Goal: Complete application form

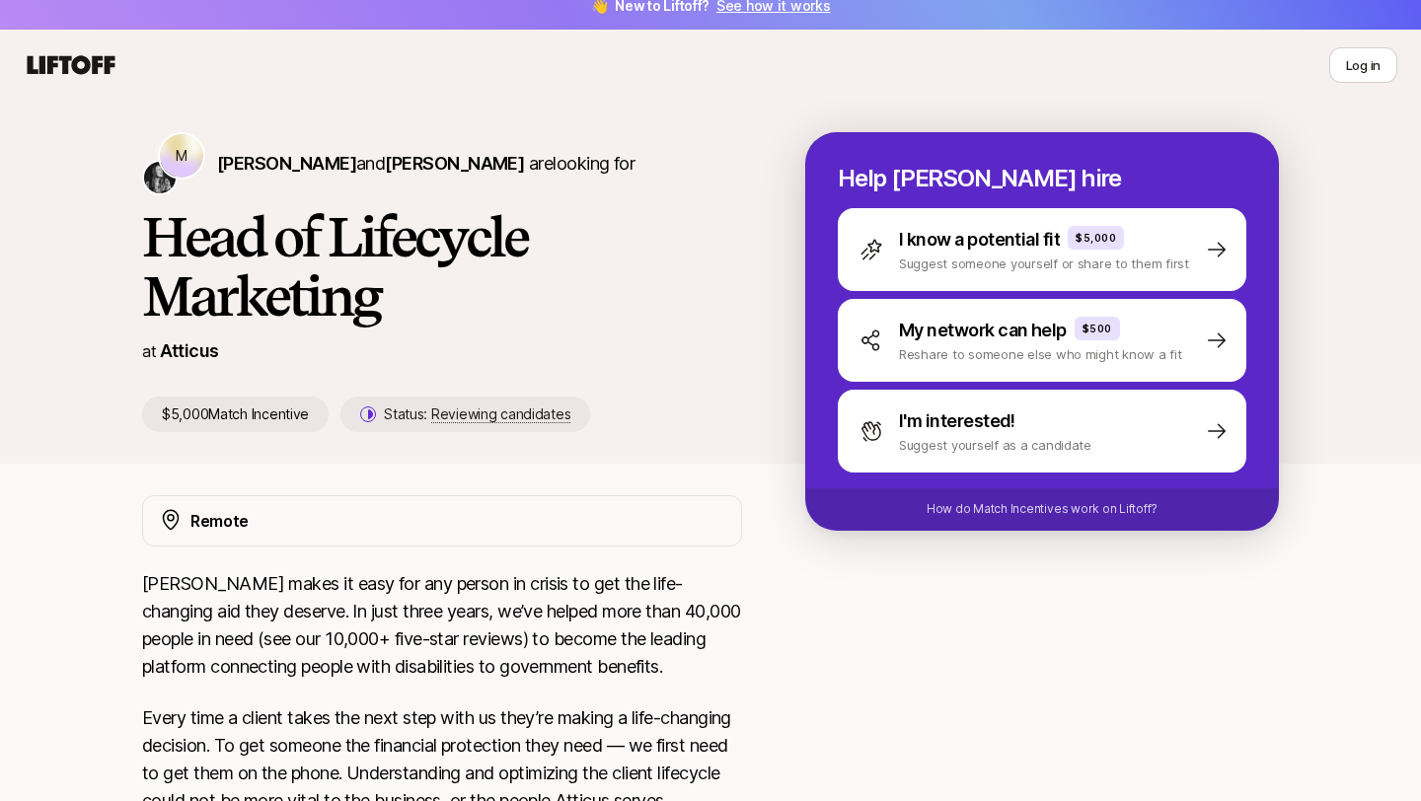
scroll to position [29, 0]
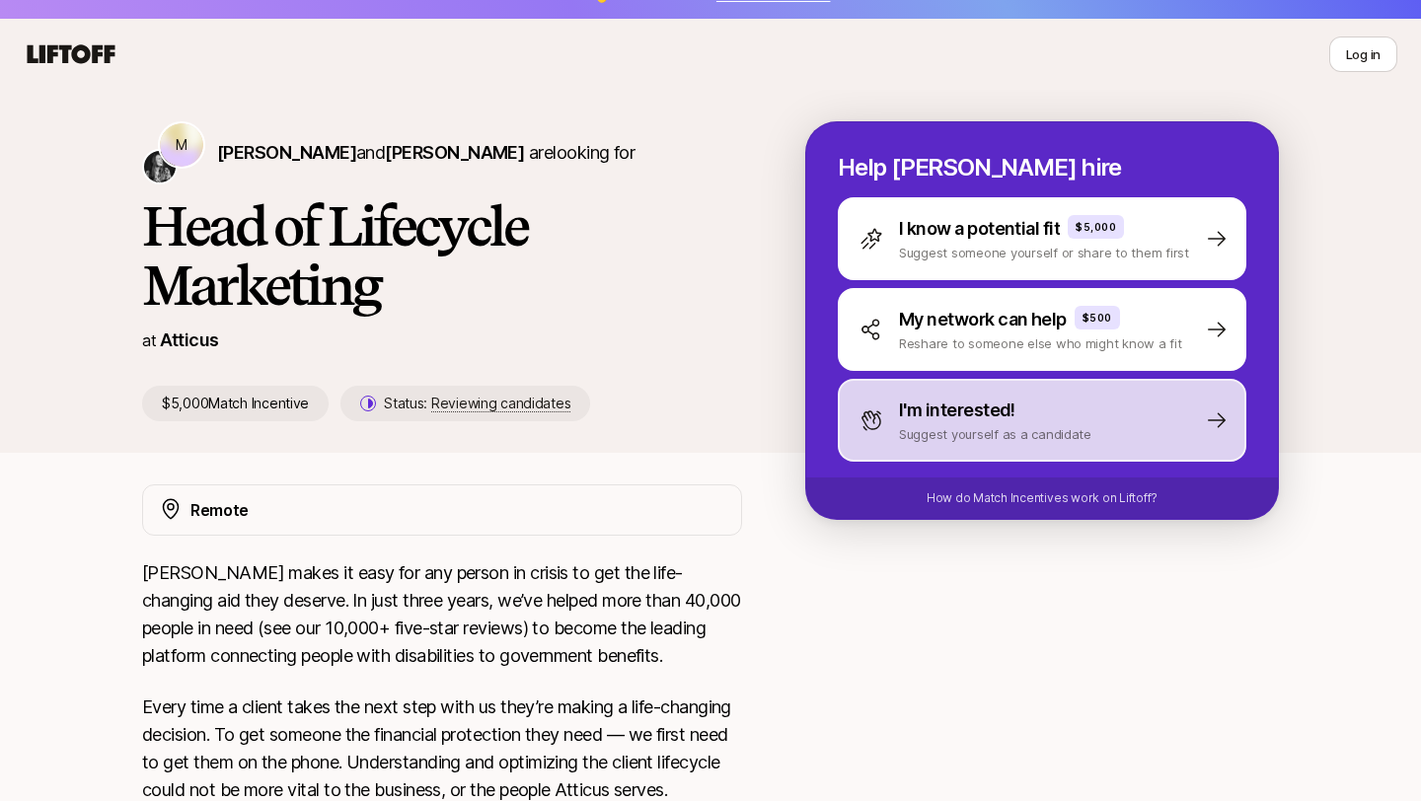
click at [1154, 431] on div "I'm interested! Suggest yourself as a candidate" at bounding box center [1042, 420] width 408 height 83
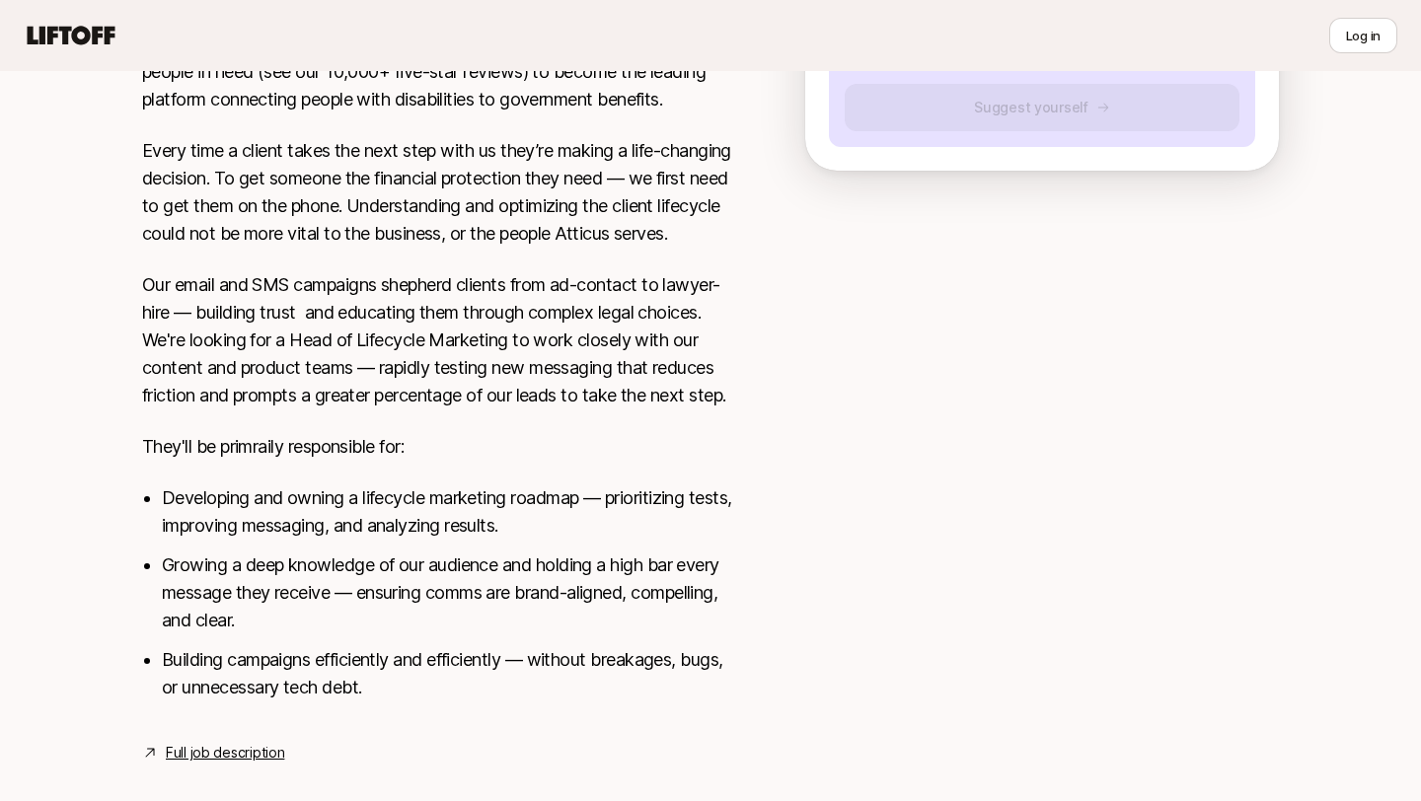
scroll to position [639, 0]
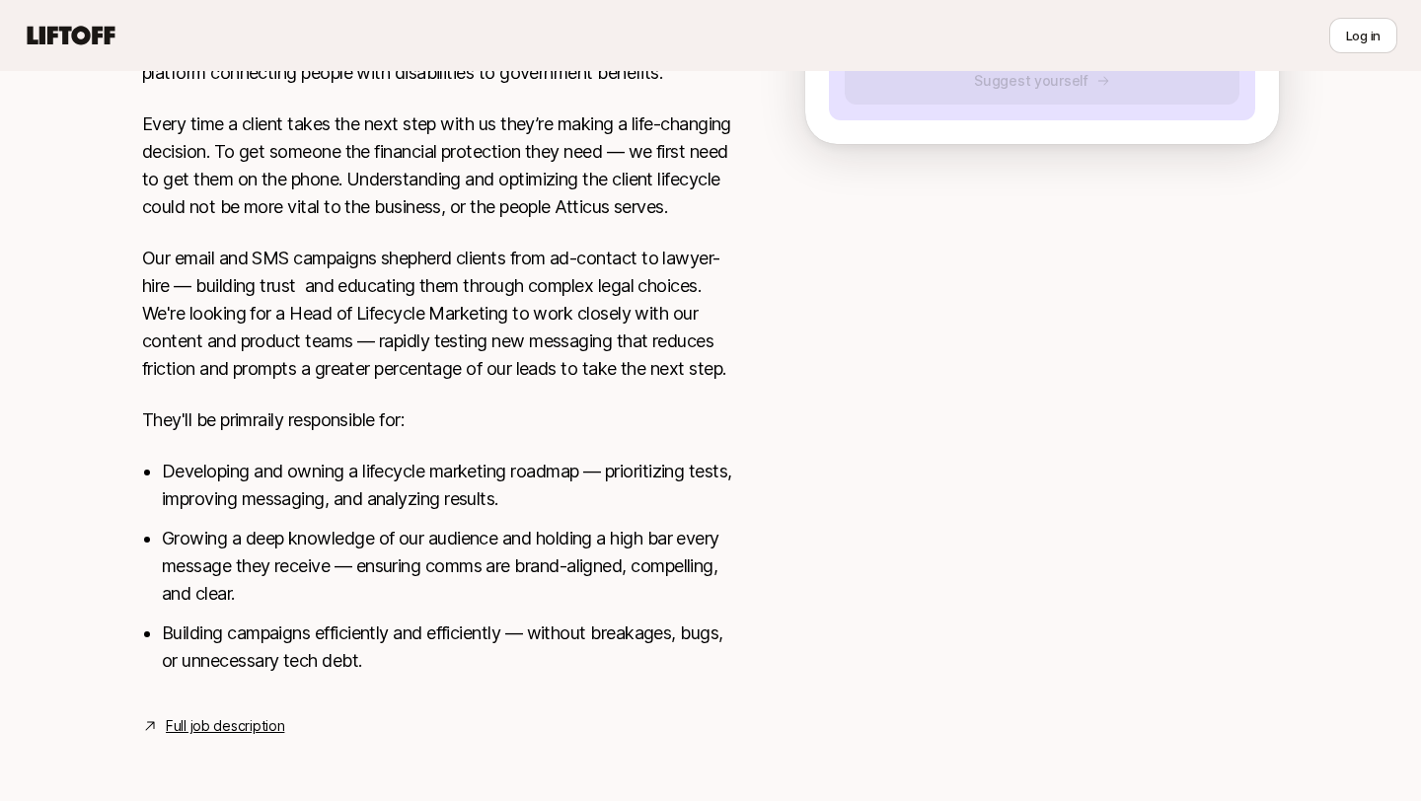
click at [227, 728] on link "Full job description" at bounding box center [225, 726] width 118 height 24
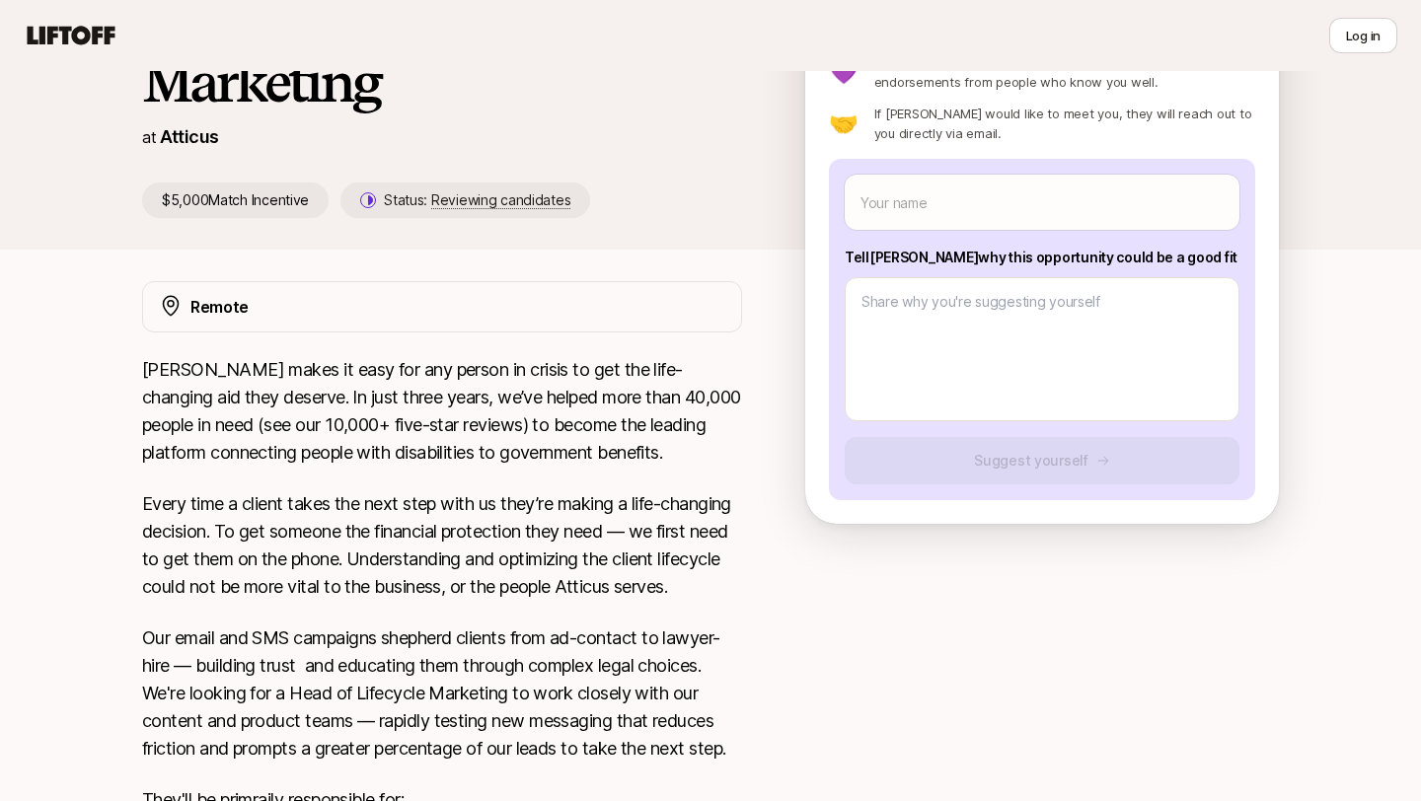
scroll to position [239, 0]
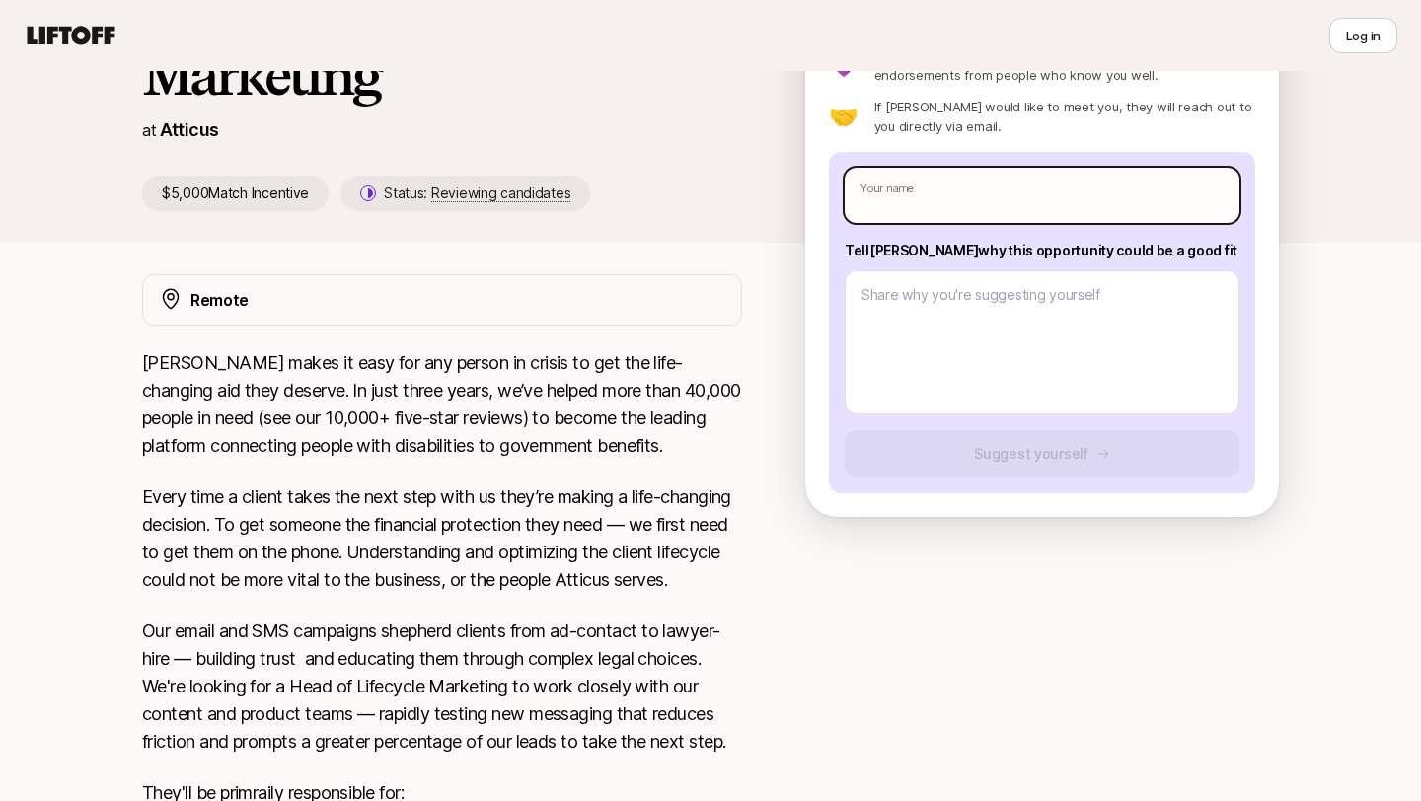
click at [1024, 215] on input "text" at bounding box center [1042, 195] width 395 height 55
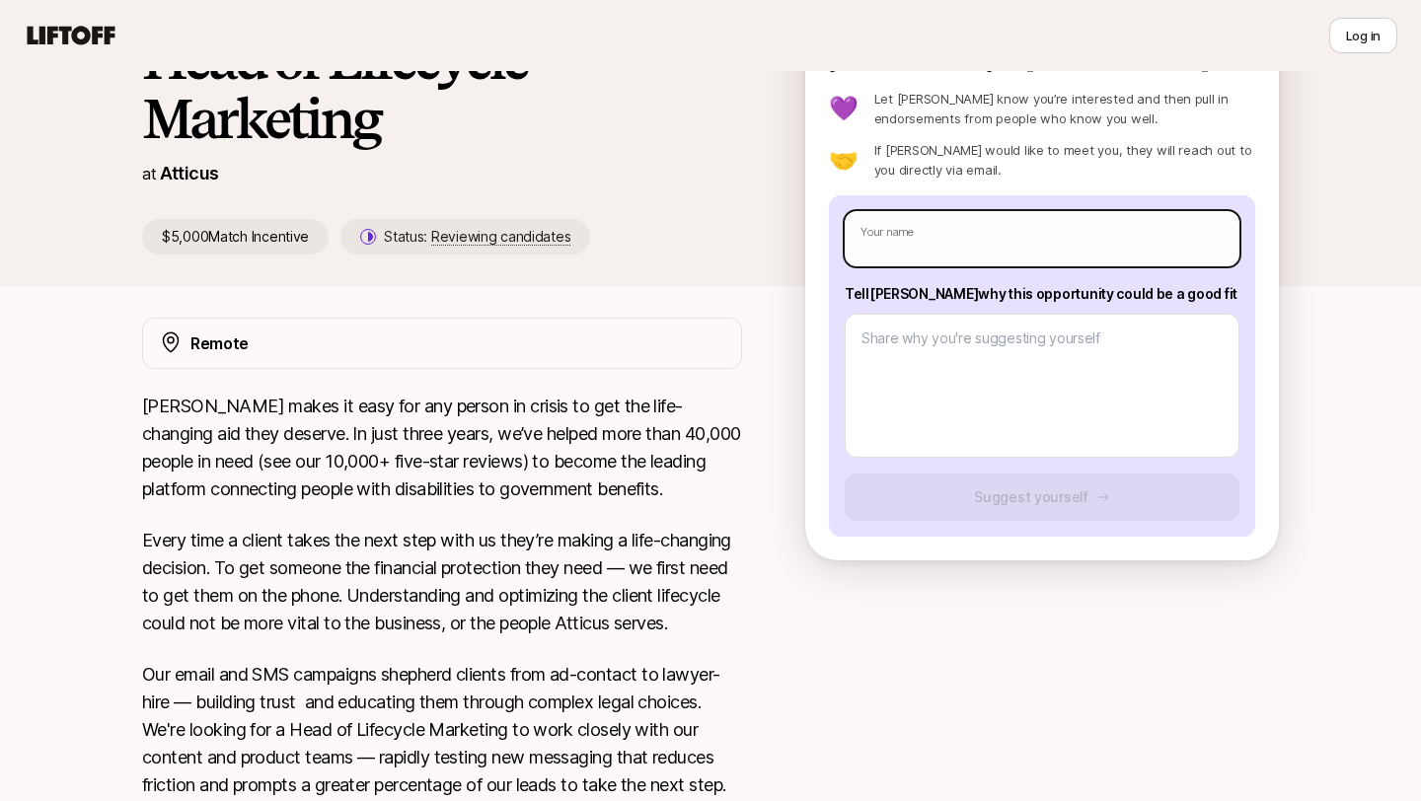
type input "A"
type textarea "x"
type input "Al"
type textarea "x"
type input "Ale"
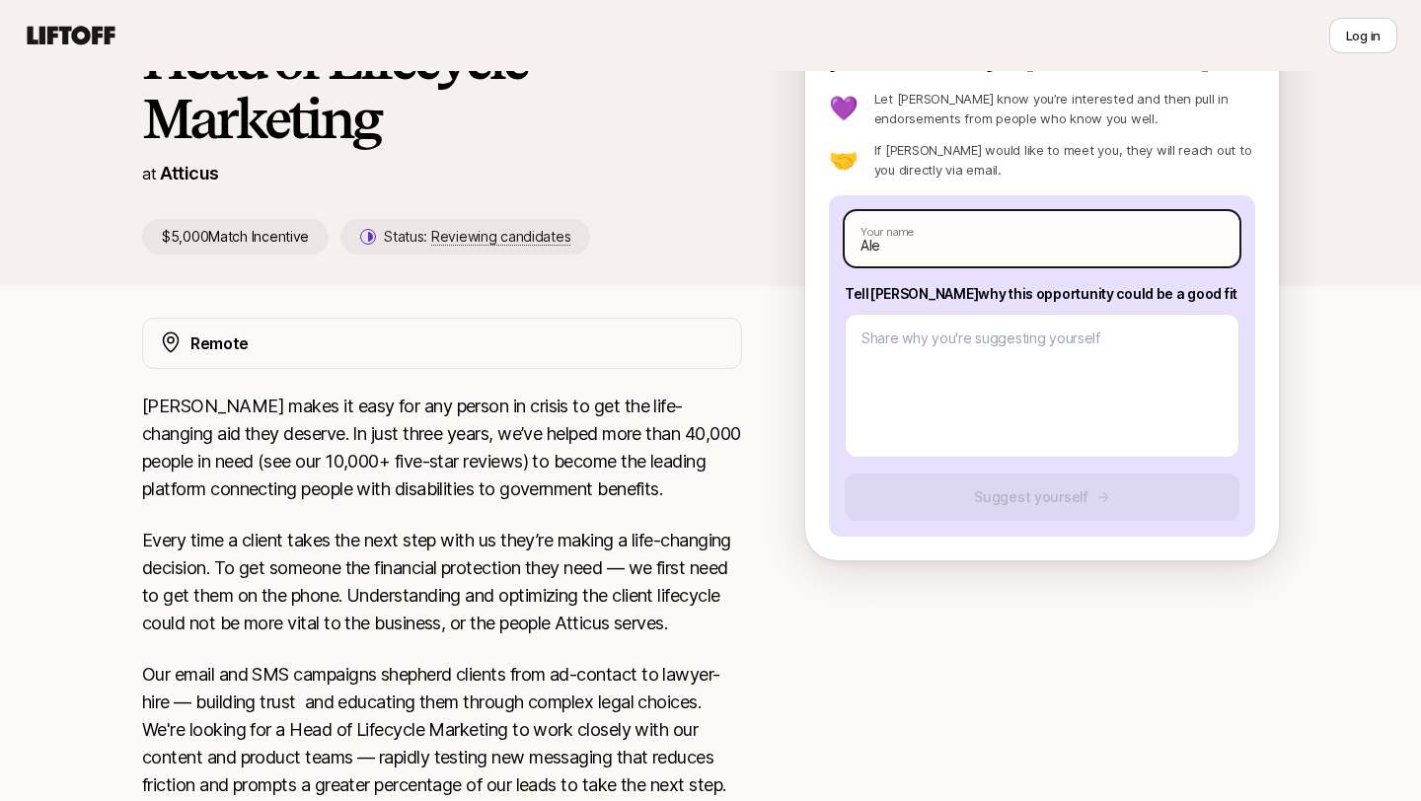
type textarea "x"
type input "[PERSON_NAME]"
type textarea "x"
type input "Alexan"
type textarea "x"
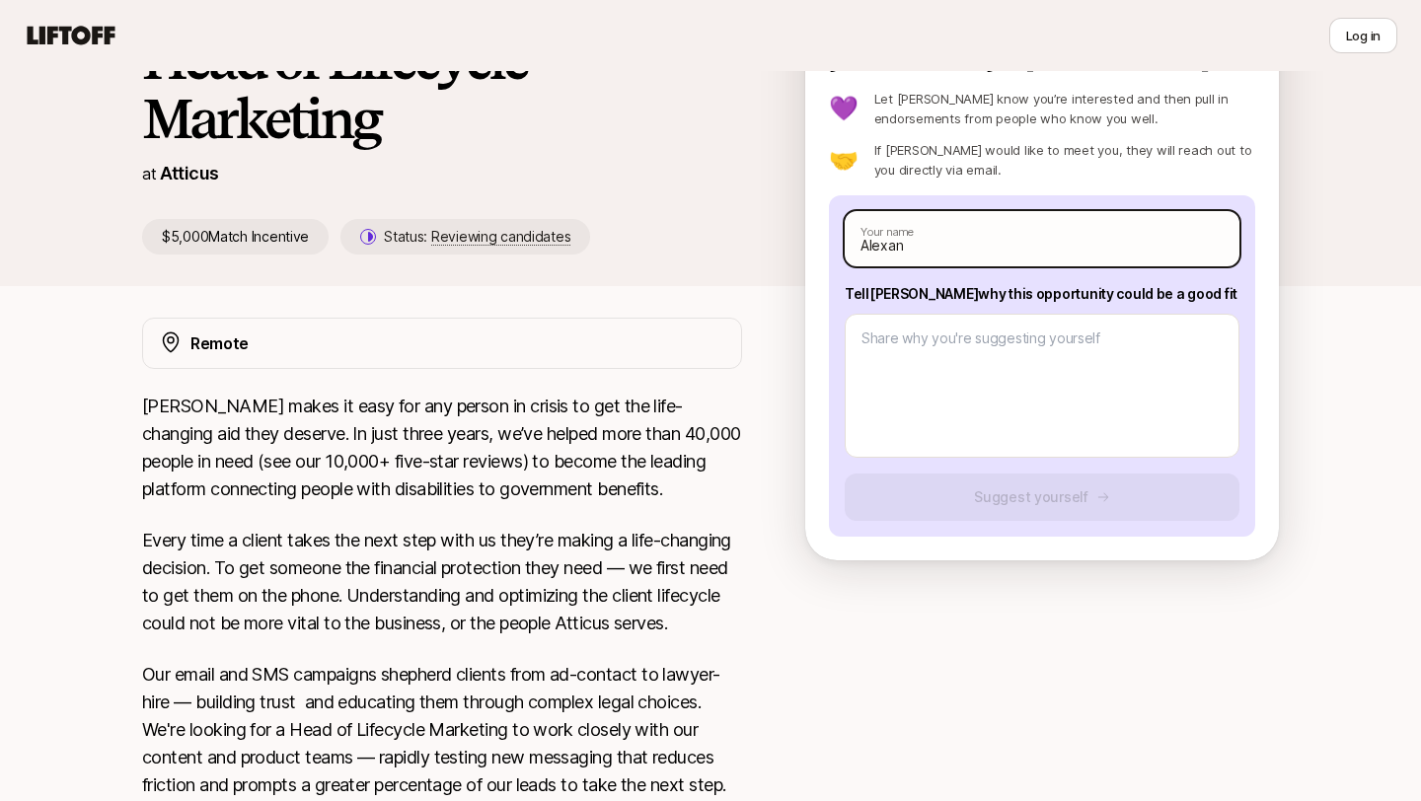
type input "Alexand"
type textarea "x"
type input "[PERSON_NAME]"
type textarea "x"
type input "[PERSON_NAME]"
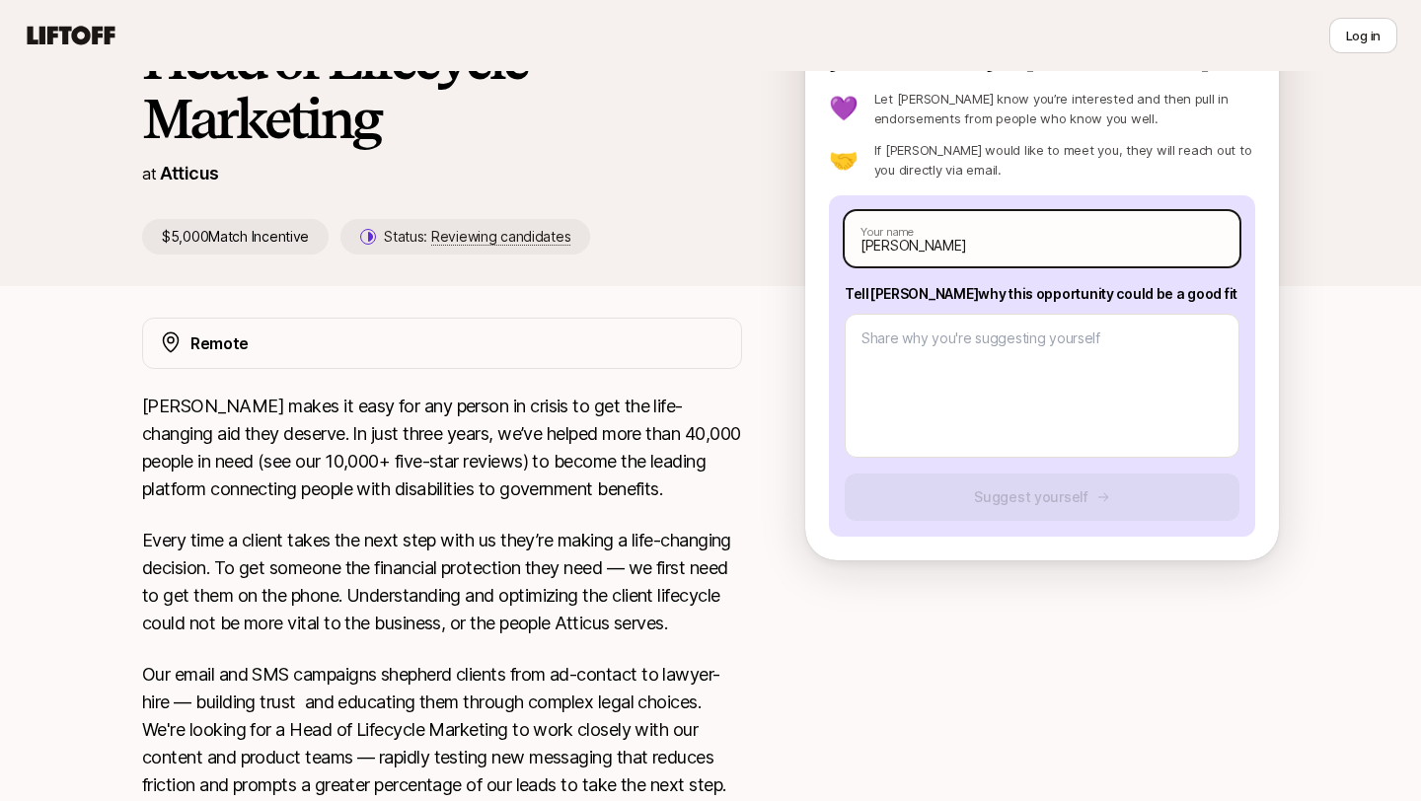
type textarea "x"
type input "[PERSON_NAME]"
type textarea "x"
type input "[PERSON_NAME]"
type textarea "x"
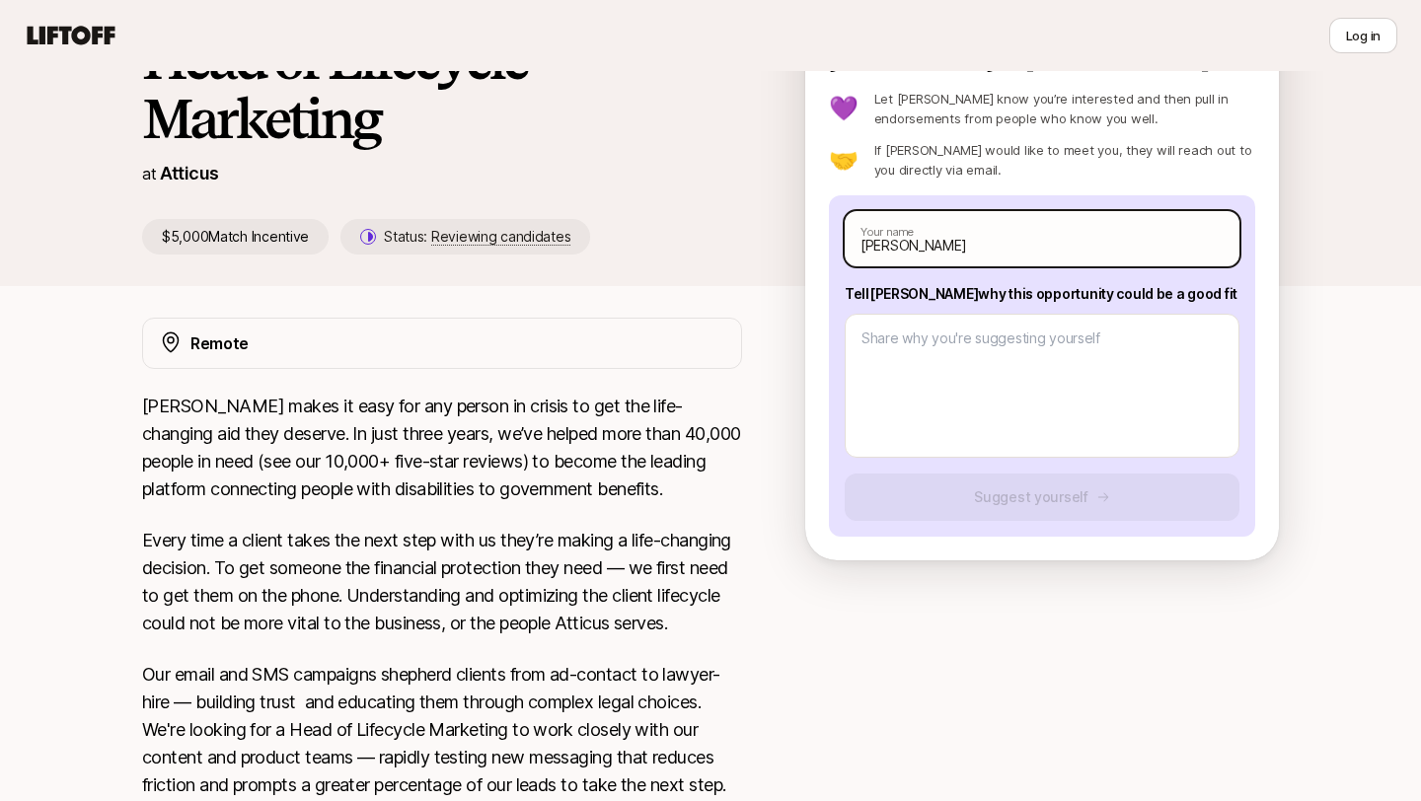
type input "[PERSON_NAME]"
type textarea "x"
type input "[PERSON_NAME]"
type textarea "x"
type input "[PERSON_NAME]"
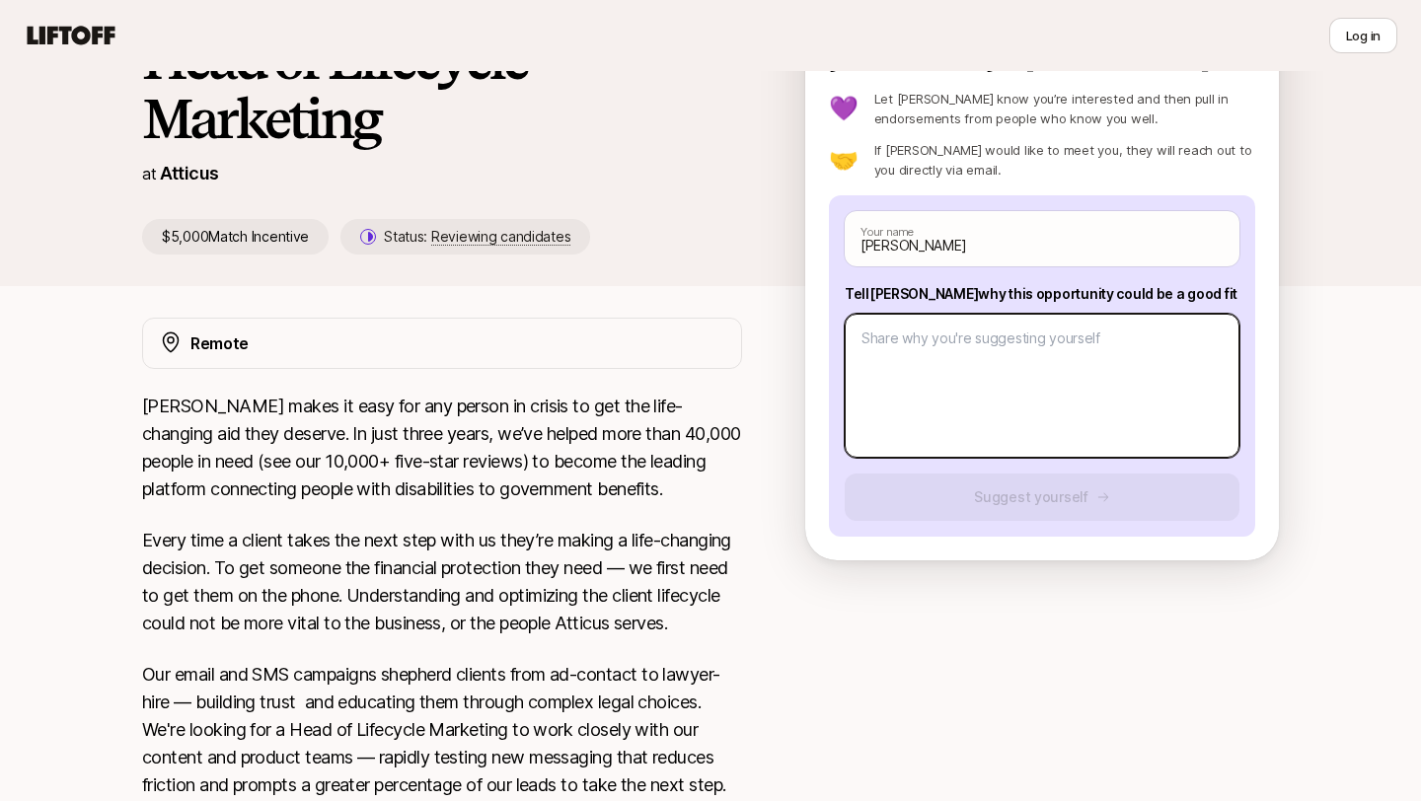
click at [1016, 356] on textarea at bounding box center [1042, 386] width 395 height 144
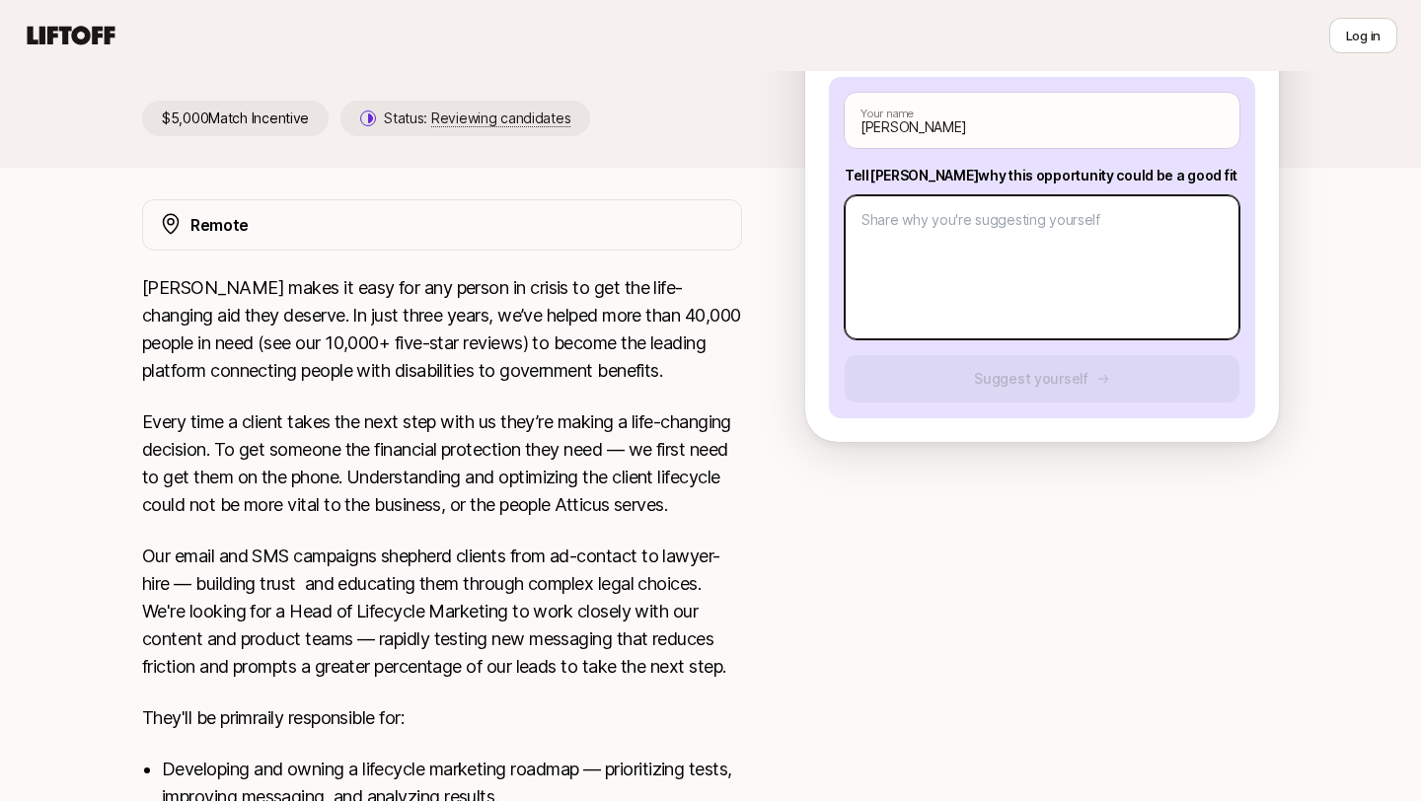
scroll to position [312, 0]
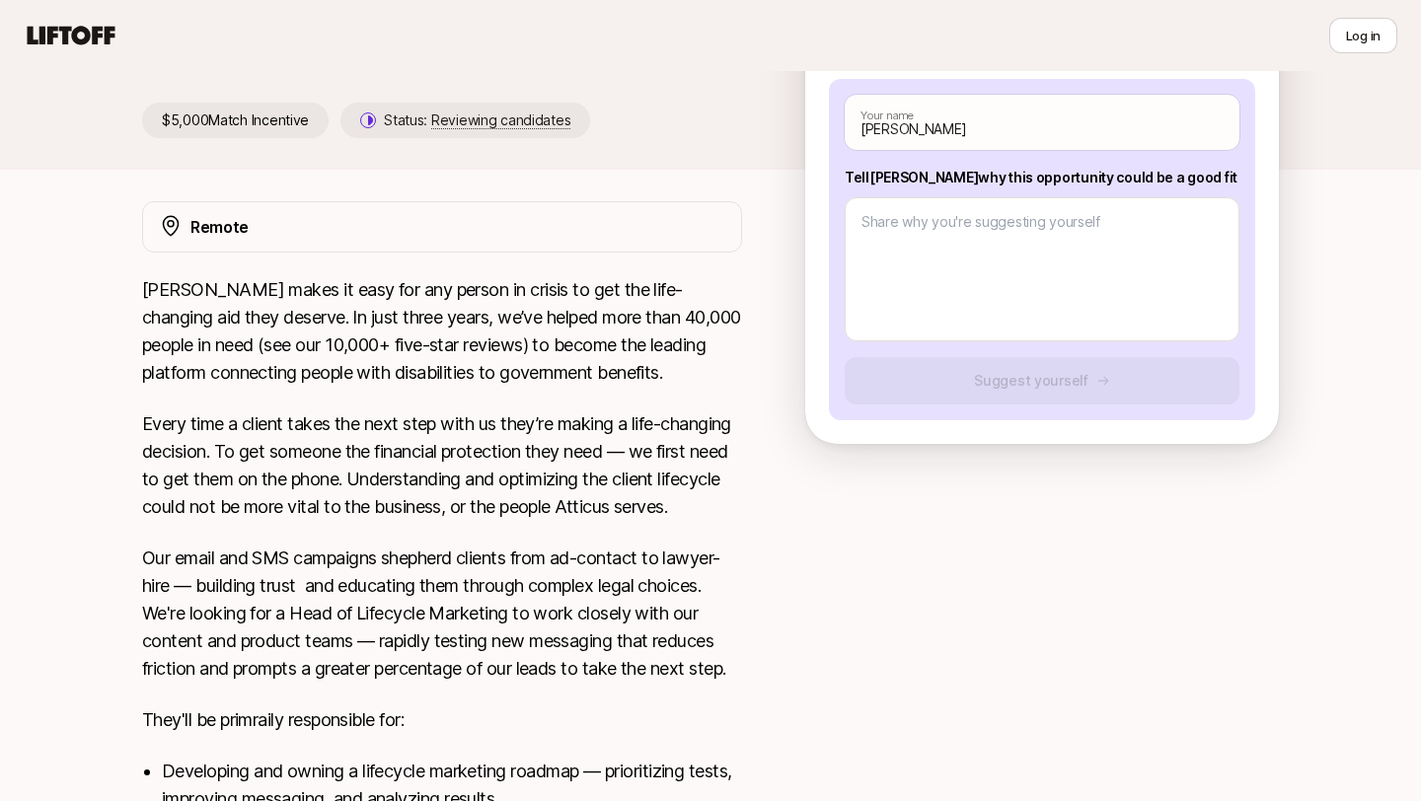
click at [375, 347] on p "[PERSON_NAME] makes it easy for any person in crisis to get the life-changing a…" at bounding box center [442, 331] width 600 height 110
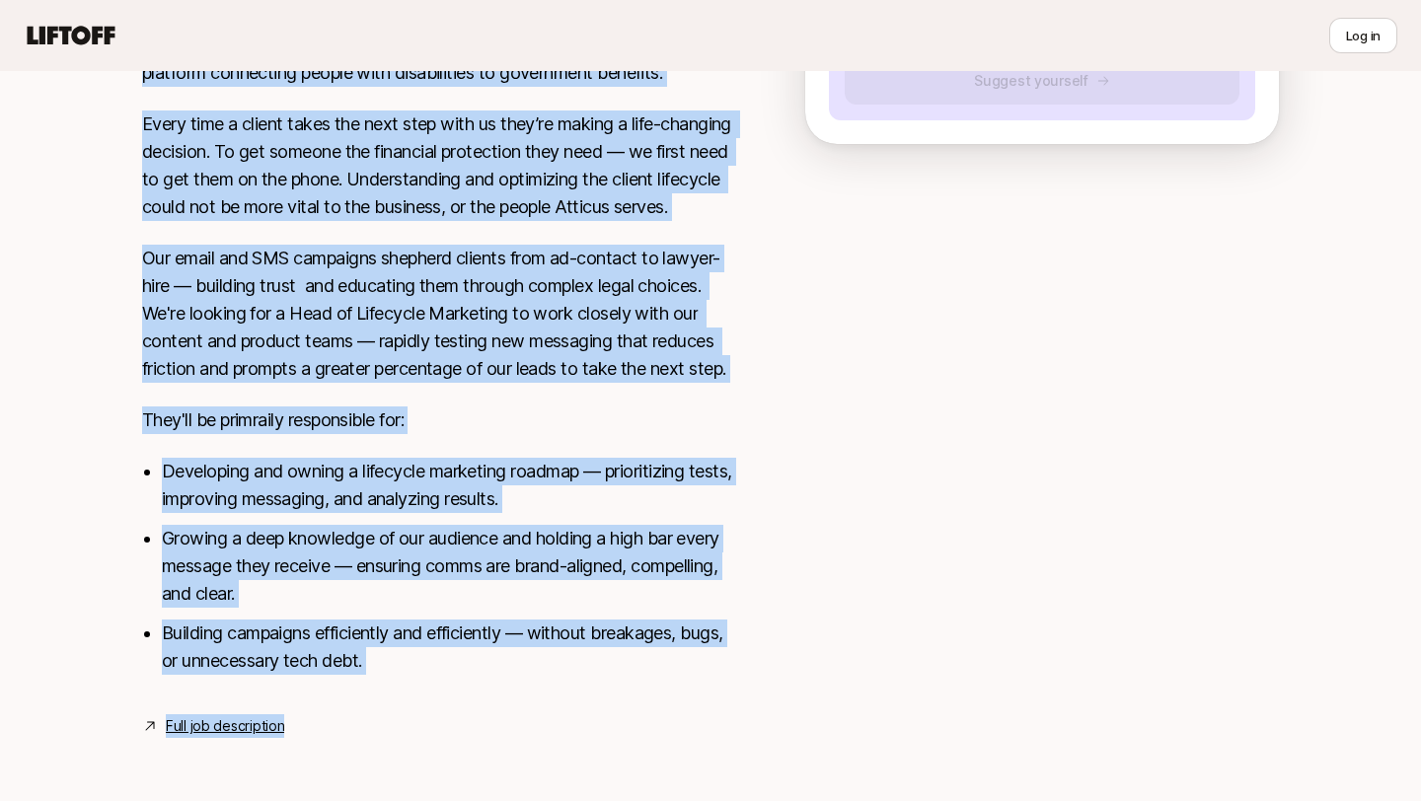
scroll to position [639, 0]
drag, startPoint x: 146, startPoint y: 287, endPoint x: 481, endPoint y: 670, distance: 509.0
click at [481, 671] on div "[PERSON_NAME] makes it easy for any person in crisis to get the life-changing a…" at bounding box center [442, 337] width 600 height 722
click at [522, 367] on p "Our email and SMS campaigns shepherd clients from ad-contact to lawyer-hire — b…" at bounding box center [442, 314] width 600 height 138
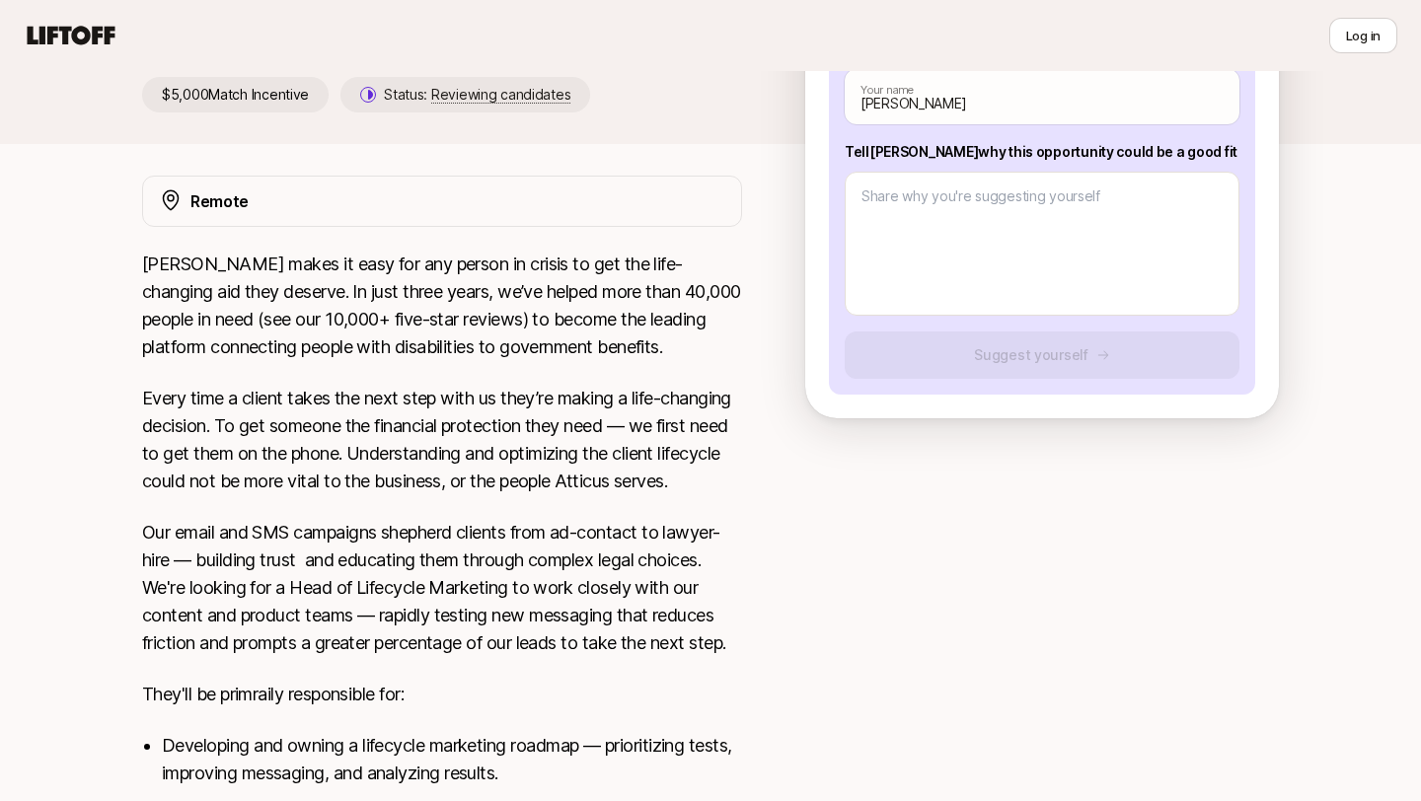
scroll to position [306, 0]
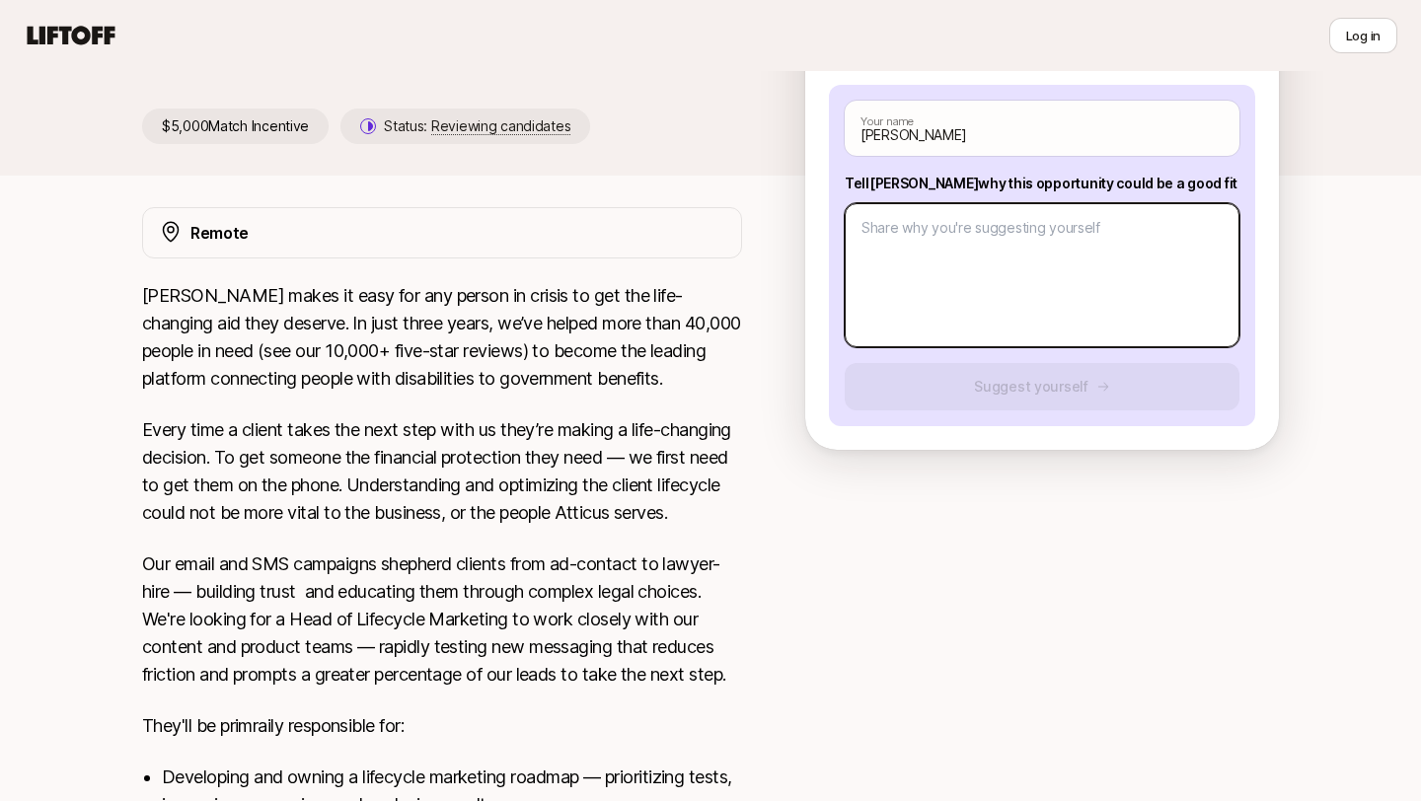
click at [1129, 289] on textarea at bounding box center [1042, 275] width 395 height 144
type textarea "x"
type textarea "I"
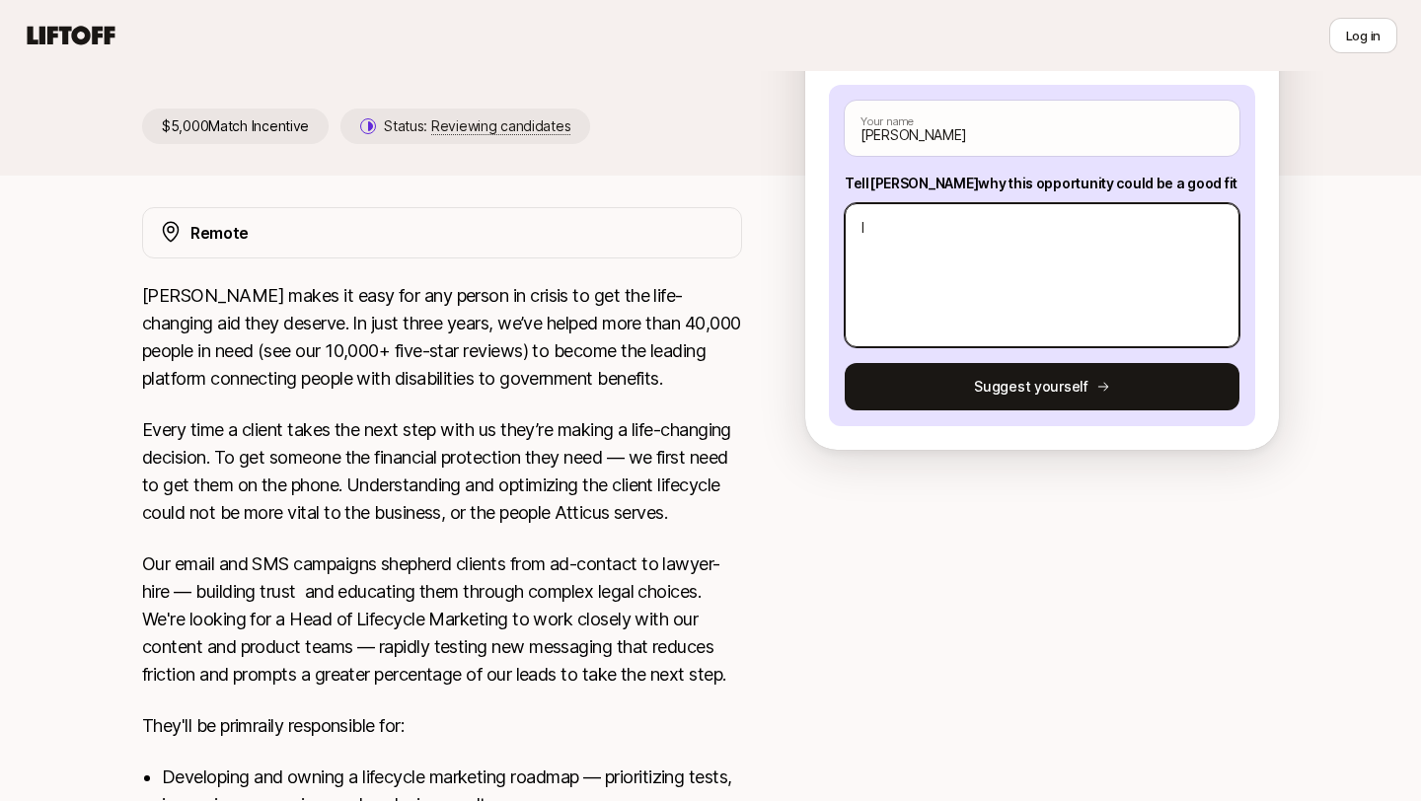
type textarea "x"
type textarea "I'"
type textarea "x"
type textarea "I'v"
type textarea "x"
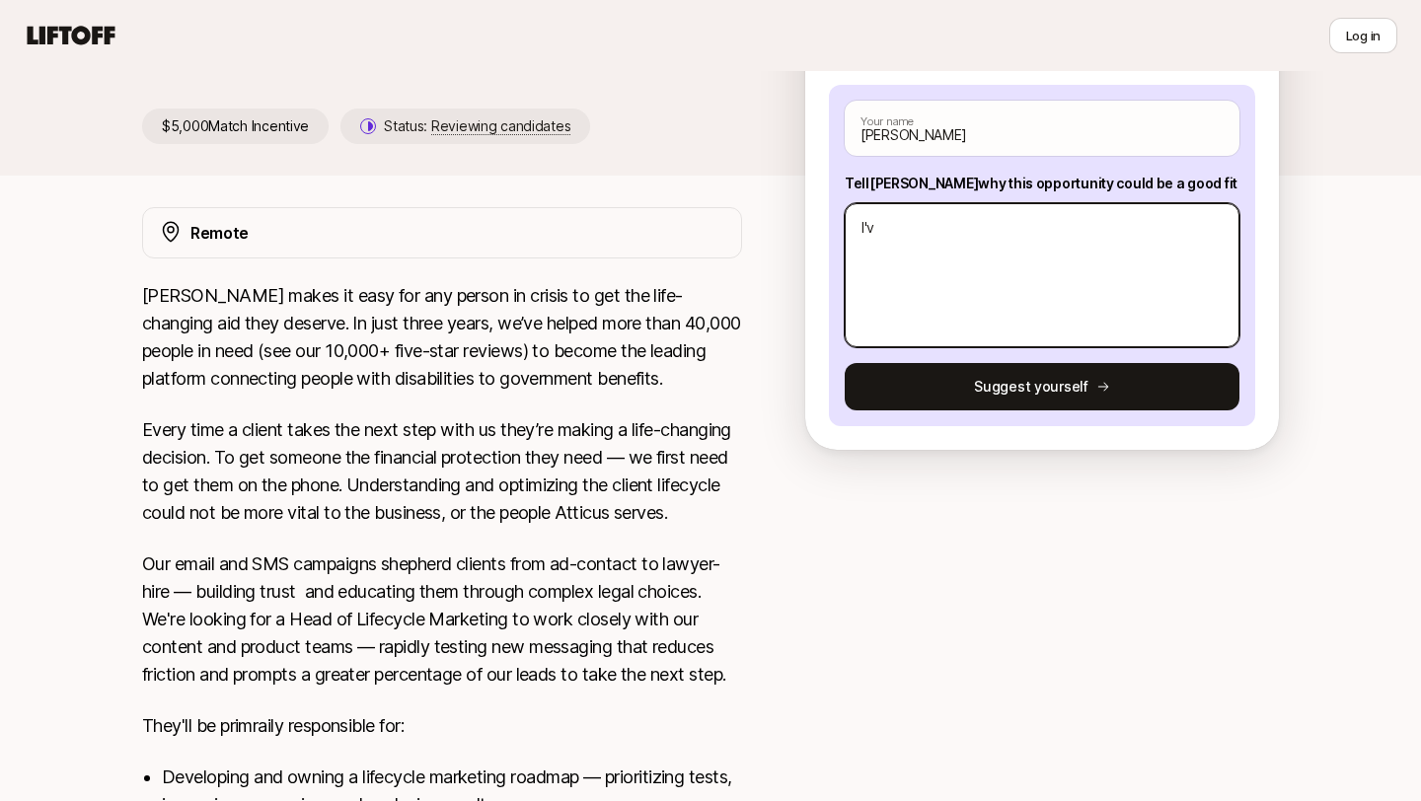
type textarea "I've"
type textarea "x"
type textarea "I've"
type textarea "x"
type textarea "I've b"
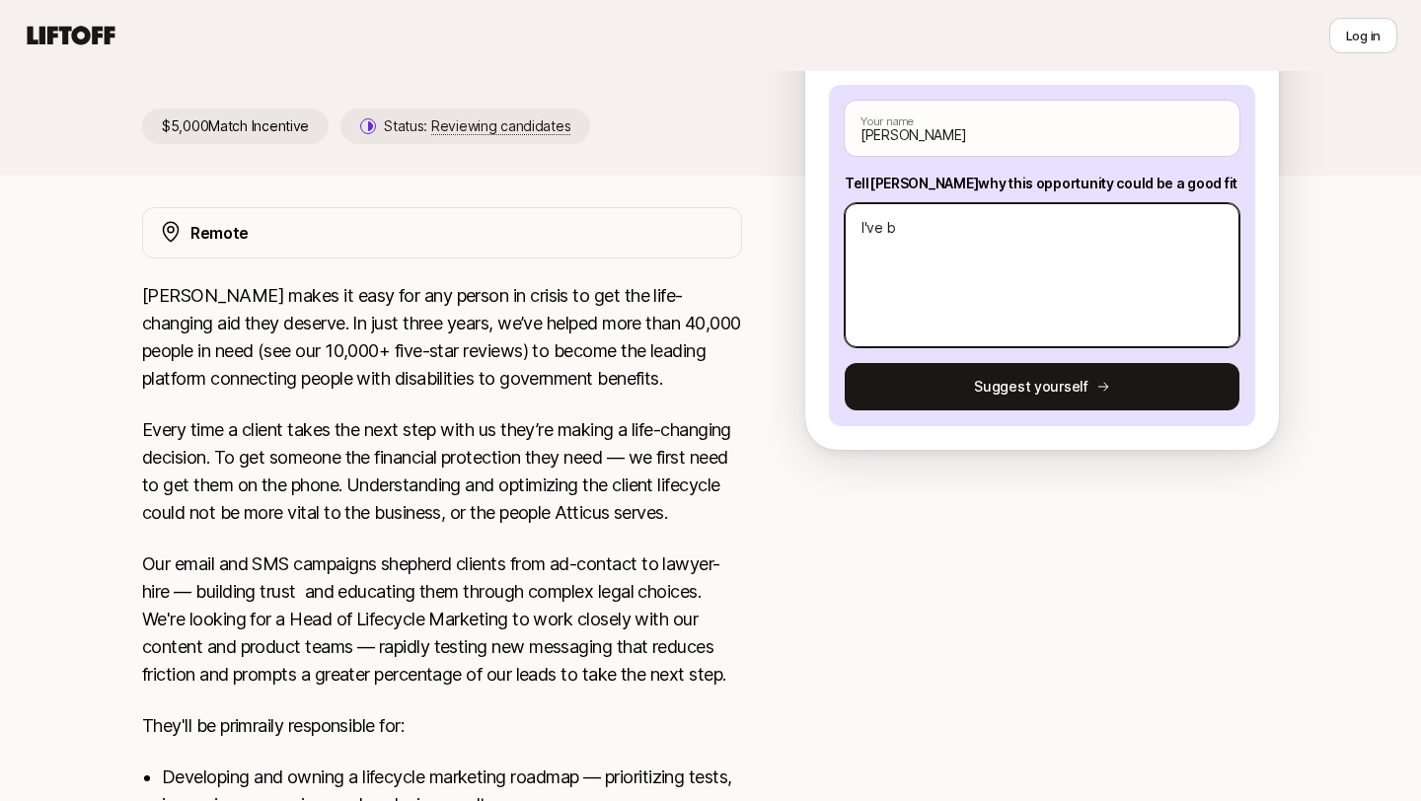
type textarea "x"
type textarea "I've be"
type textarea "x"
type textarea "I've been"
type textarea "x"
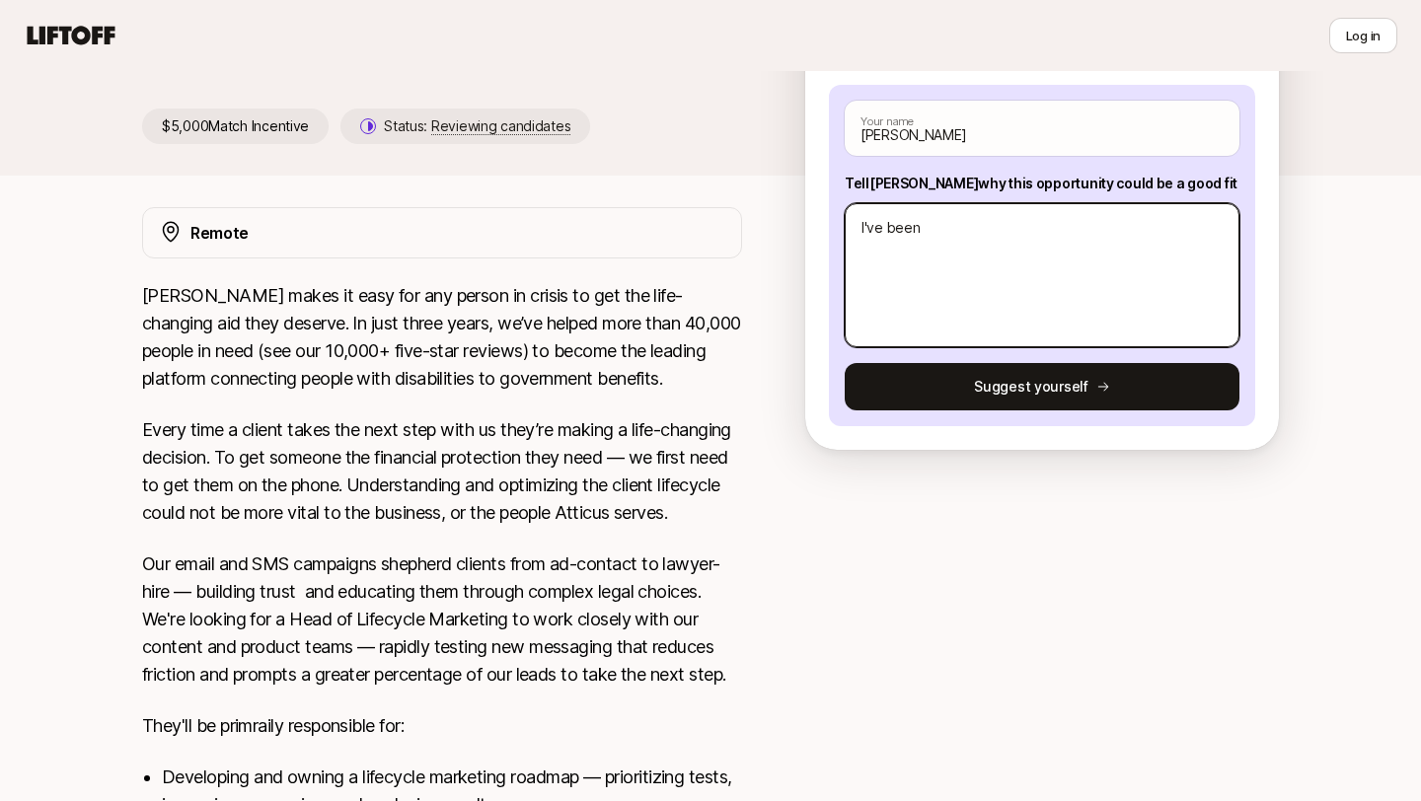
type textarea "I've been"
type textarea "x"
type textarea "I've been i"
type textarea "x"
type textarea "I've been in"
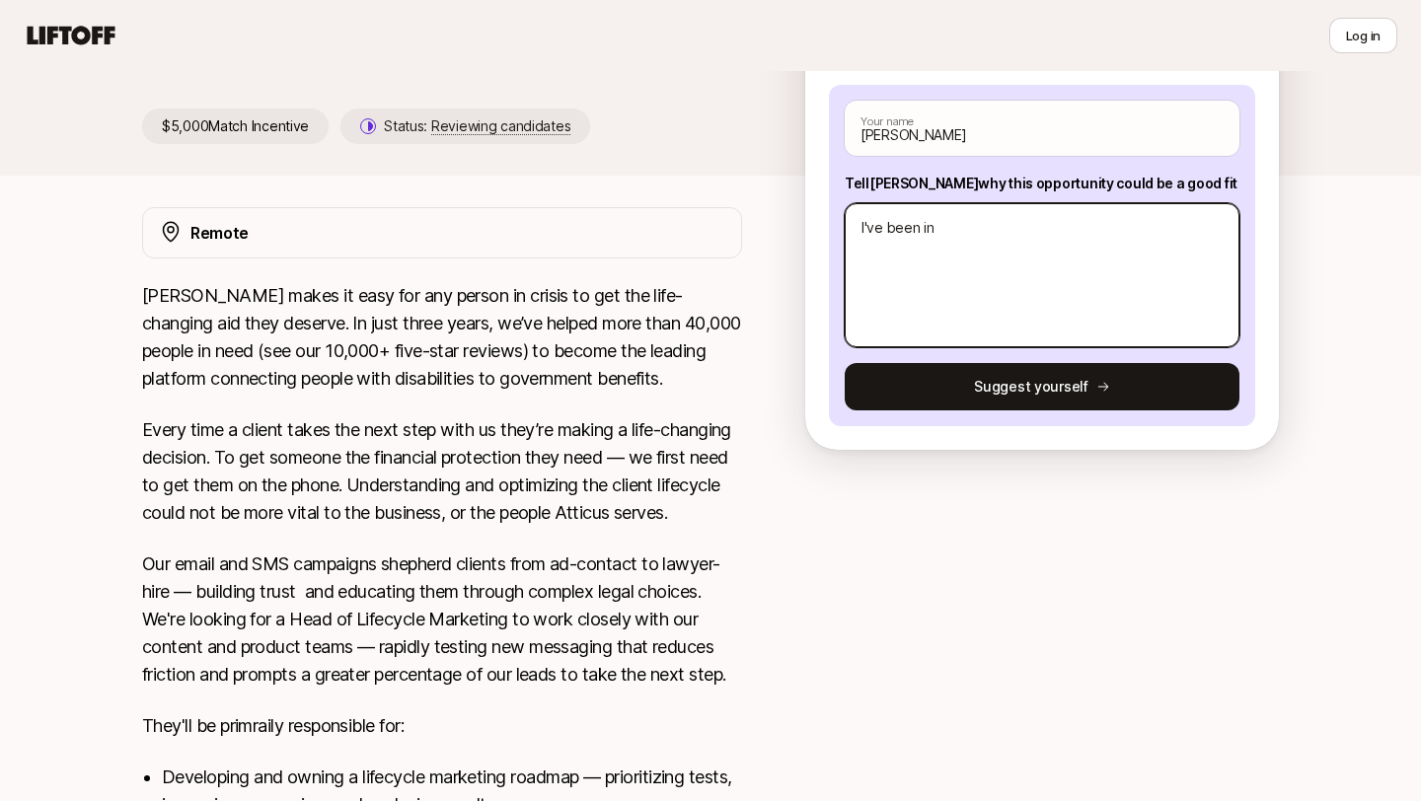
type textarea "x"
type textarea "I've been in"
type textarea "x"
type textarea "I've been in m"
type textarea "x"
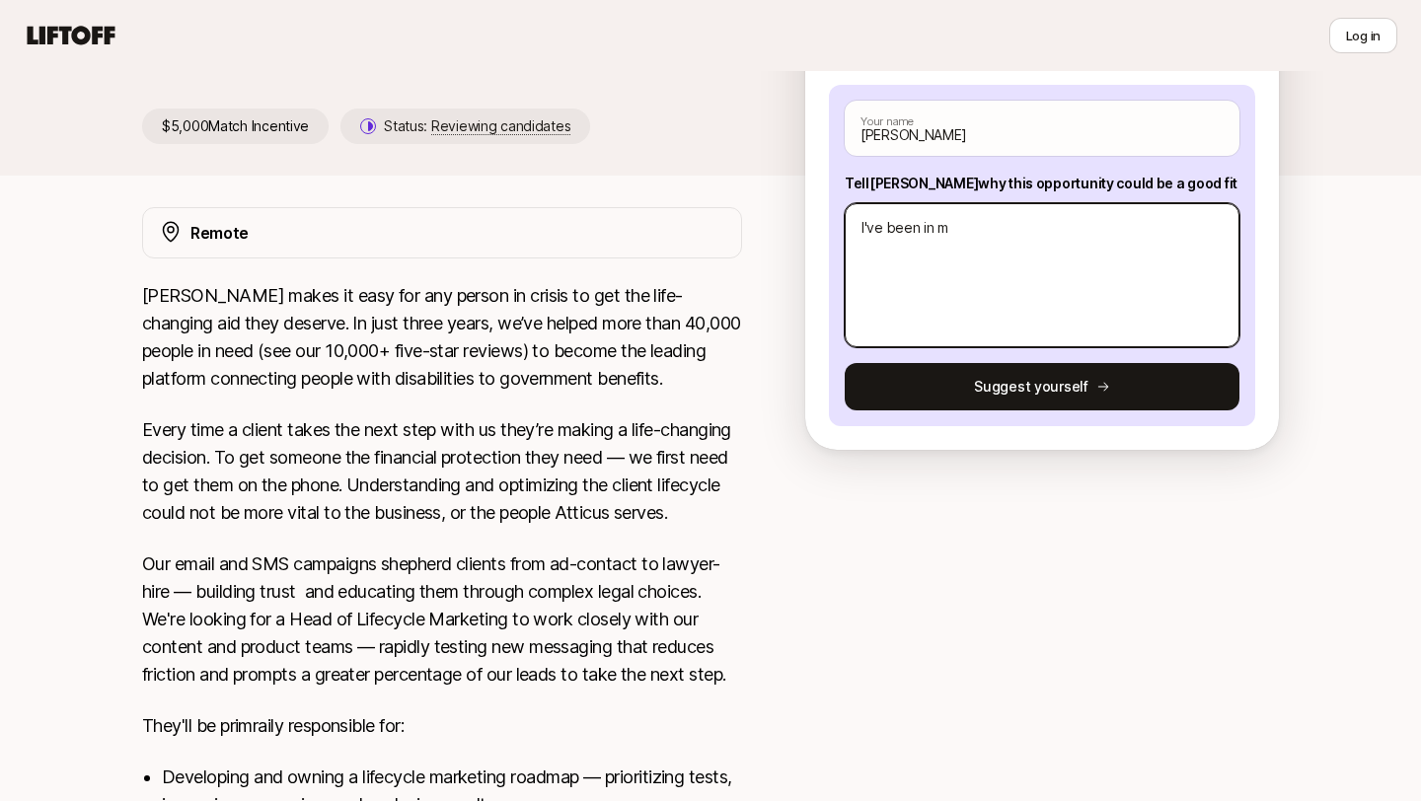
type textarea "I've been in [GEOGRAPHIC_DATA]"
type textarea "x"
type textarea "I've been in mar"
type textarea "x"
type textarea "I've been in marke"
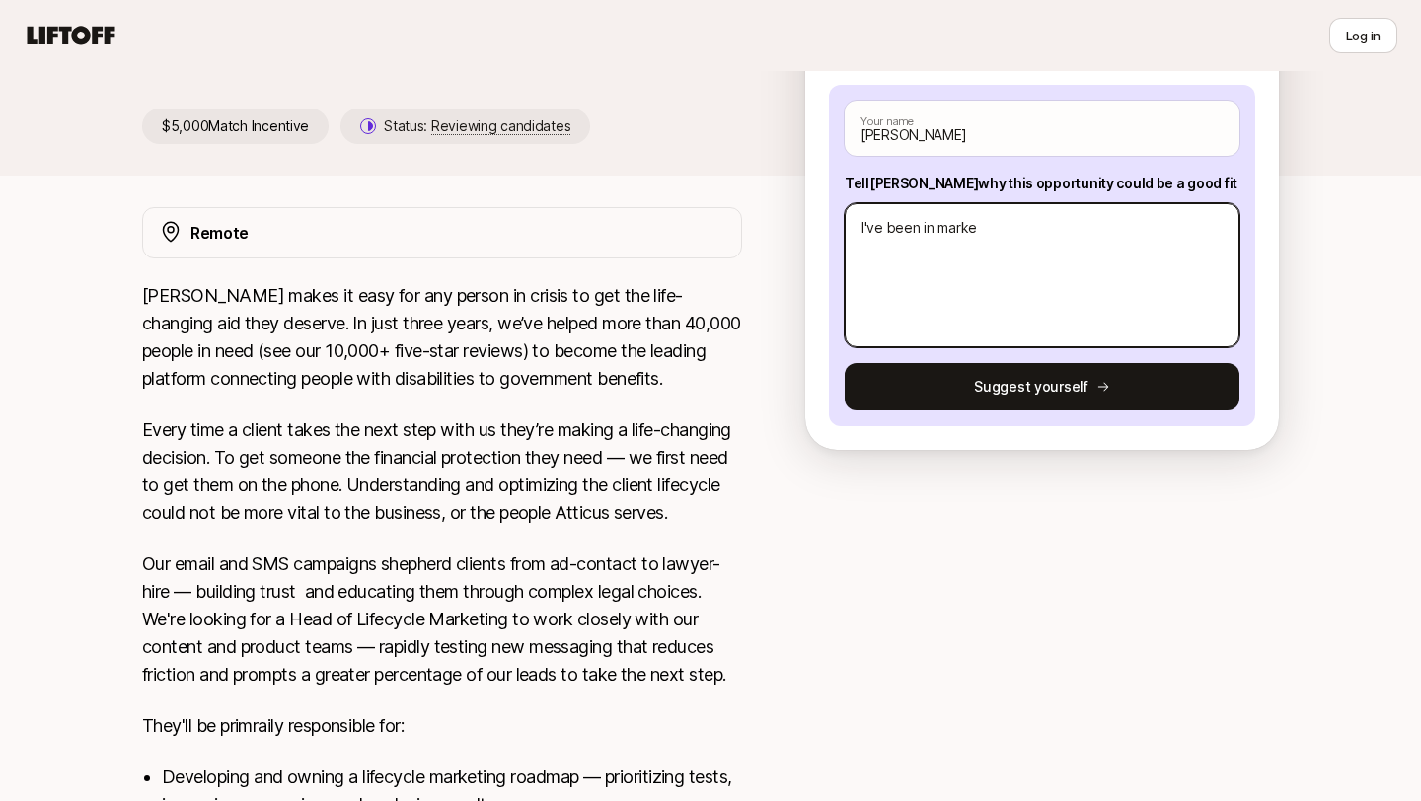
type textarea "x"
type textarea "I've been in market"
type textarea "x"
type textarea "I've been in marketi"
type textarea "x"
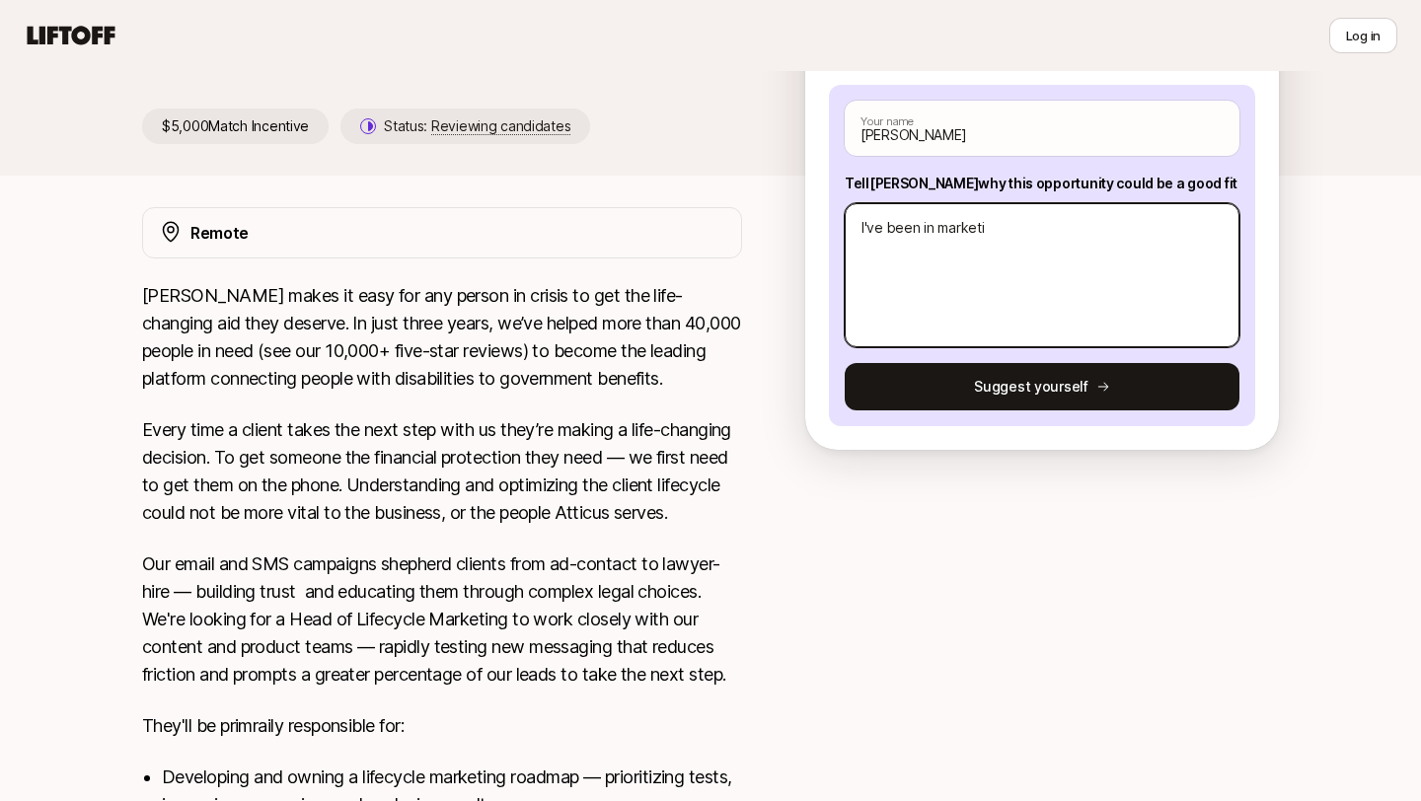
type textarea "I've been in marketin"
type textarea "x"
type textarea "I've been in marketing"
type textarea "x"
type textarea "I've been in marketing"
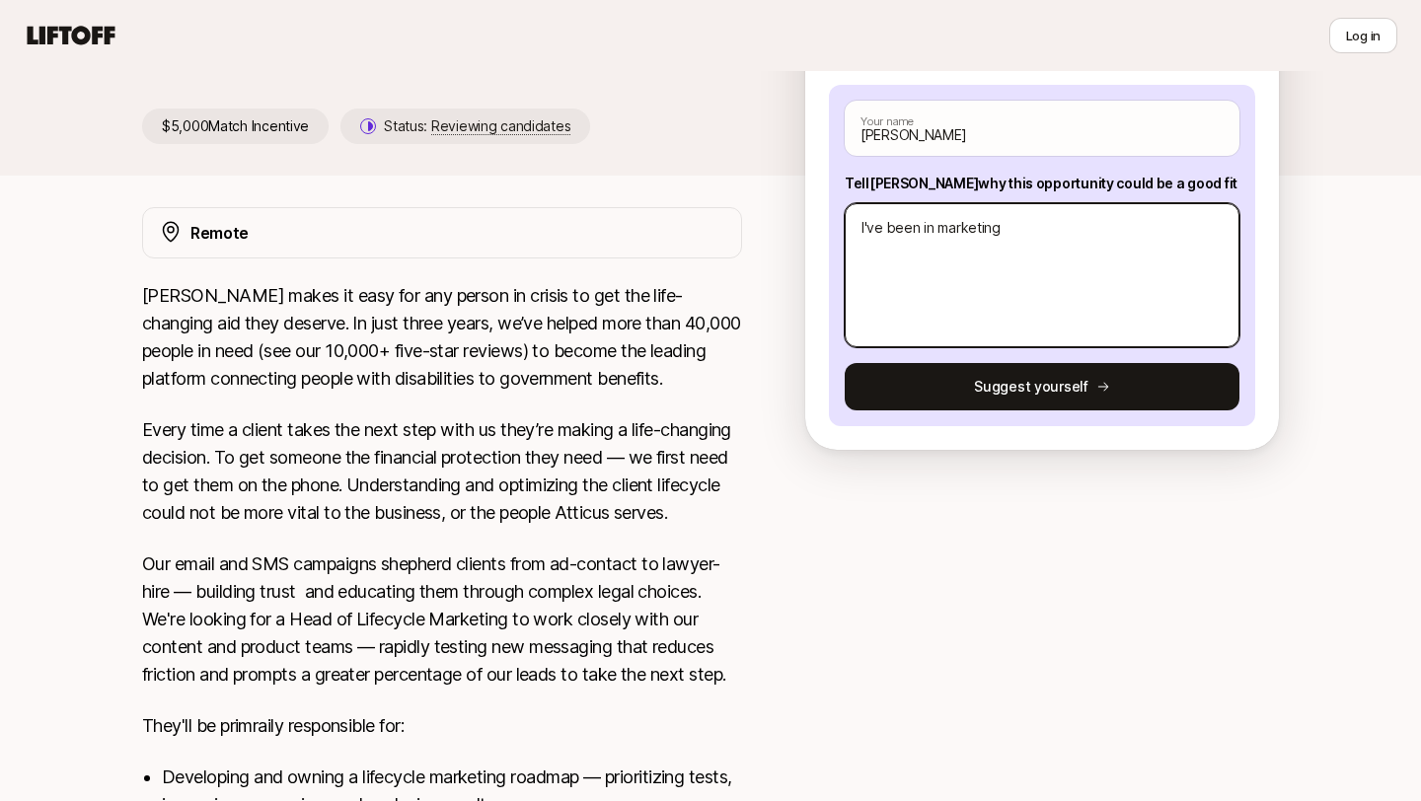
type textarea "x"
type textarea "I've been in marketing o"
type textarea "x"
type textarea "I've been in marketing of"
type textarea "x"
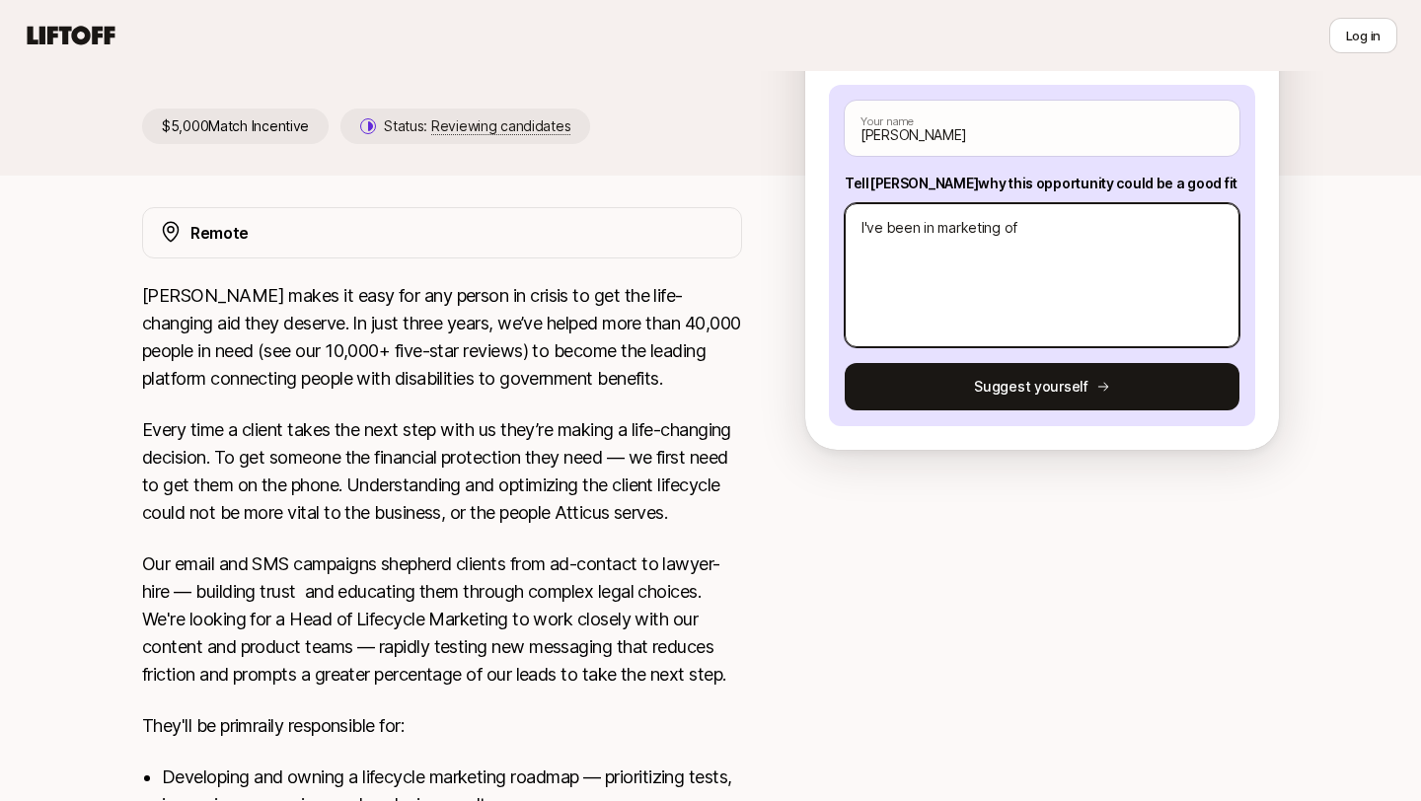
type textarea "I've been in marketing o"
type textarea "x"
type textarea "I've been in marketing"
type textarea "x"
type textarea "I've been in marketing"
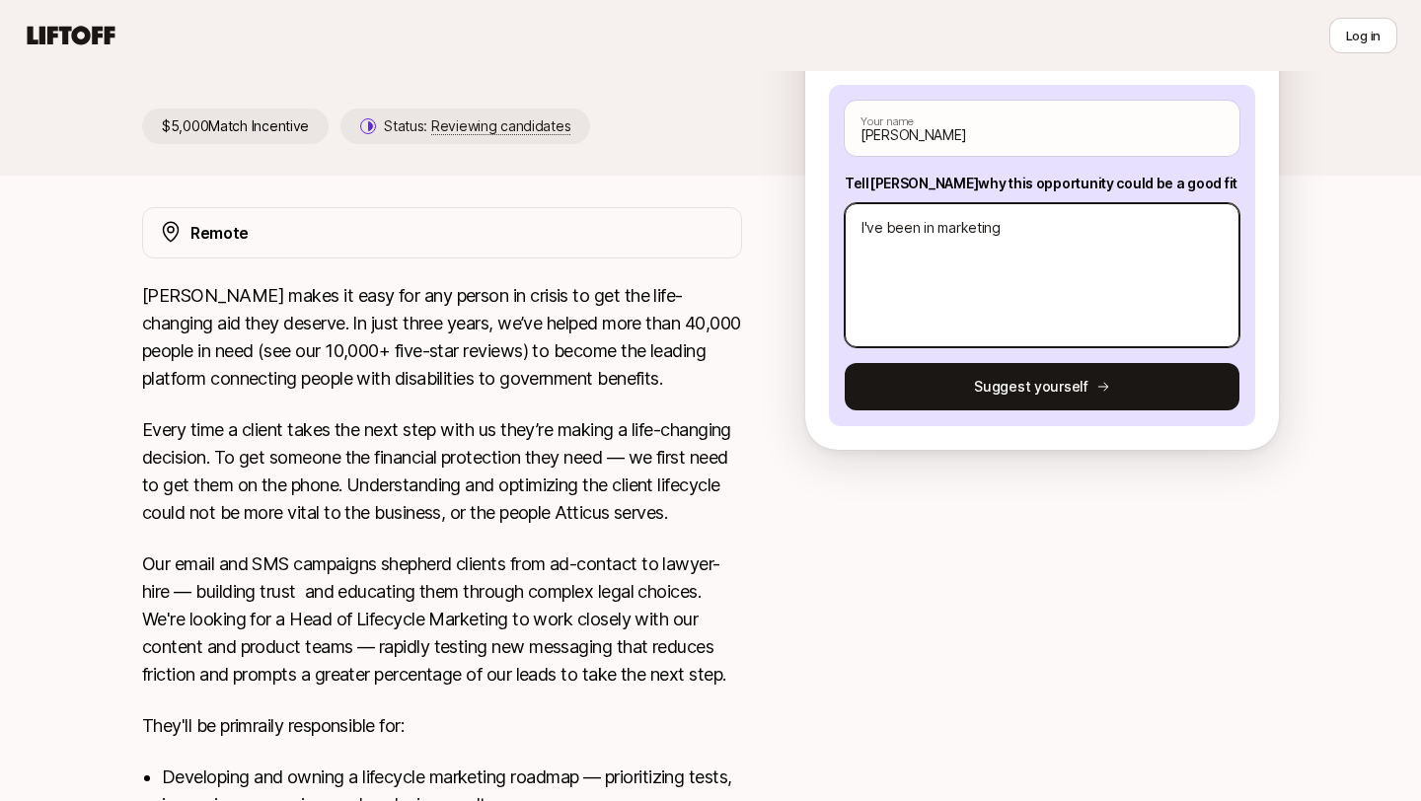
type textarea "x"
type textarea "I've been in marketin"
type textarea "x"
type textarea "I've been in marketi"
type textarea "x"
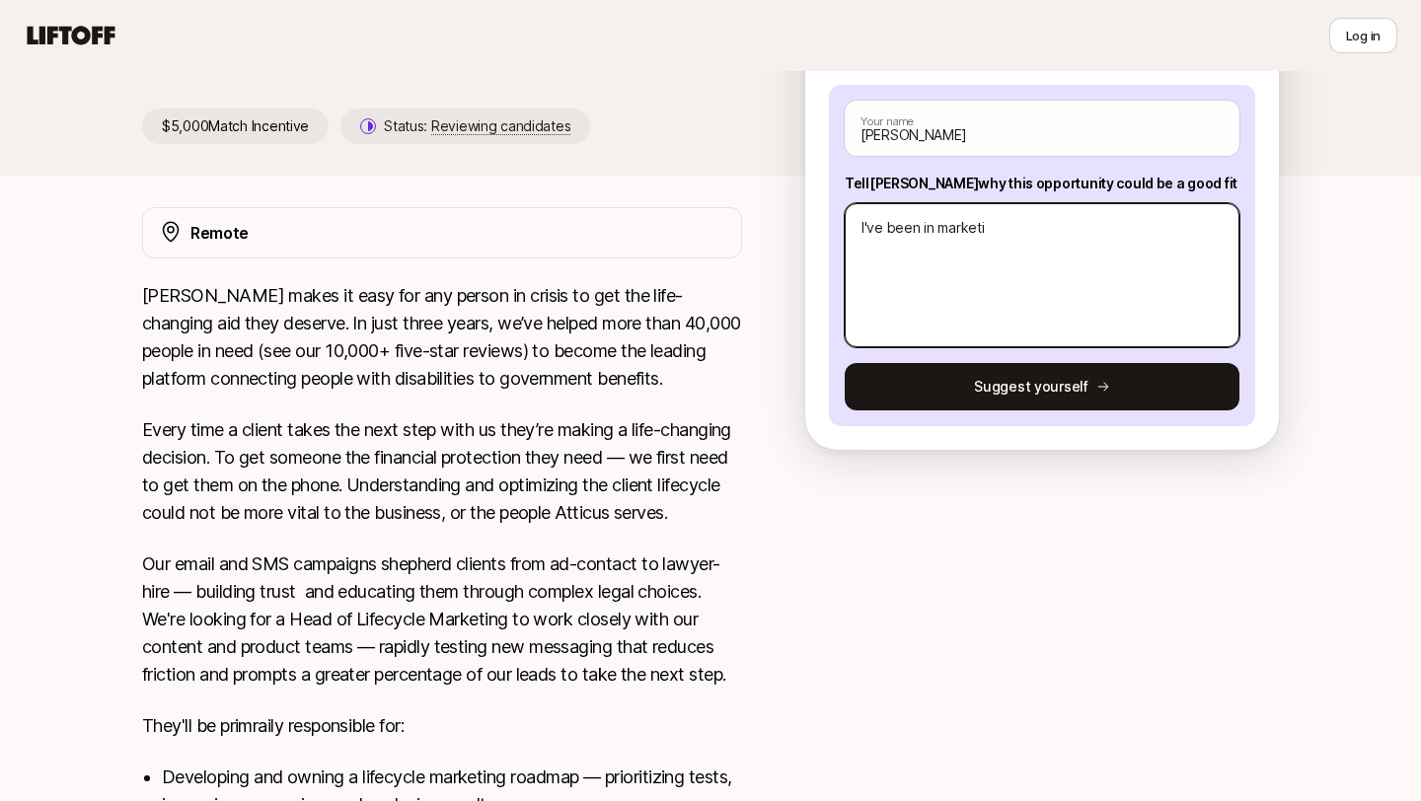
type textarea "I've been in market"
type textarea "x"
type textarea "I've been in marke"
type textarea "x"
type textarea "I've been in mark"
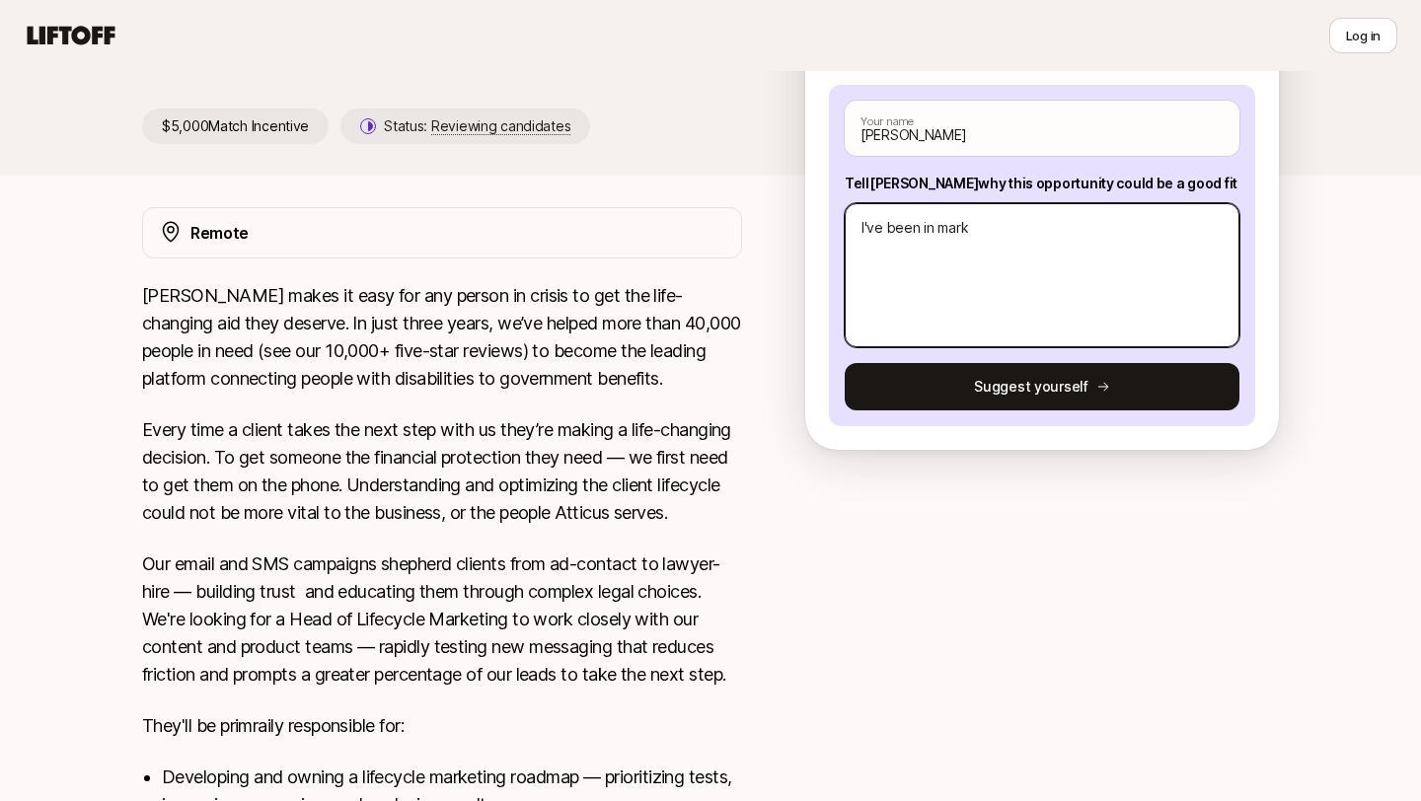
type textarea "x"
type textarea "I've been in mar"
type textarea "x"
type textarea "I've been in [GEOGRAPHIC_DATA]"
type textarea "x"
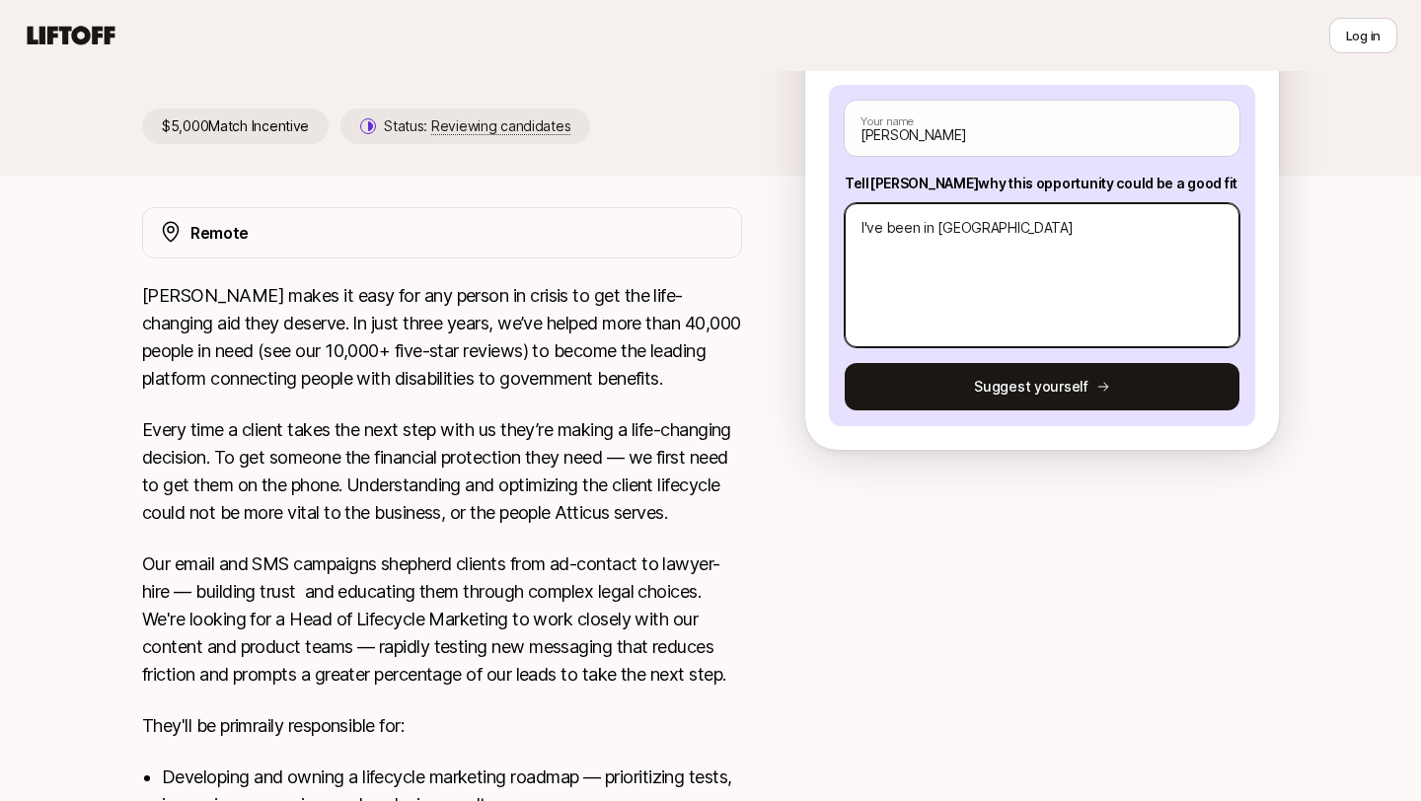
type textarea "I've been in m"
type textarea "x"
type textarea "I've been in"
type textarea "x"
type textarea "I've been in"
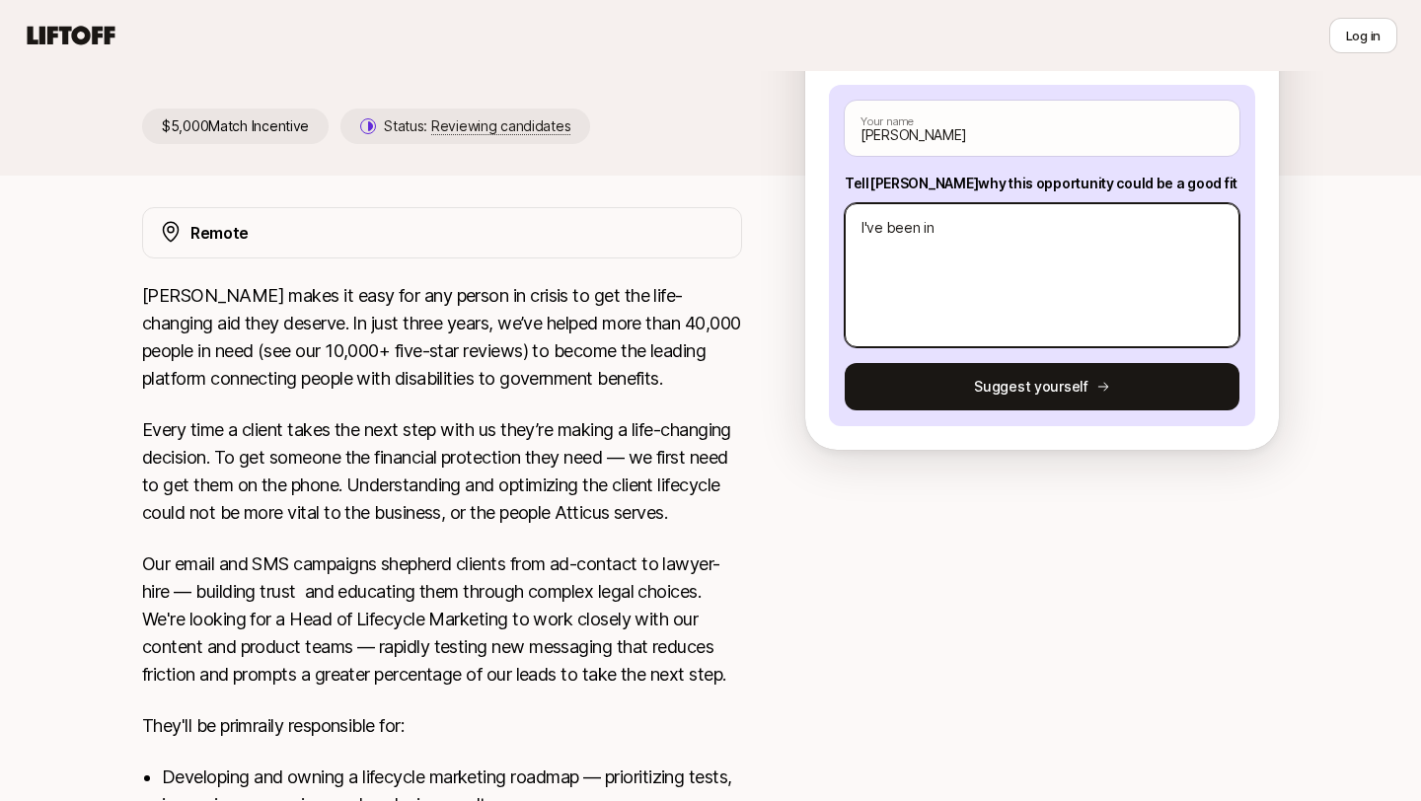
type textarea "x"
type textarea "I've been i"
type textarea "x"
type textarea "I've been"
type textarea "x"
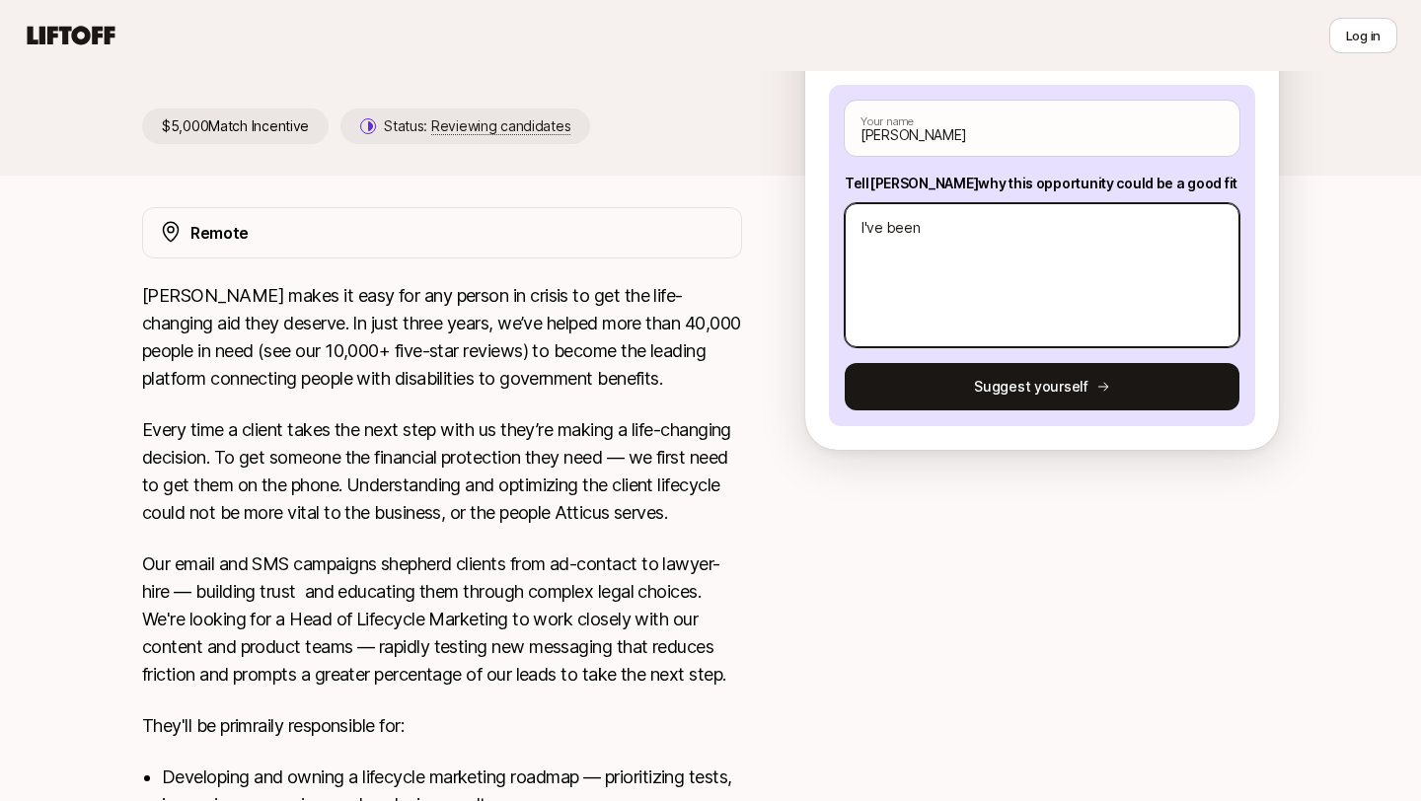
type textarea "I've been"
type textarea "x"
type textarea "I've bee"
type textarea "x"
type textarea "I've be"
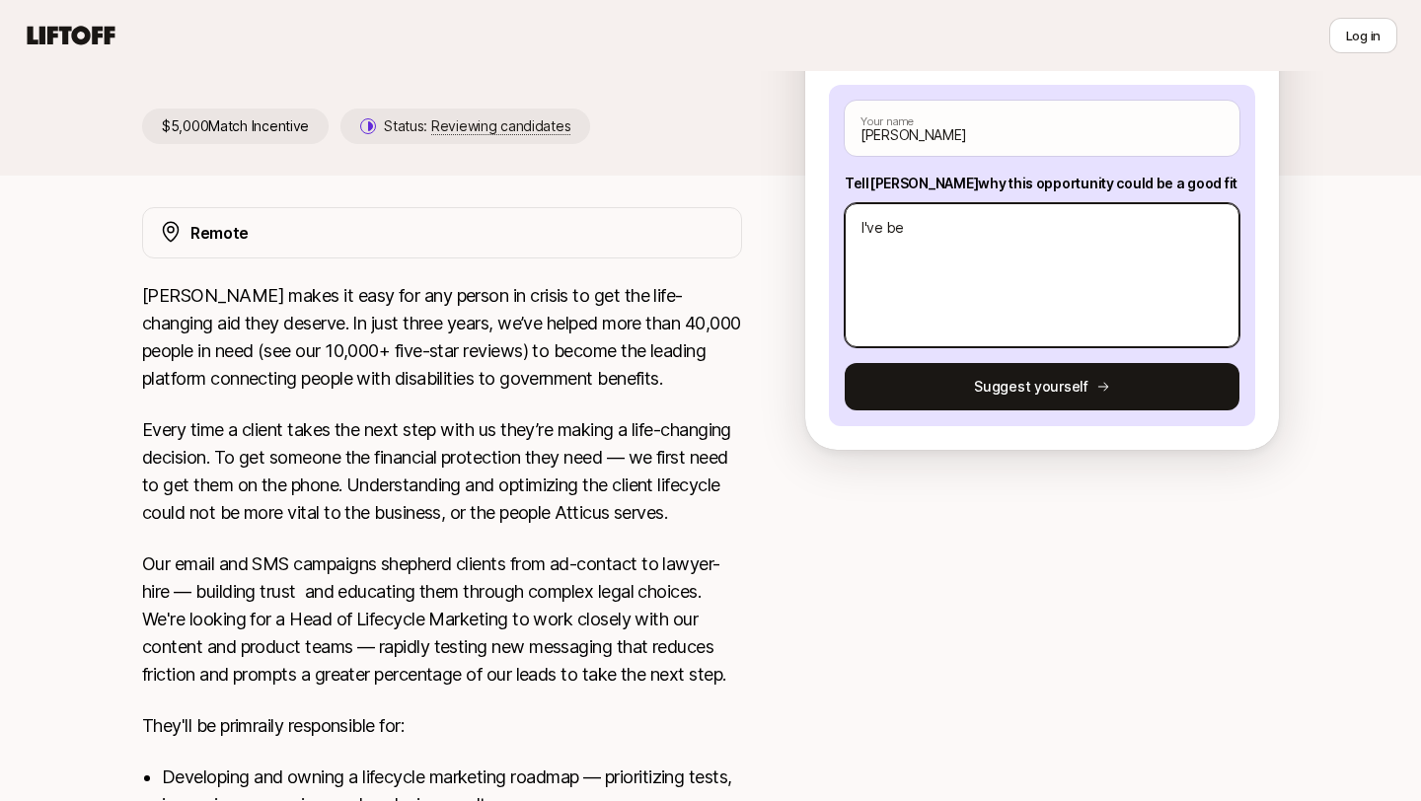
type textarea "x"
type textarea "I've b"
type textarea "x"
type textarea "I've"
type textarea "x"
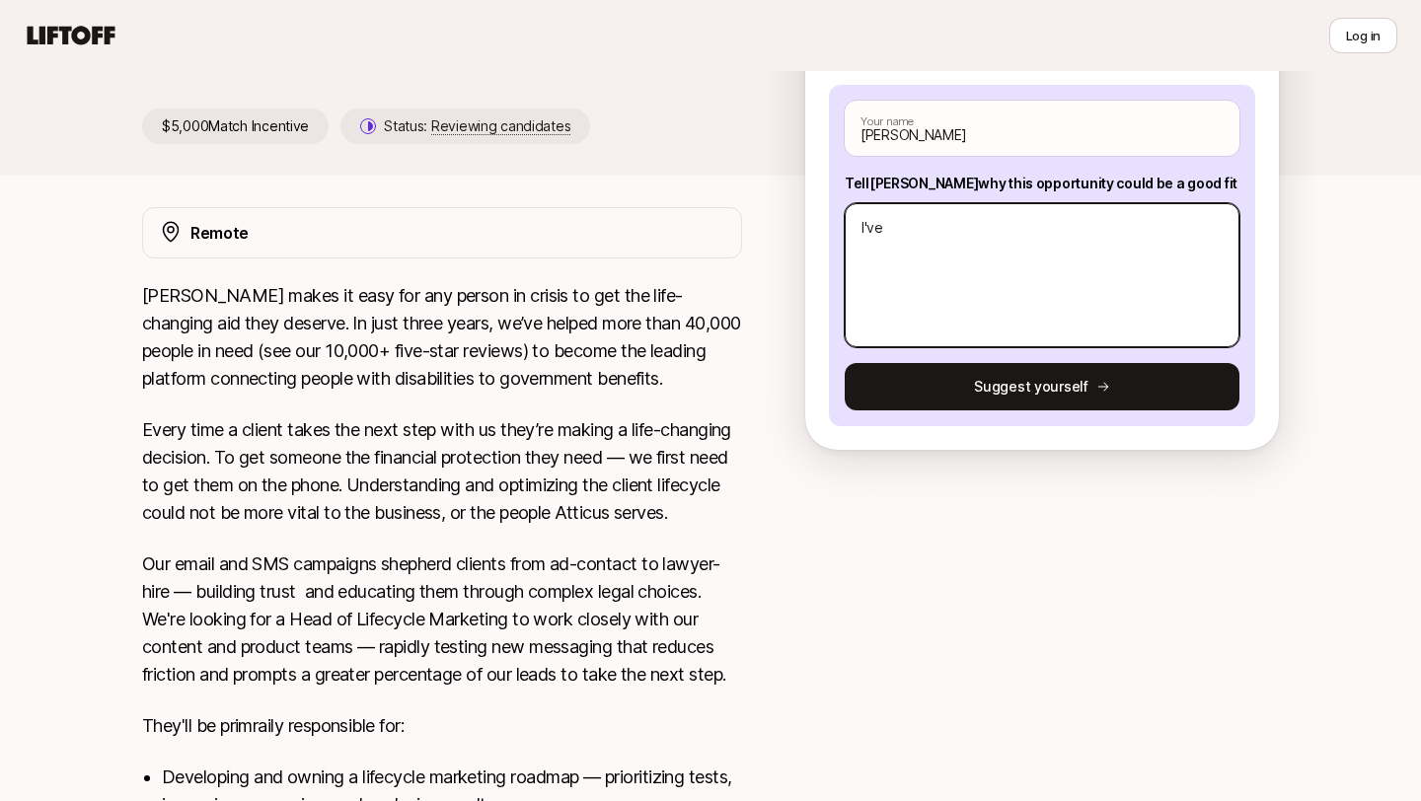
type textarea "I've"
type textarea "x"
type textarea "I'v"
type textarea "x"
type textarea "I'"
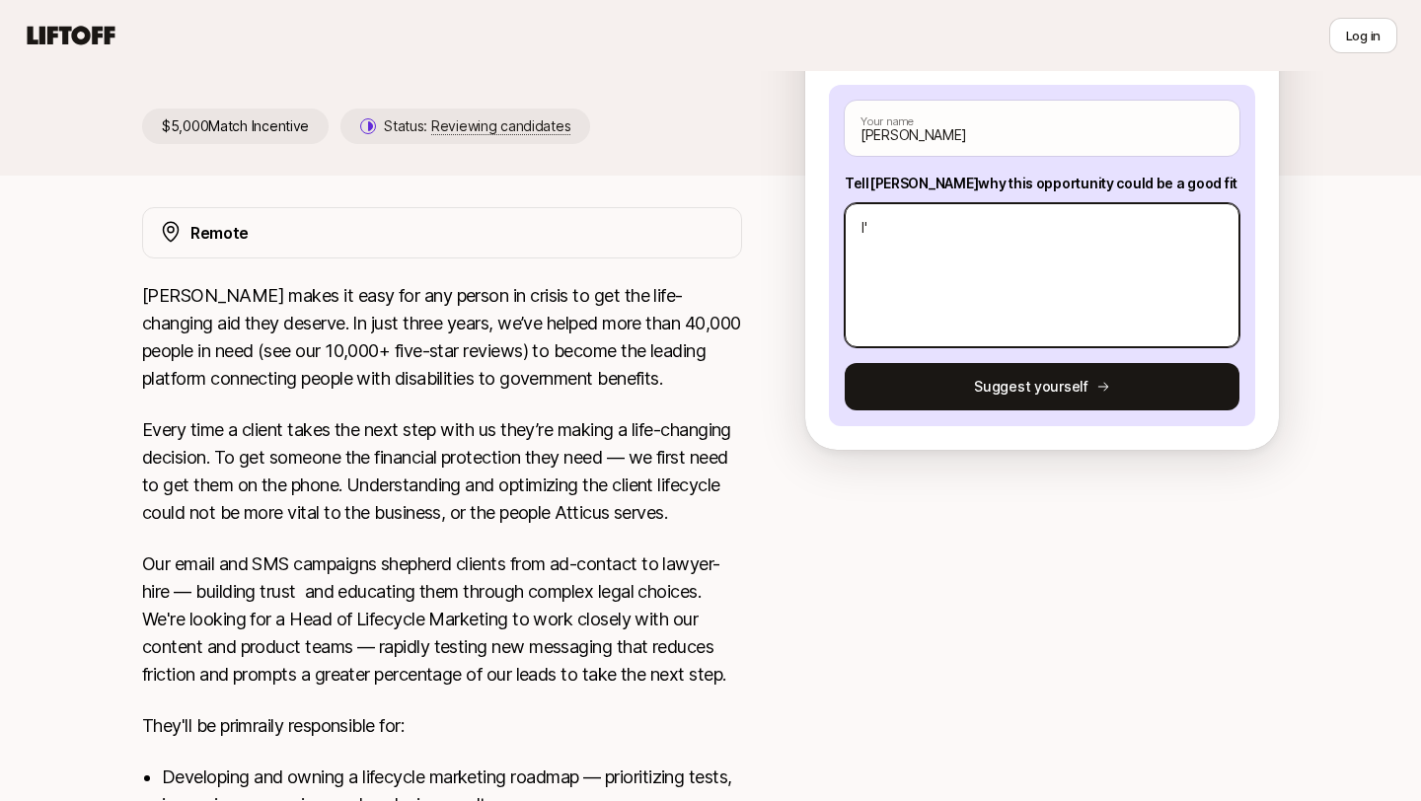
type textarea "x"
type textarea "I"
type textarea "x"
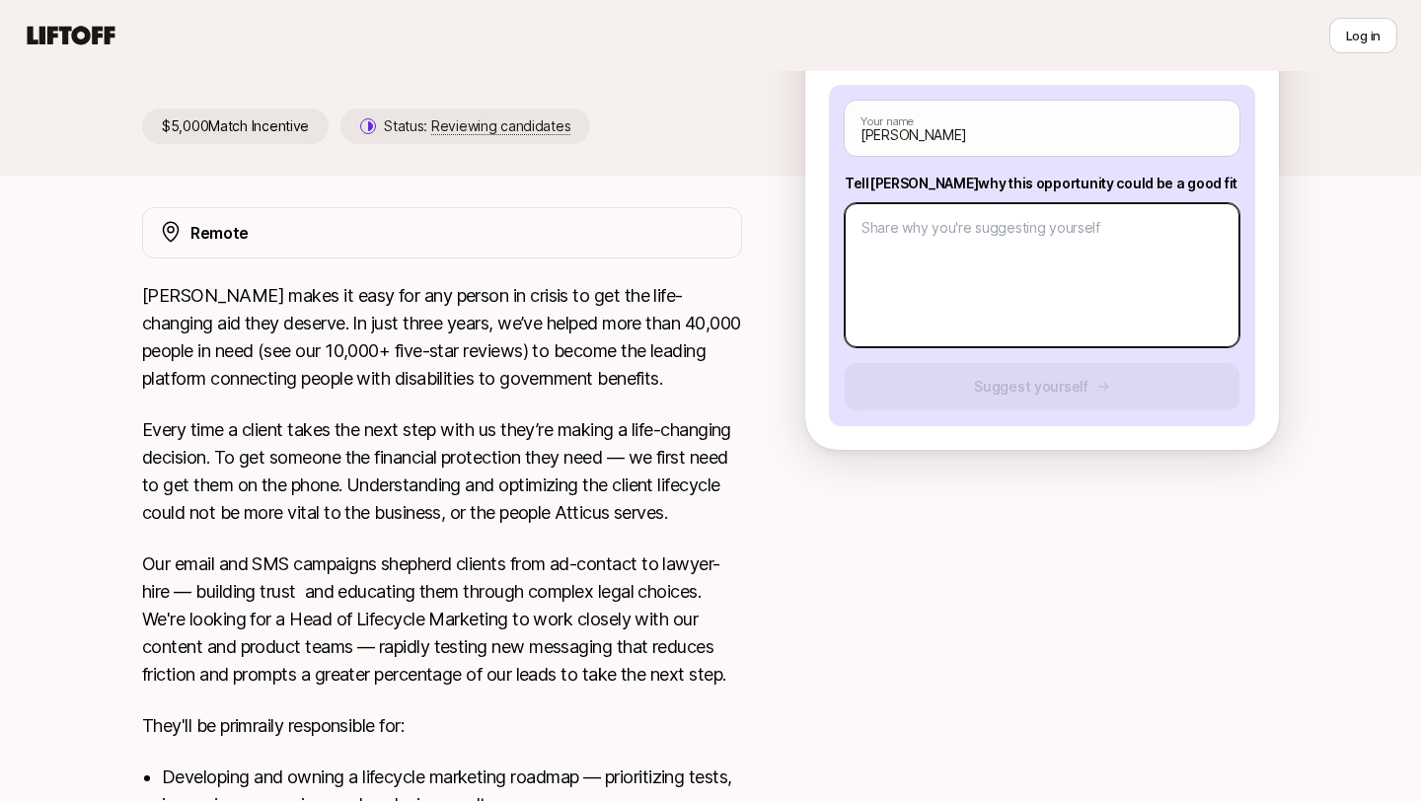
type textarea "x"
type textarea "F"
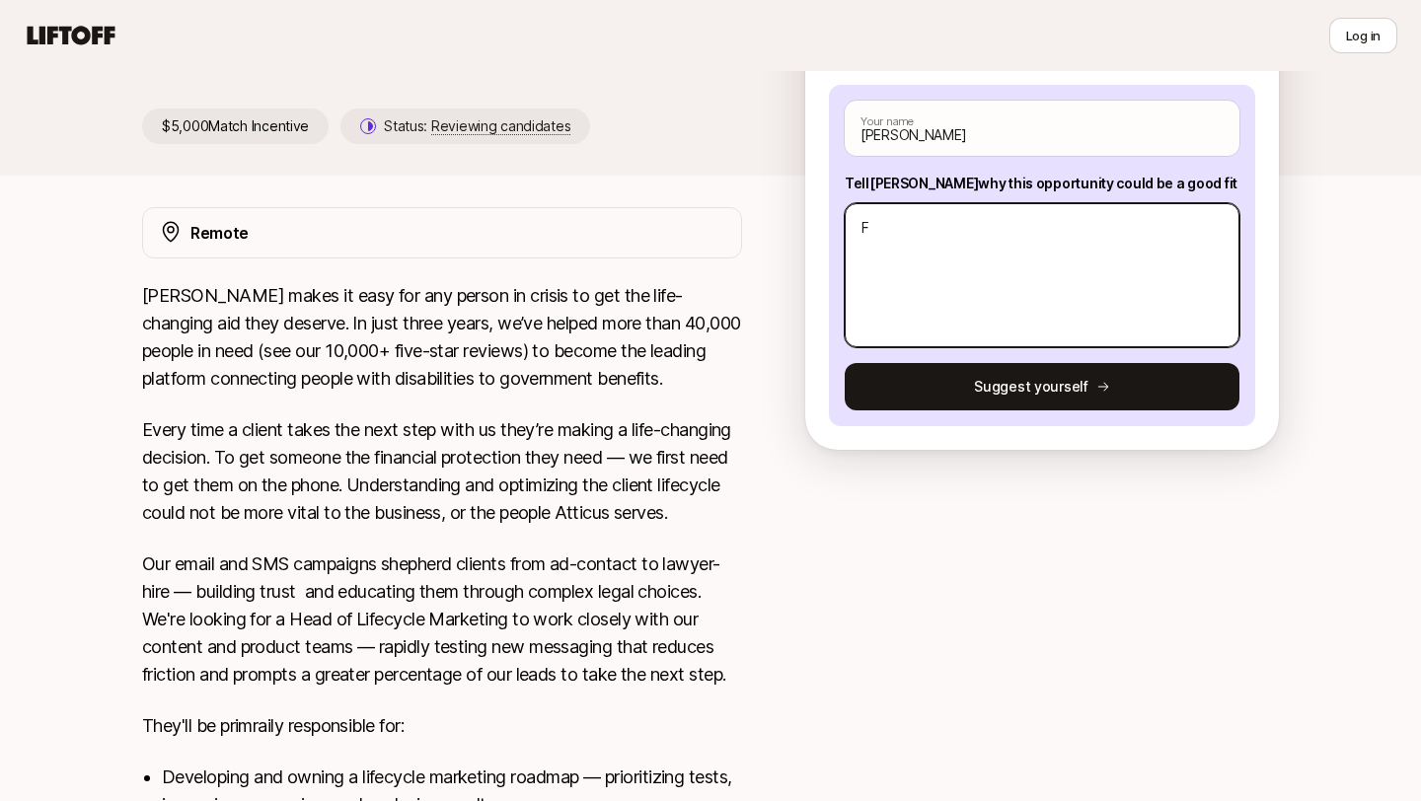
type textarea "x"
type textarea "Fr"
type textarea "x"
type textarea "Fro"
type textarea "x"
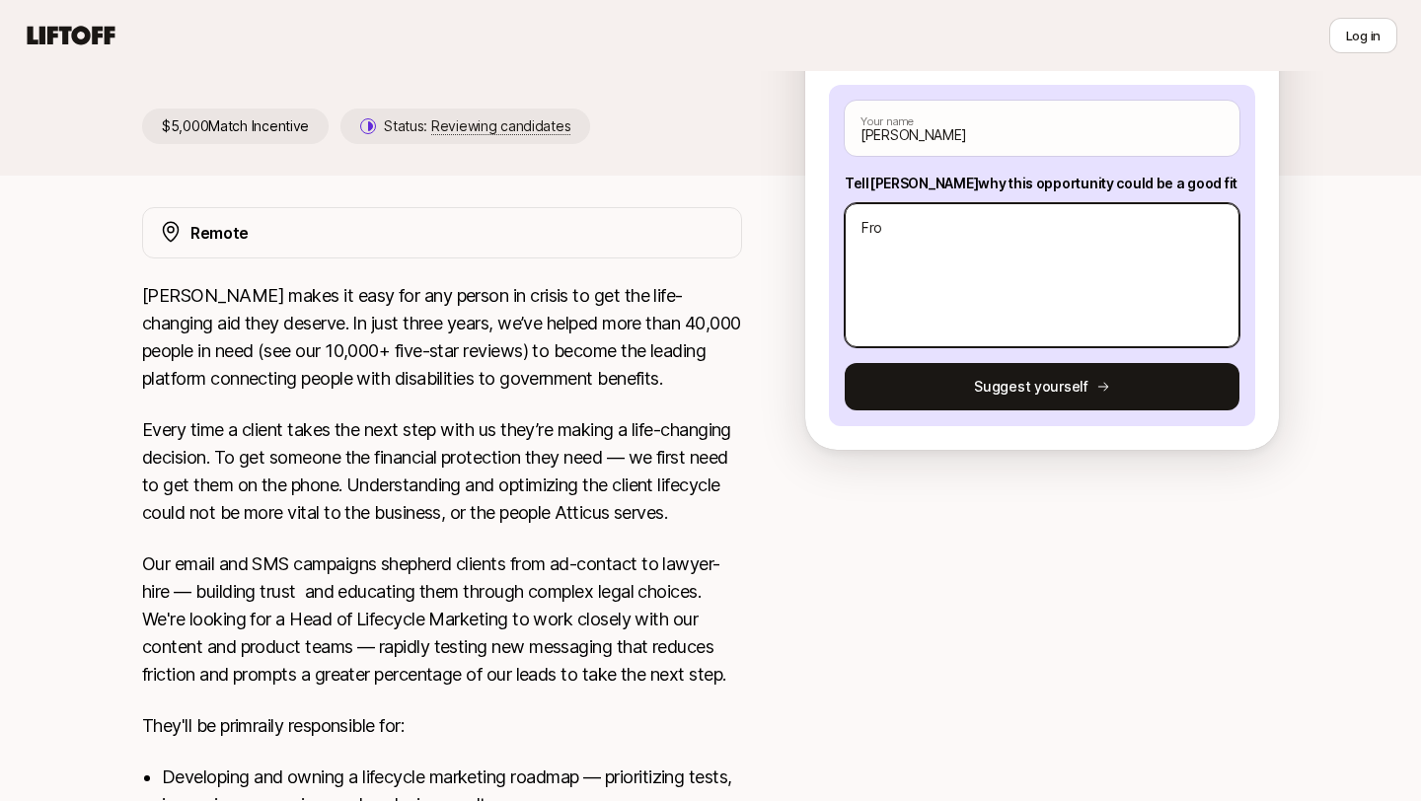
type textarea "From"
type textarea "x"
type textarea "From"
type textarea "x"
type textarea "From ag"
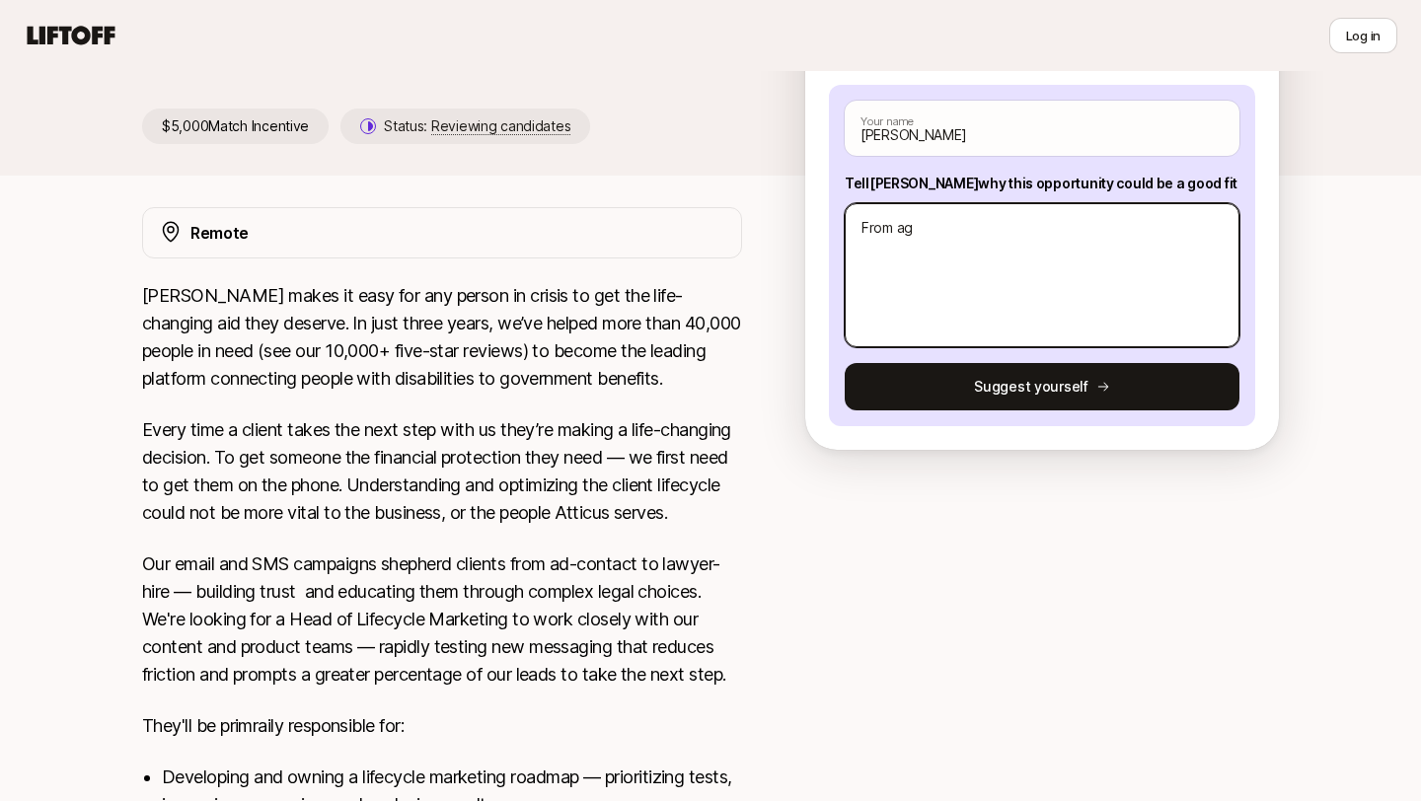
type textarea "x"
type textarea "From age"
type textarea "x"
type textarea "From [GEOGRAPHIC_DATA]"
type textarea "x"
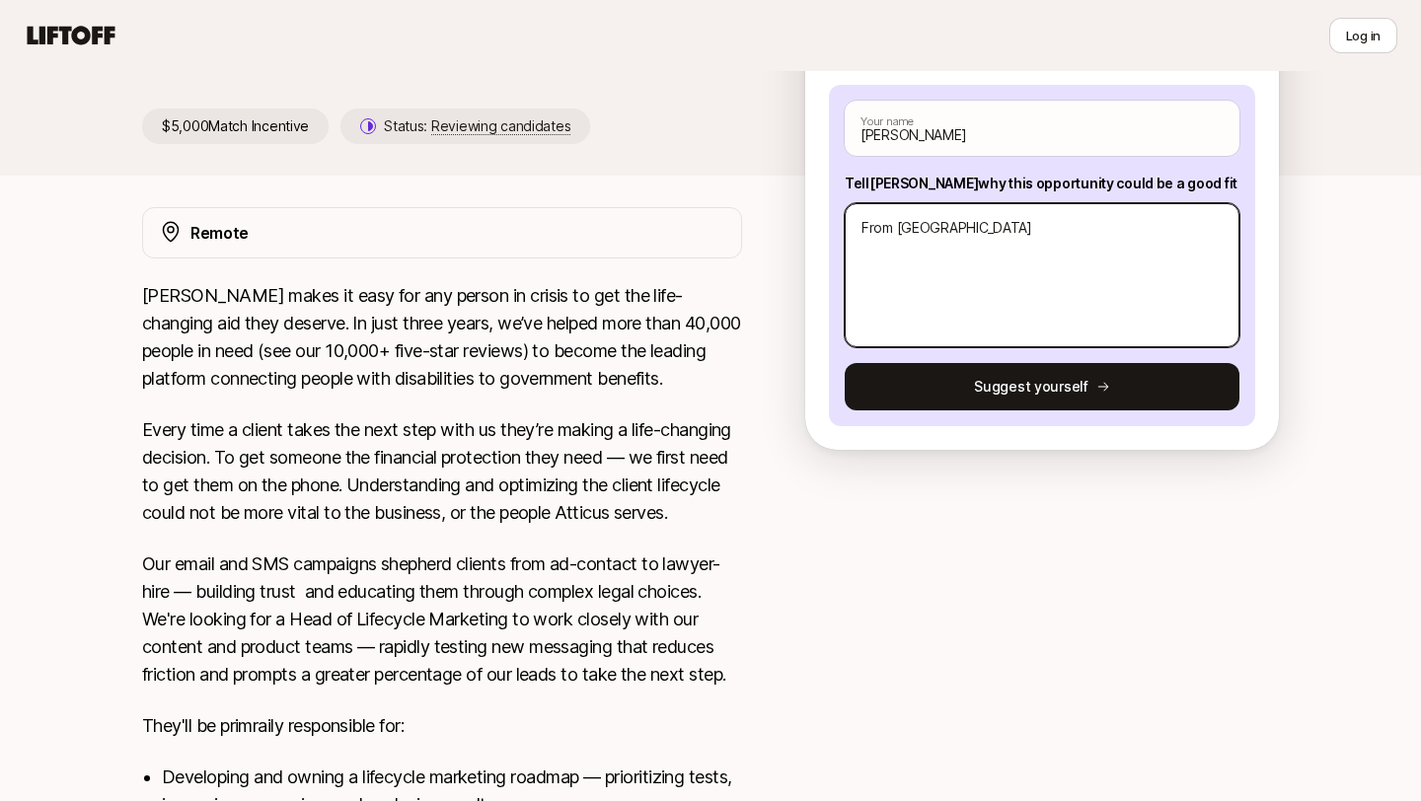
type textarea "From agenc"
type textarea "x"
type textarea "From agency"
type textarea "x"
type textarea "From agency"
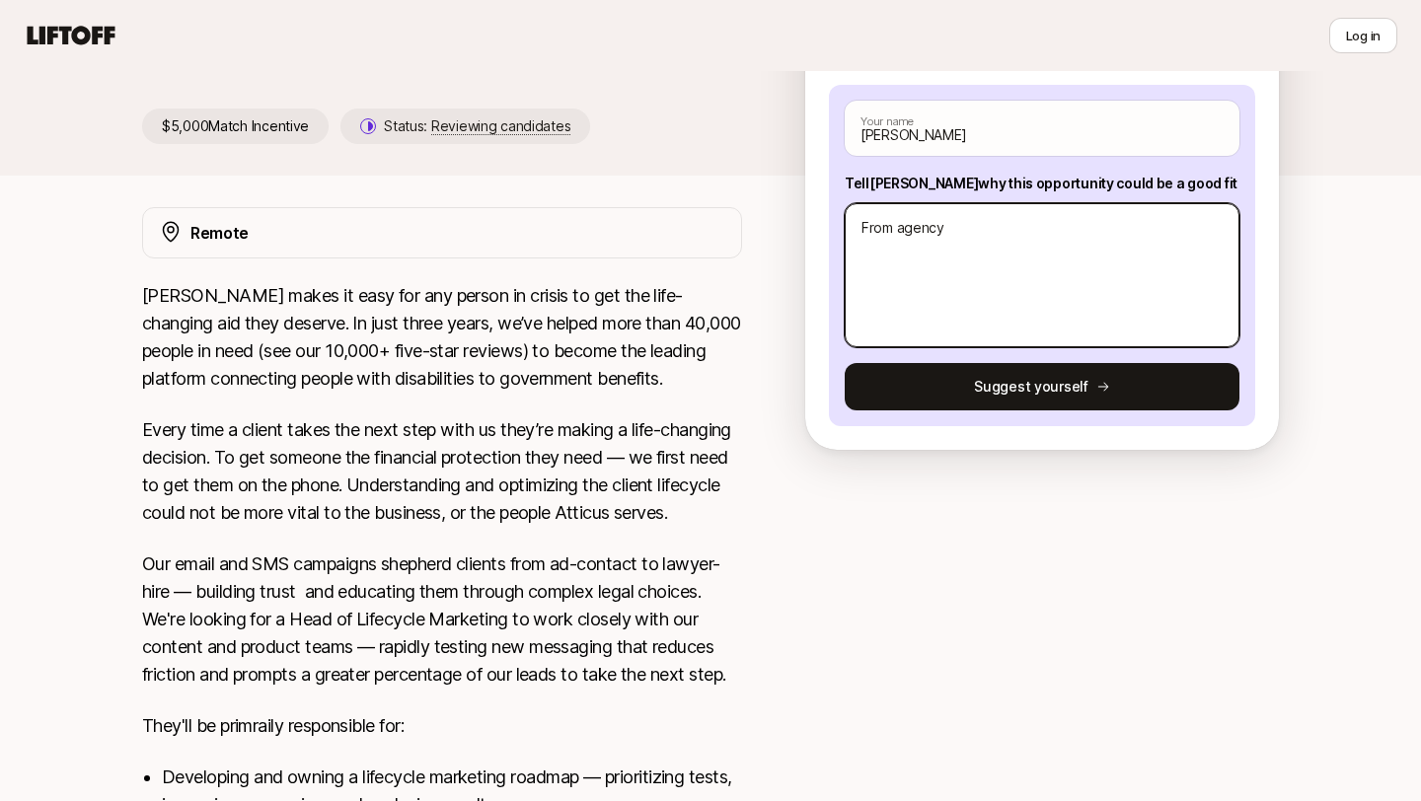
type textarea "x"
type textarea "From agency t"
type textarea "x"
type textarea "From agency to"
type textarea "x"
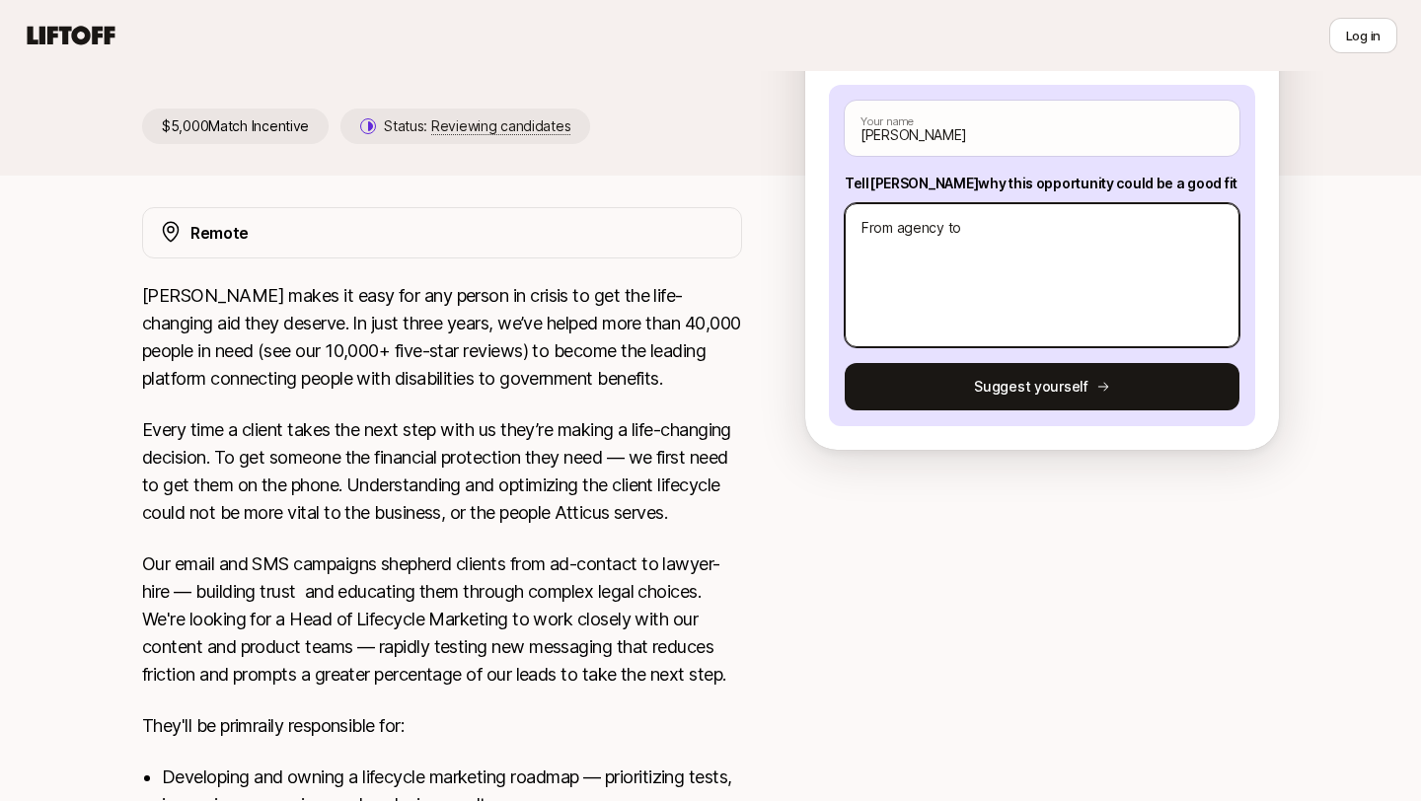
type textarea "From agency to"
type textarea "x"
type textarea "From agency to i"
type textarea "x"
type textarea "From agency to in"
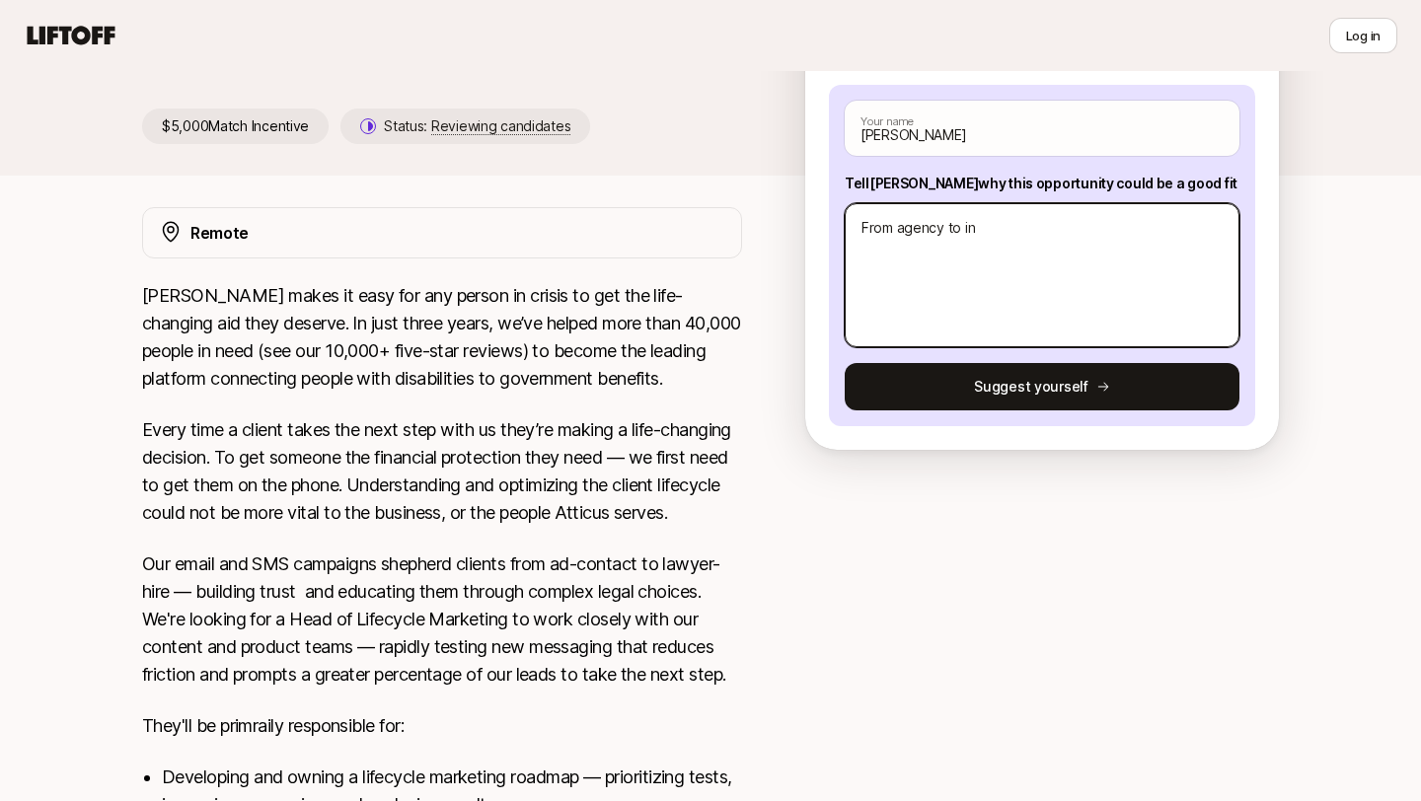
type textarea "x"
type textarea "From agency to i"
type textarea "x"
type textarea "From agency to"
type textarea "x"
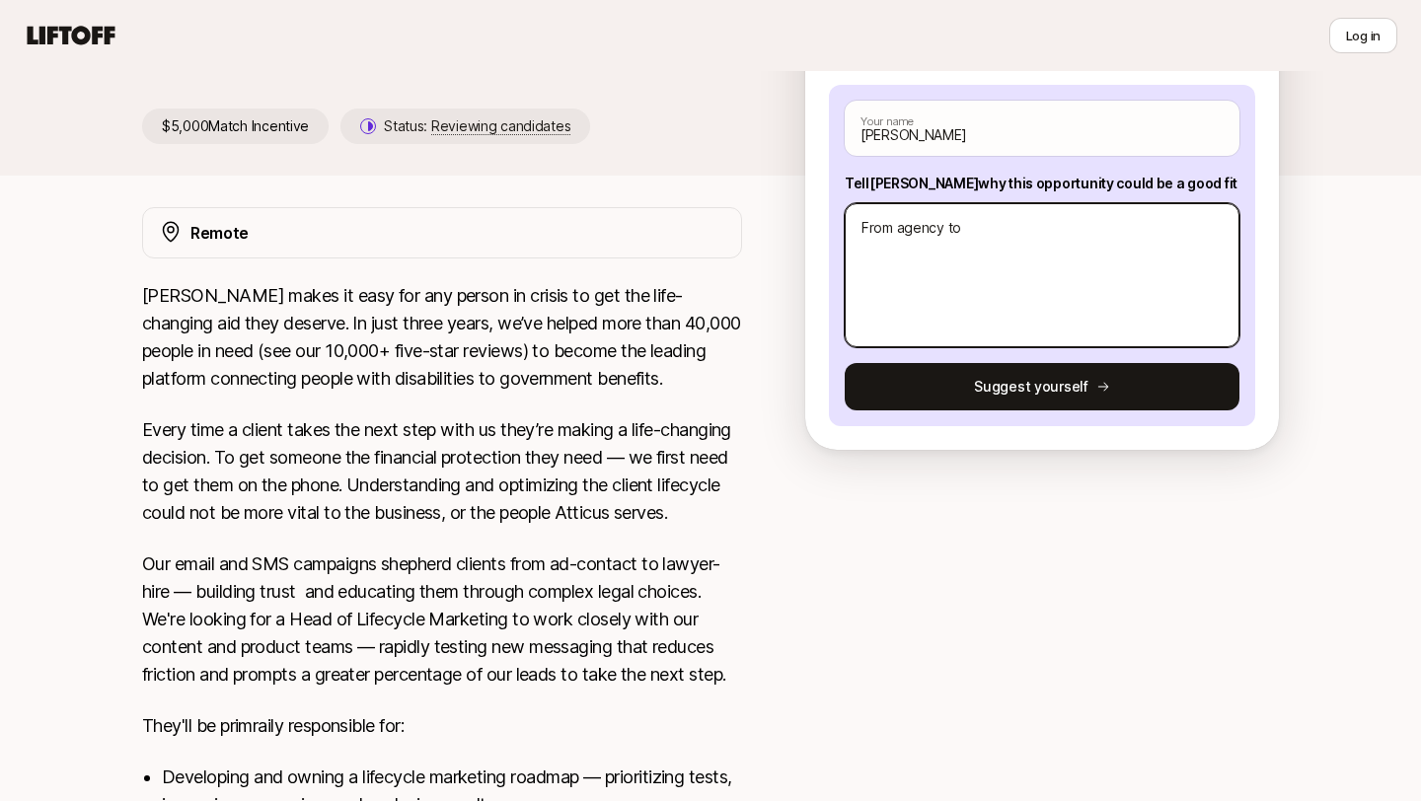
type textarea "From agency to"
type textarea "x"
type textarea "From agency t"
type textarea "x"
type textarea "From agency"
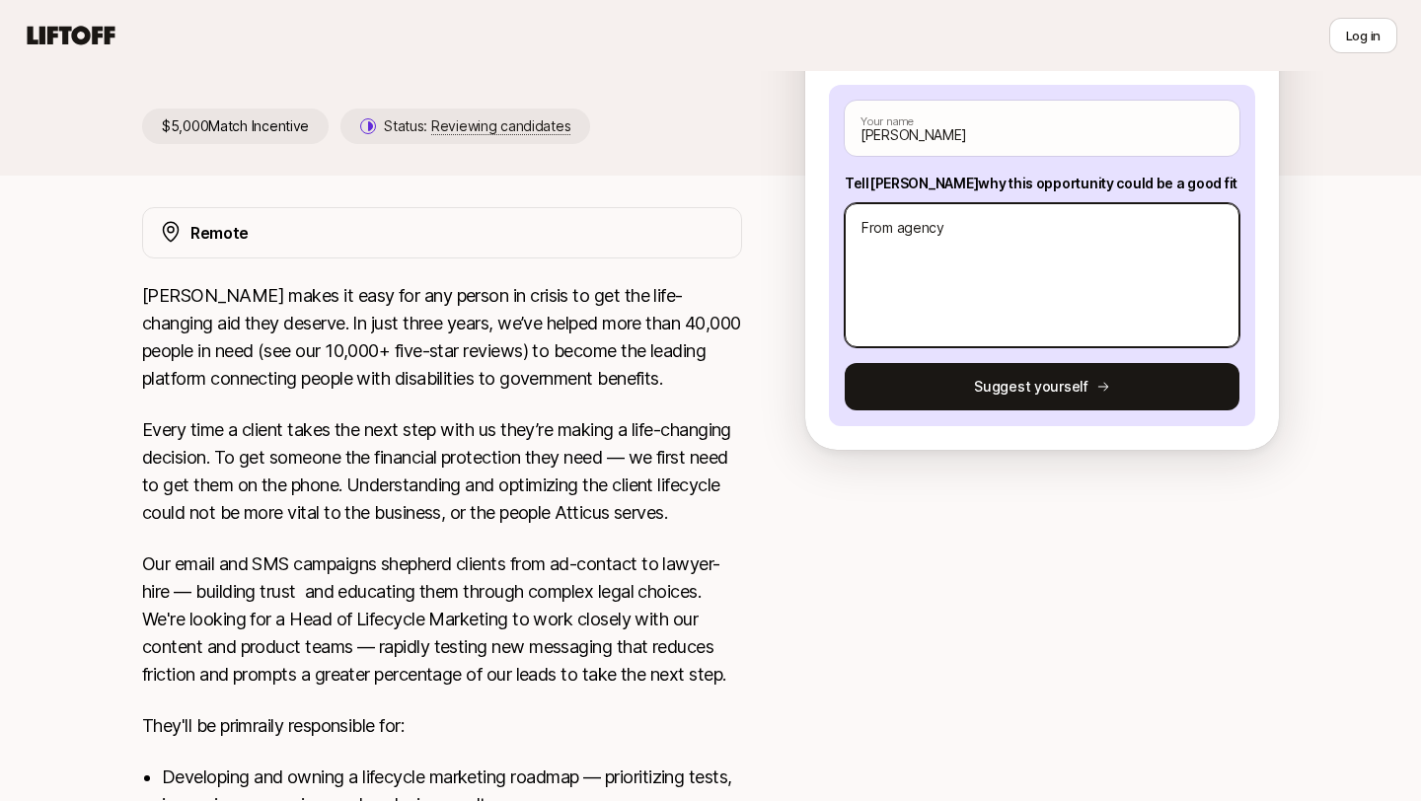
type textarea "x"
type textarea "From agency w"
type textarea "x"
type textarea "From agency wo"
type textarea "x"
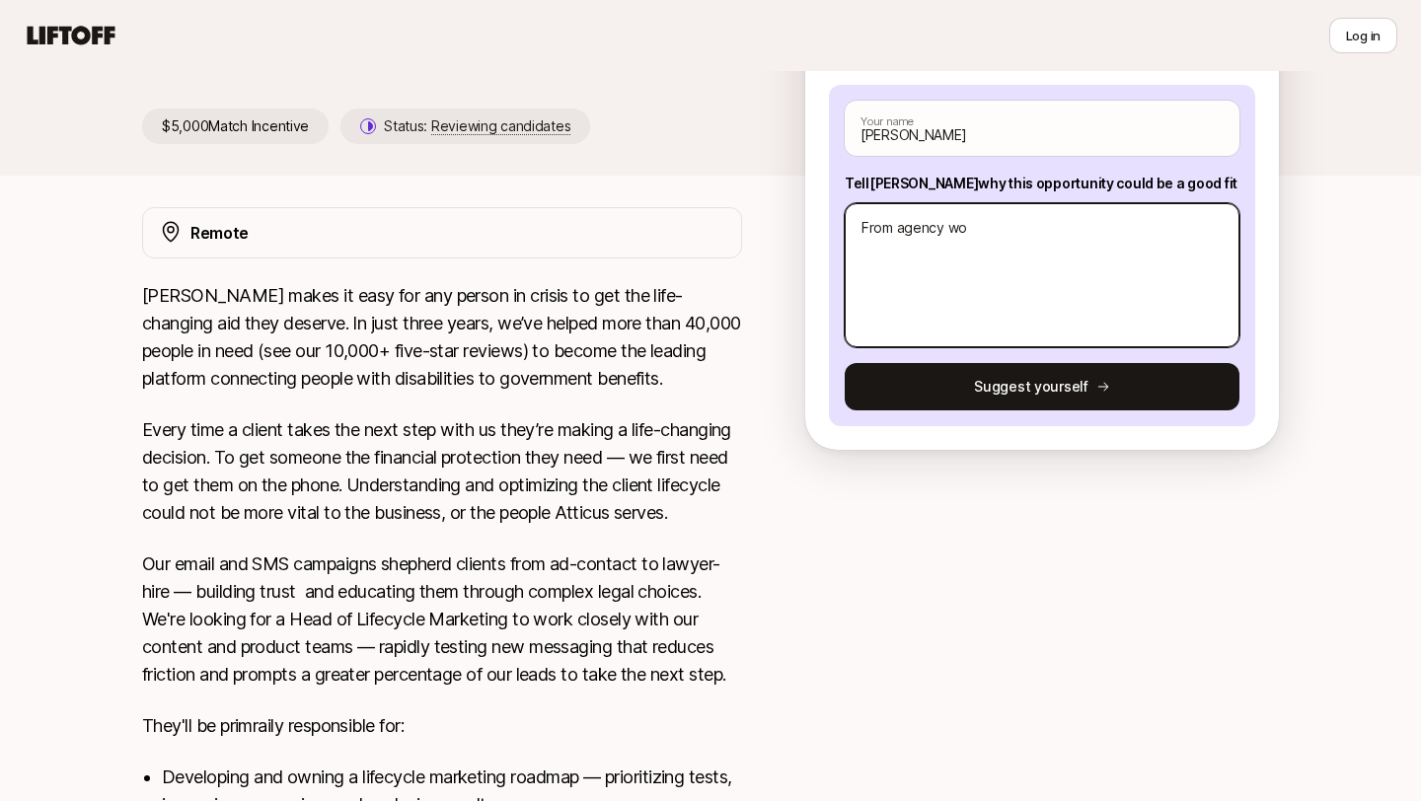
type textarea "From agency wor"
type textarea "x"
type textarea "From agency work"
type textarea "x"
type textarea "From agency work"
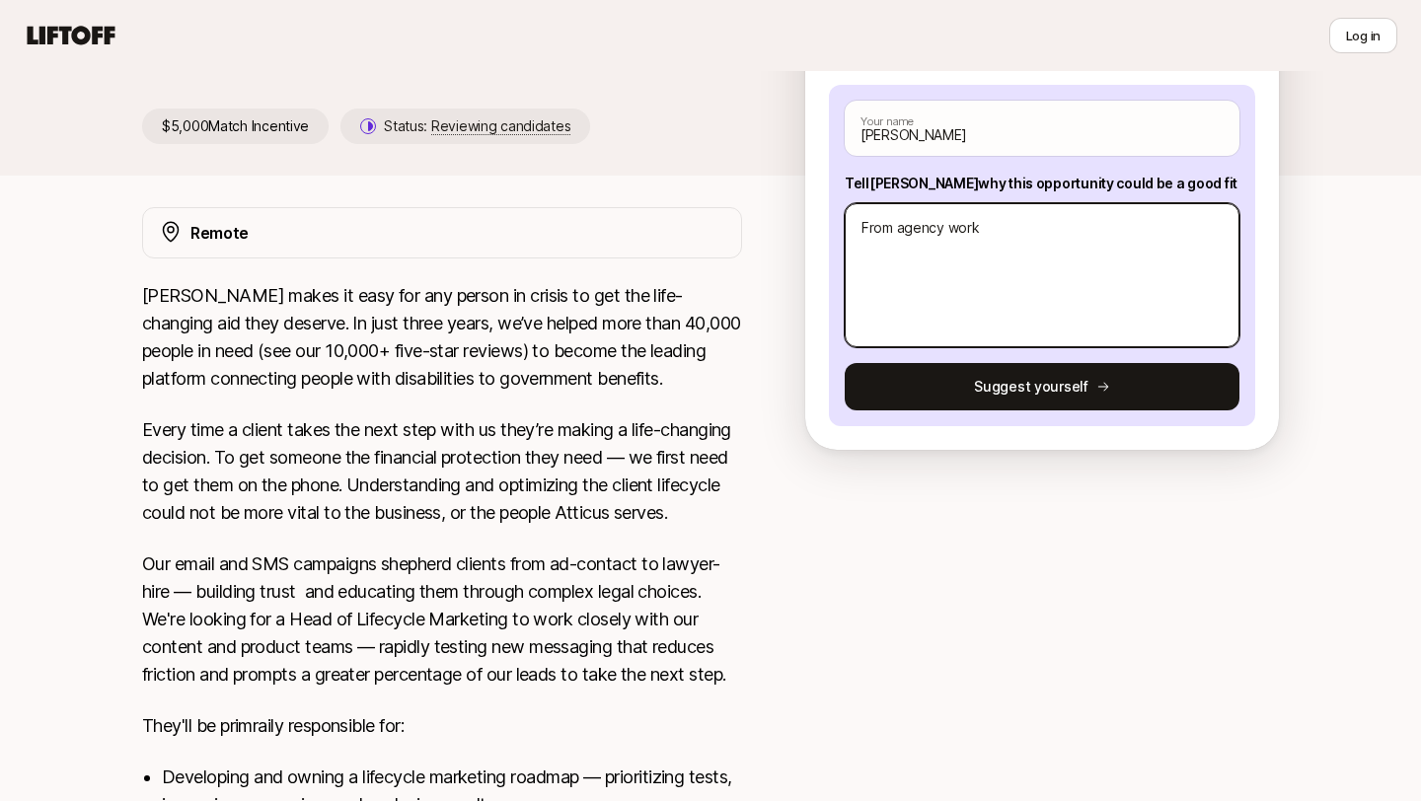
type textarea "x"
type textarea "From agency work w"
type textarea "x"
type textarea "From agency work wi"
type textarea "x"
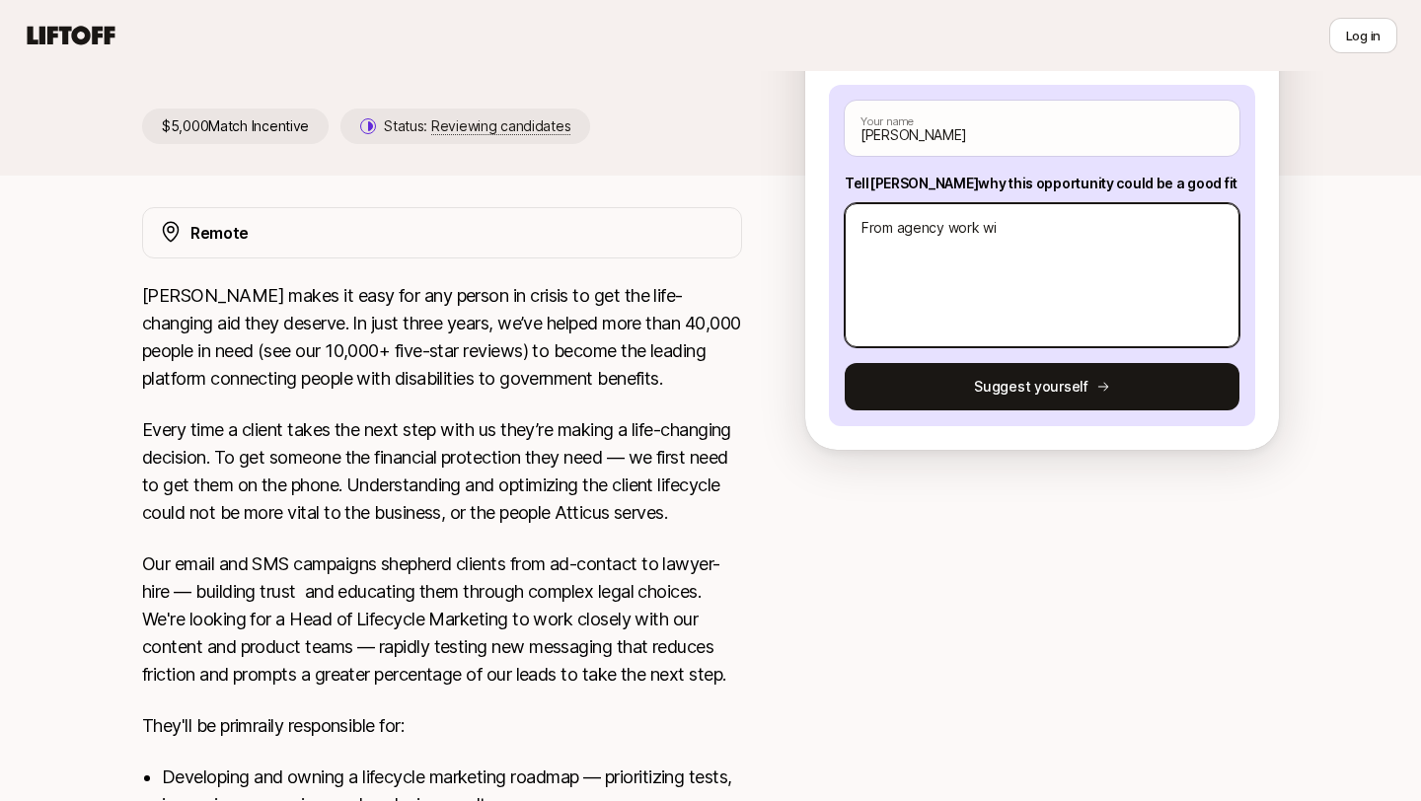
type textarea "From agency work wit"
type textarea "x"
type textarea "From agency work with"
type textarea "x"
type textarea "From agency work with"
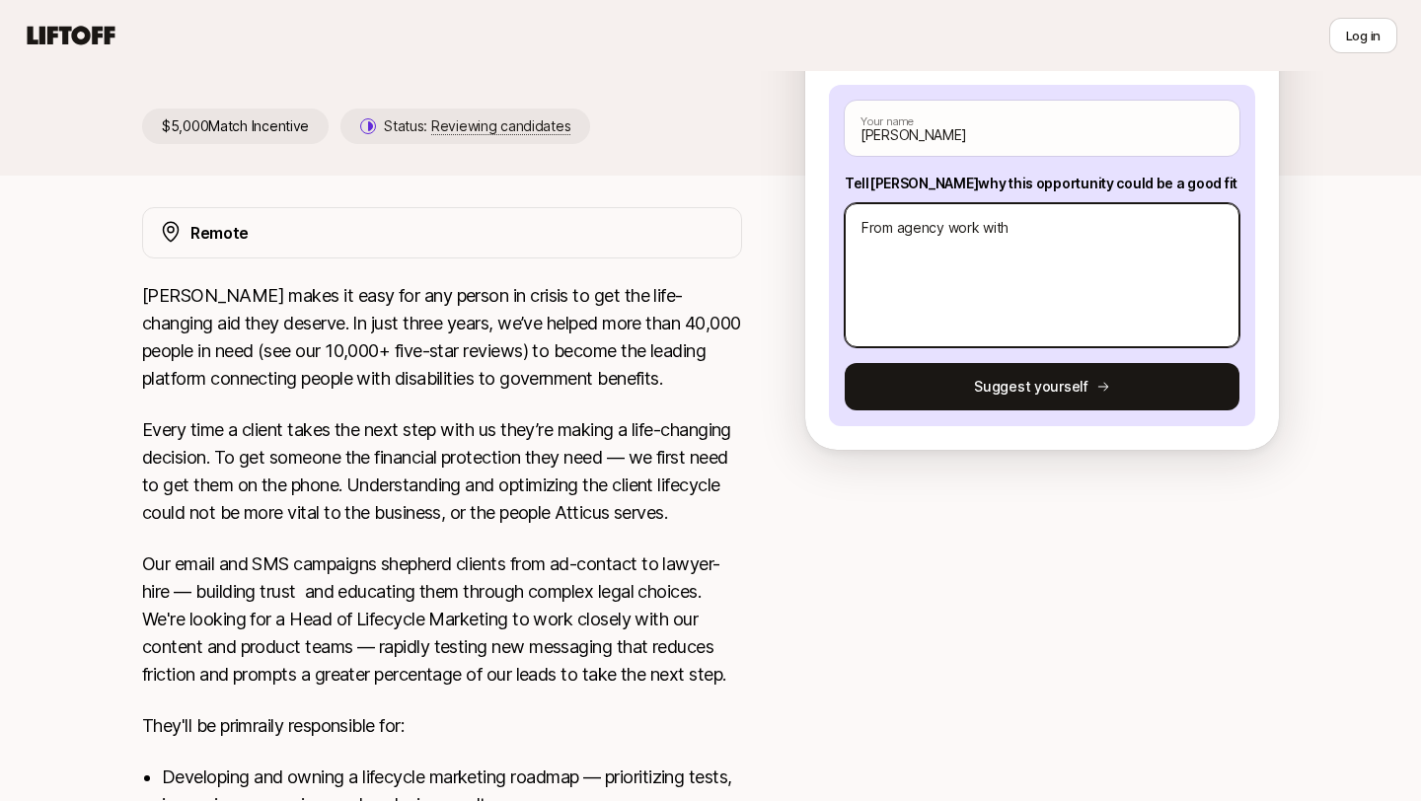
type textarea "x"
type textarea "From agency work with l"
type textarea "x"
type textarea "From agency work with la"
type textarea "x"
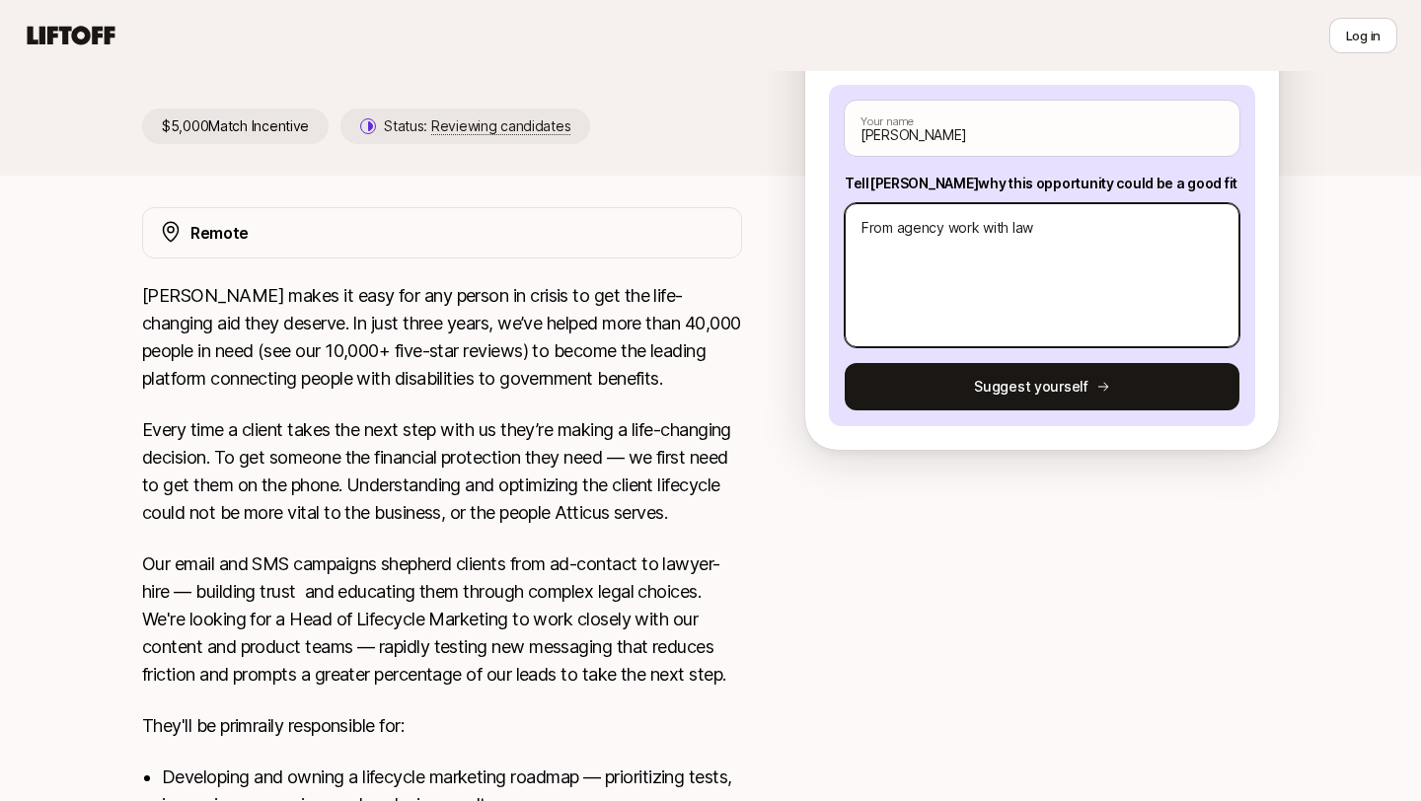
type textarea "From agency work with law"
type textarea "x"
type textarea "From agency work with law f"
type textarea "x"
type textarea "From agency work with law fir"
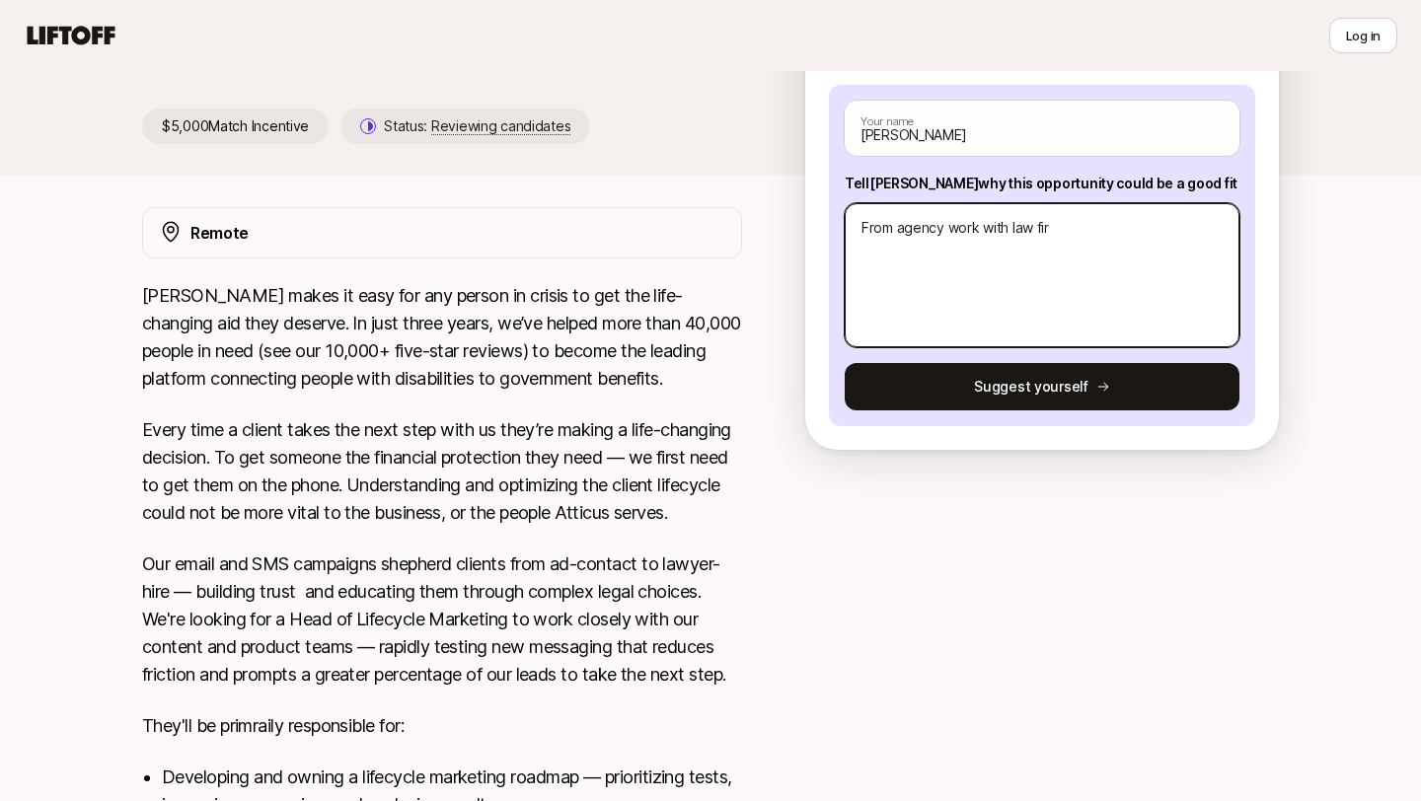
type textarea "x"
type textarea "From agency work with law firm"
type textarea "x"
type textarea "From agency work with law firms"
type textarea "x"
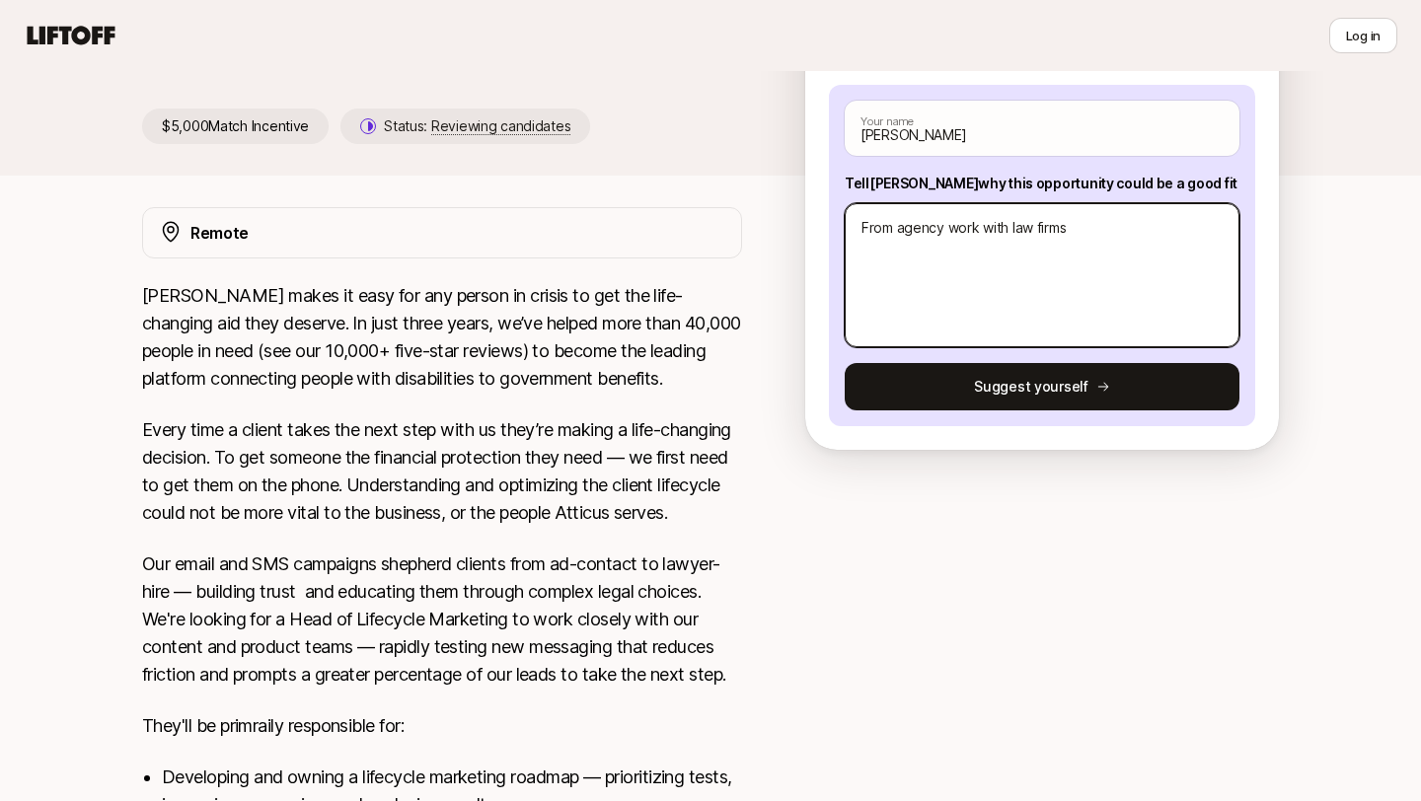
type textarea "From agency work with law firms"
type textarea "x"
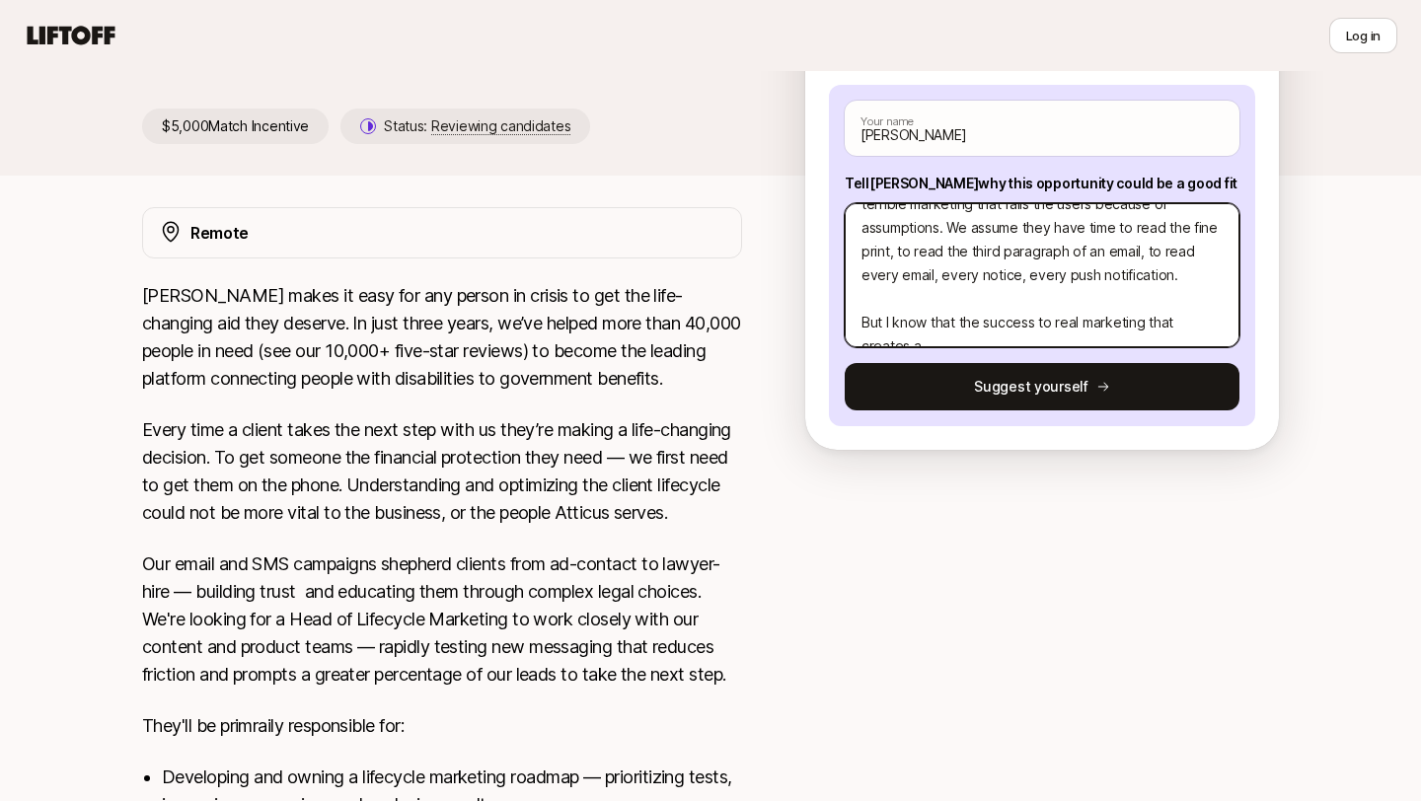
scroll to position [95, 0]
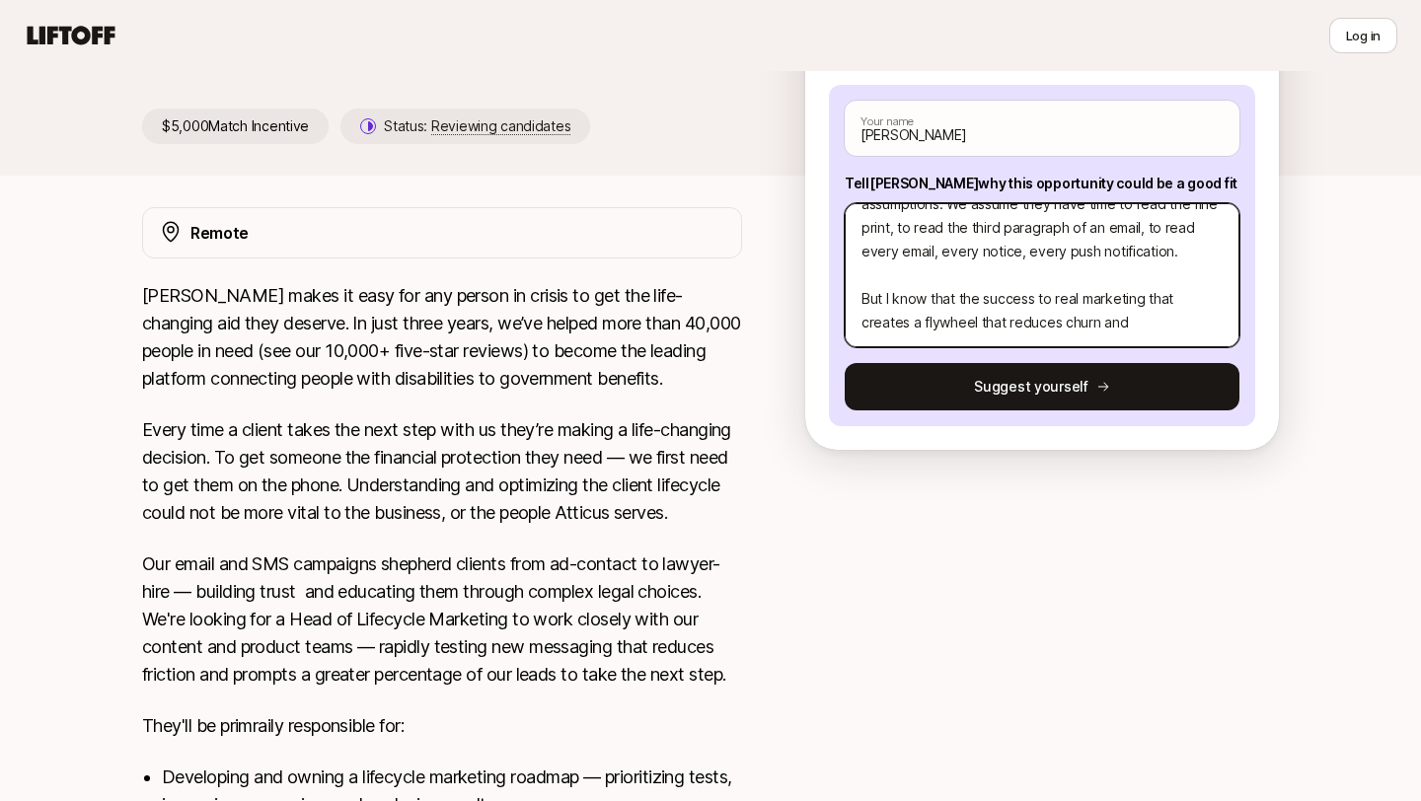
click at [1144, 297] on textarea "From agency work with law firms both big and small, to in-house at financial st…" at bounding box center [1042, 275] width 395 height 144
click at [1082, 300] on textarea "From agency work with law firms both big and small, to in-house at financial st…" at bounding box center [1042, 275] width 395 height 144
click at [1209, 296] on textarea "From agency work with law firms both big and small, to in-house at financial st…" at bounding box center [1042, 275] width 395 height 144
click at [1130, 317] on textarea "From agency work with law firms both big and small, to in-house at financial st…" at bounding box center [1042, 275] width 395 height 144
click at [940, 320] on textarea "From agency work with law firms both big and small, to in-house at financial st…" at bounding box center [1042, 275] width 395 height 144
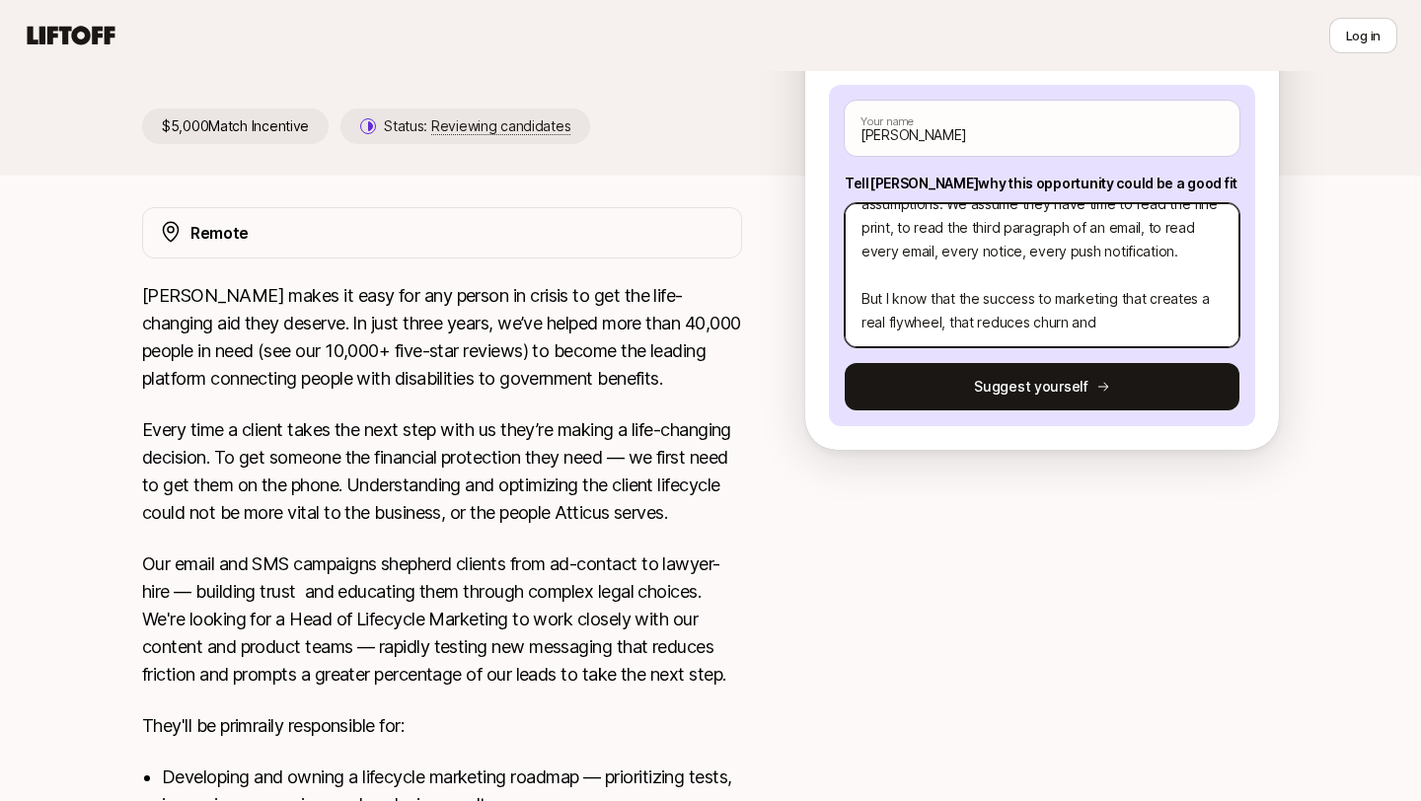
click at [1127, 330] on textarea "From agency work with law firms both big and small, to in-house at financial st…" at bounding box center [1042, 275] width 395 height 144
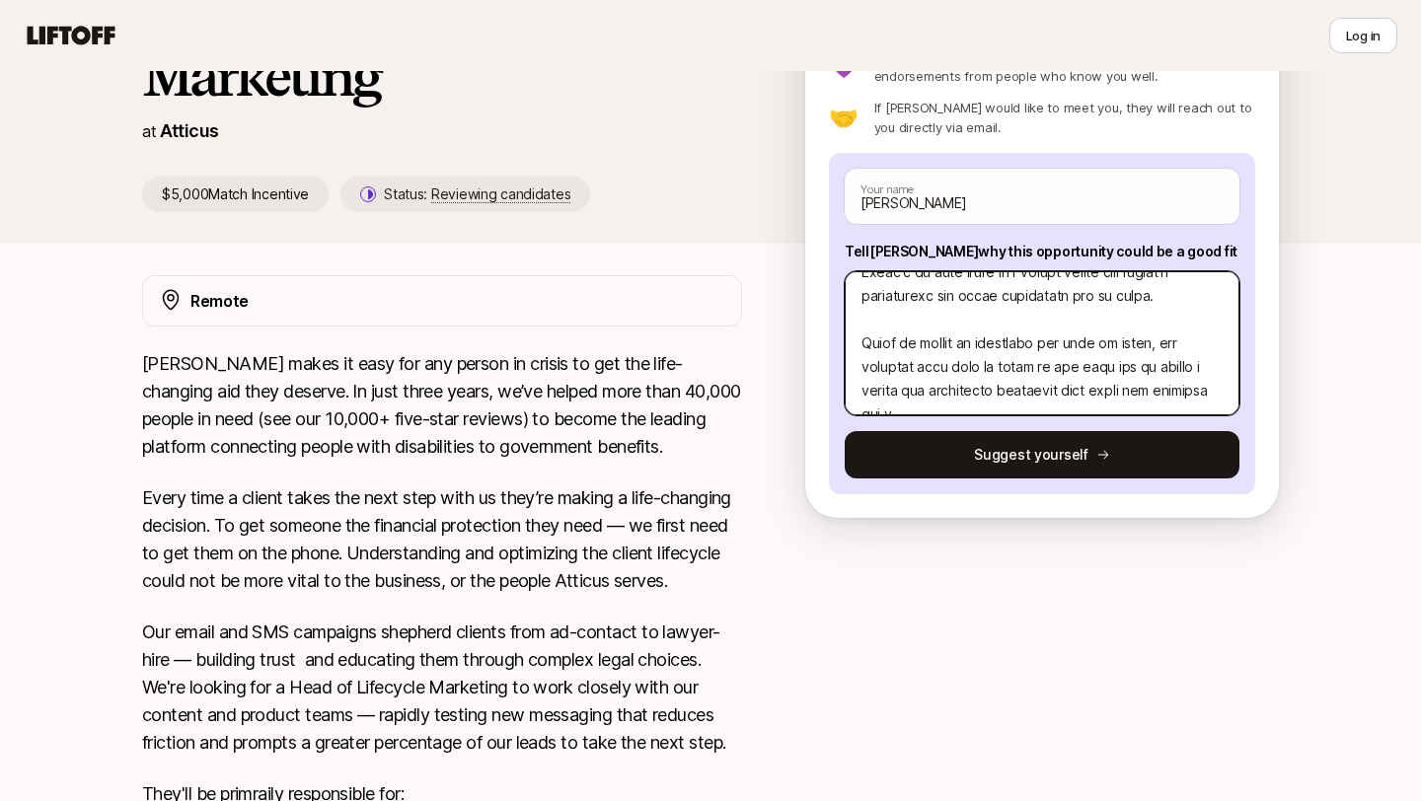
scroll to position [521, 0]
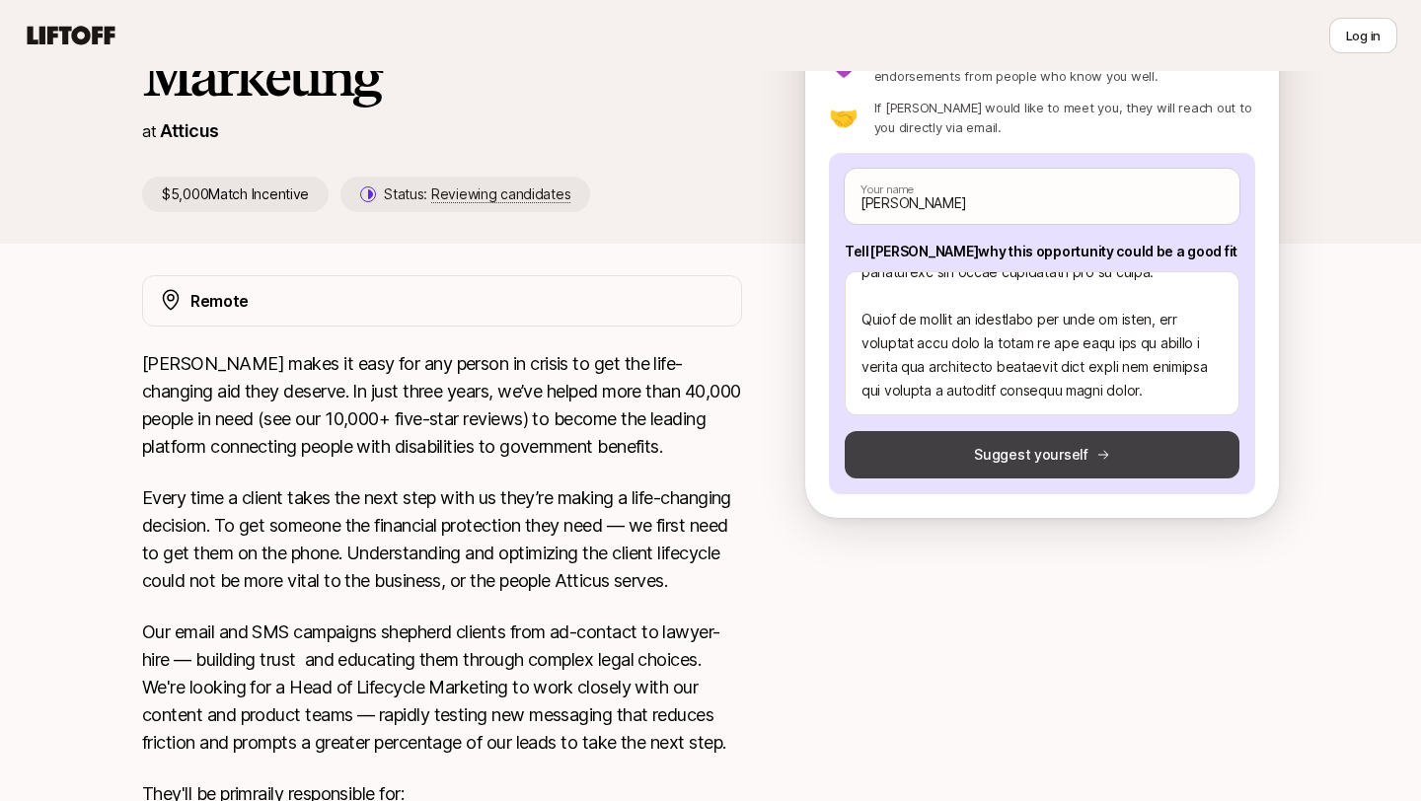
click at [1152, 460] on button "Suggest yourself" at bounding box center [1042, 454] width 395 height 47
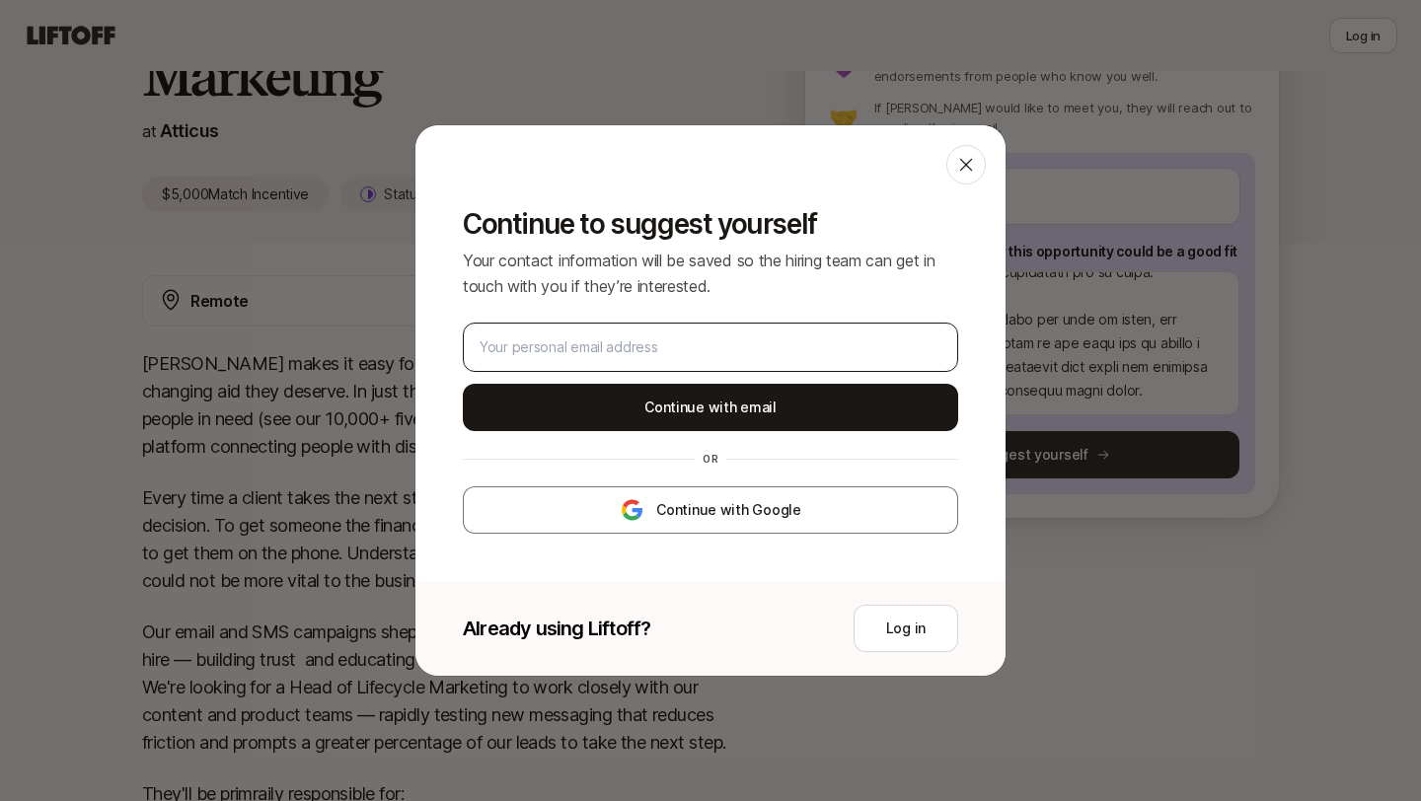
click at [831, 325] on div at bounding box center [710, 347] width 495 height 49
click at [815, 342] on input "email" at bounding box center [710, 347] width 462 height 24
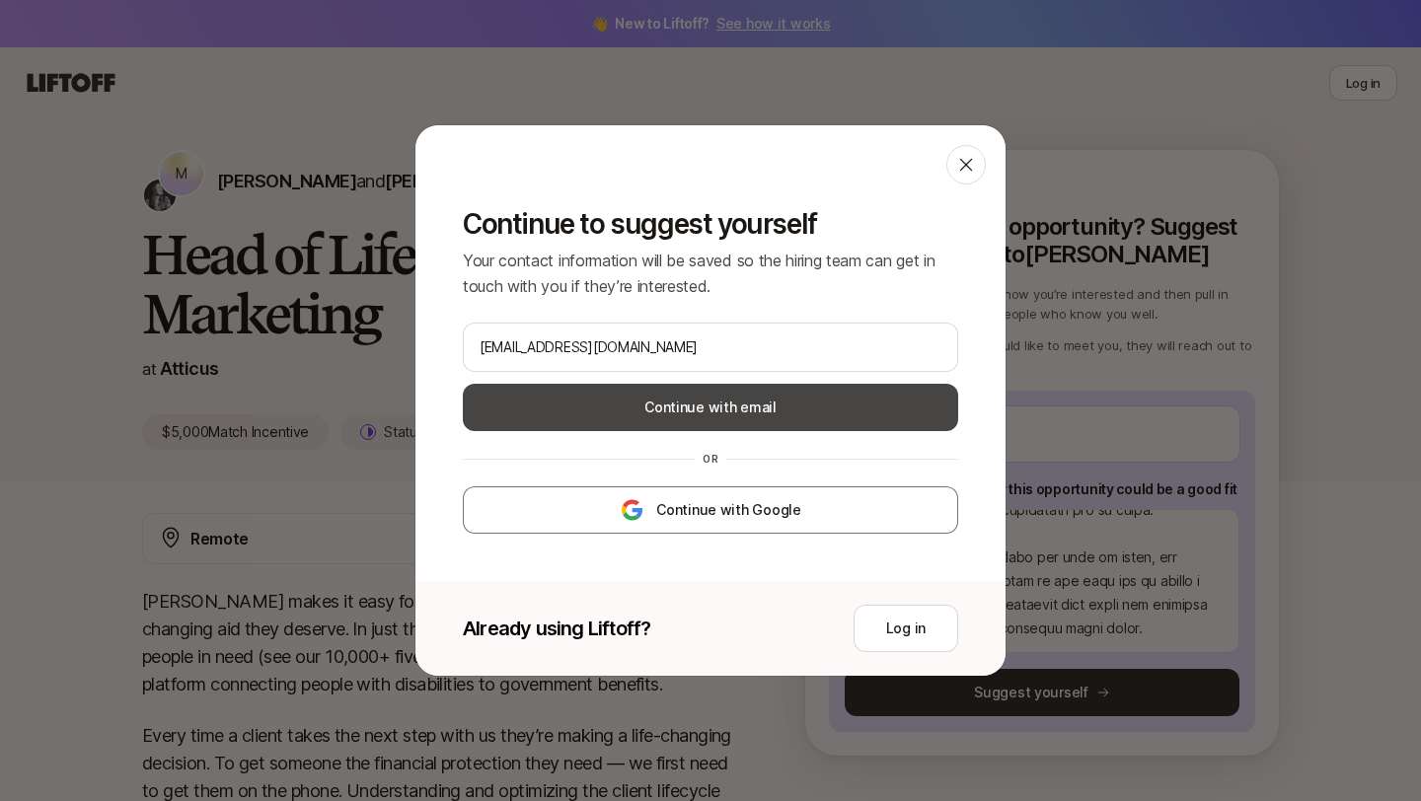
click at [788, 392] on button "Continue with email" at bounding box center [710, 407] width 495 height 47
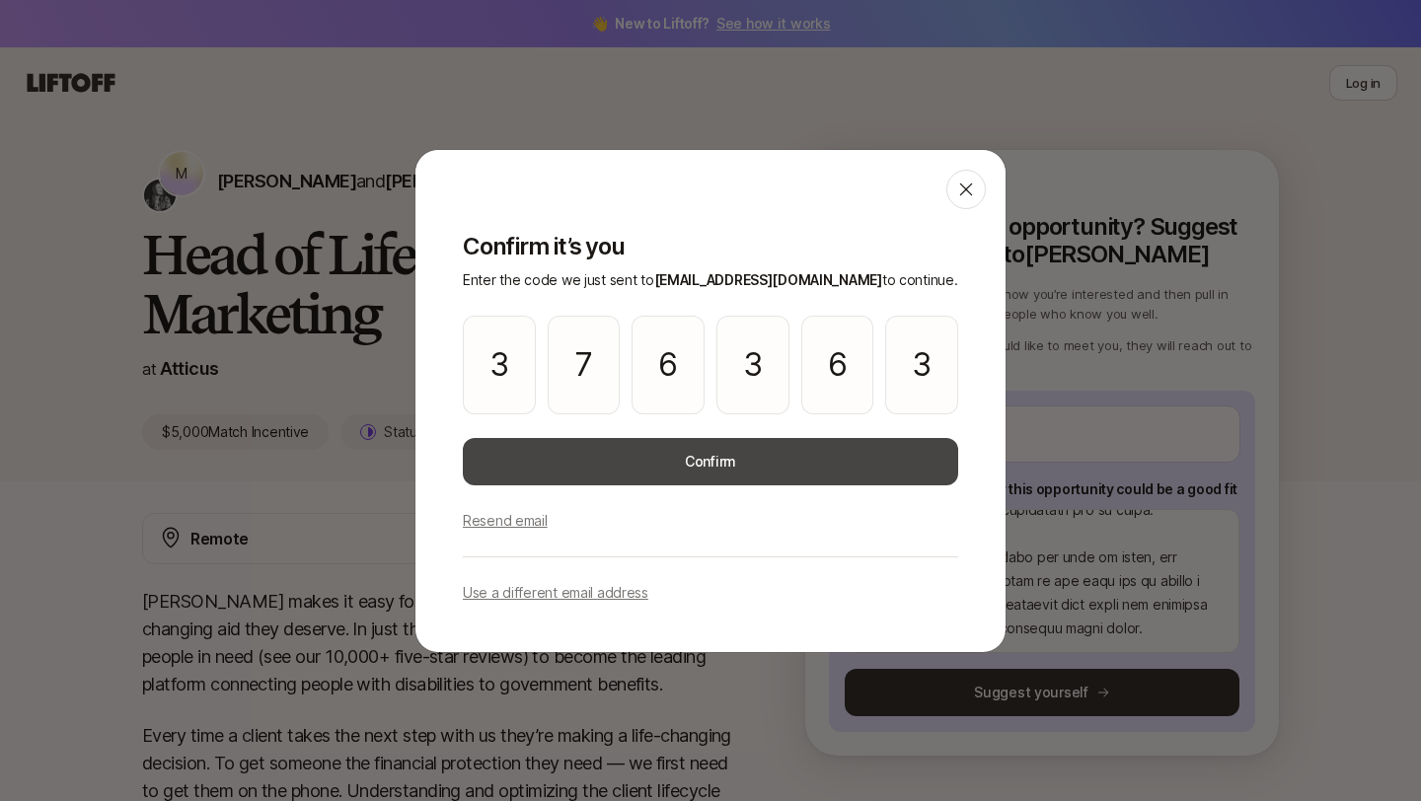
click at [873, 477] on button "Confirm" at bounding box center [710, 461] width 495 height 47
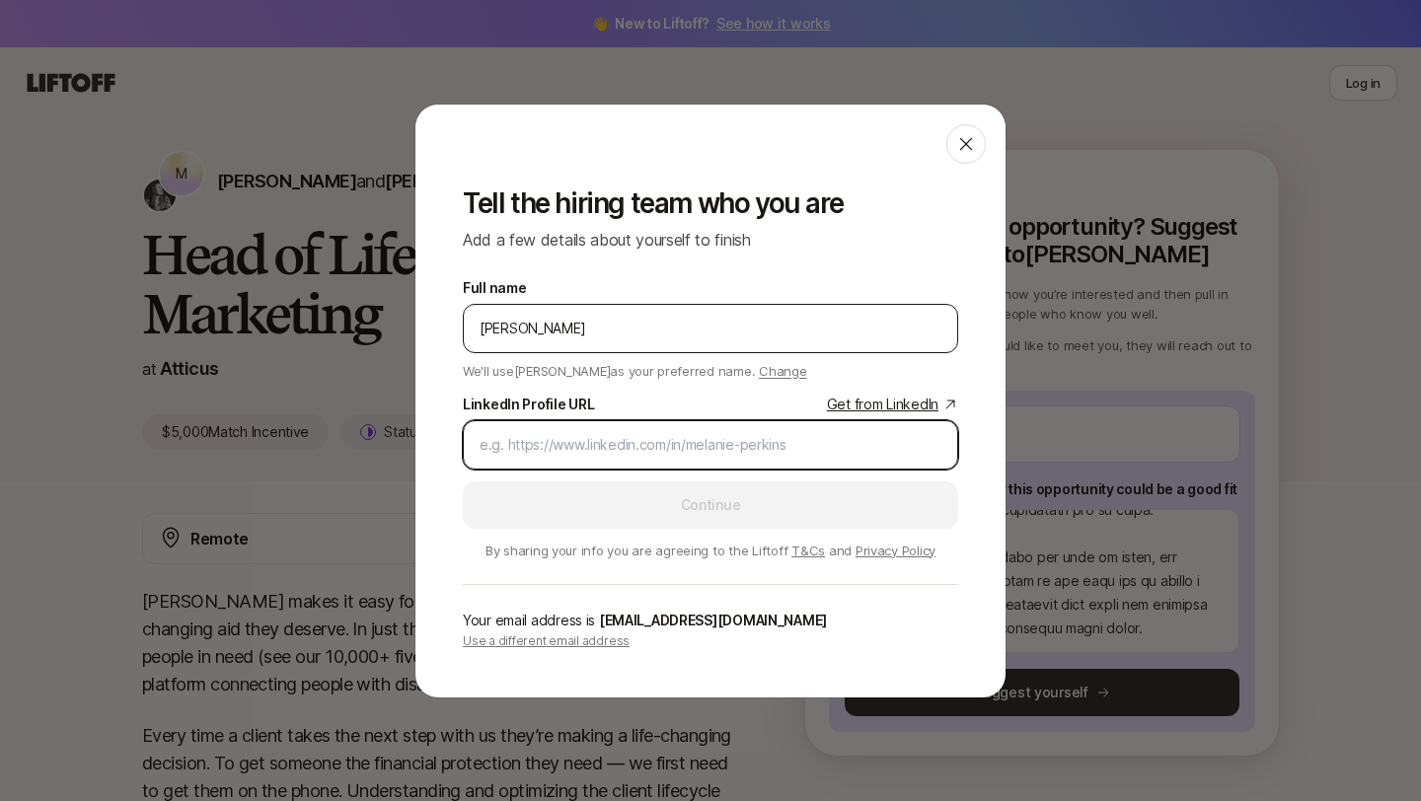
paste input "[URL][DOMAIN_NAME]"
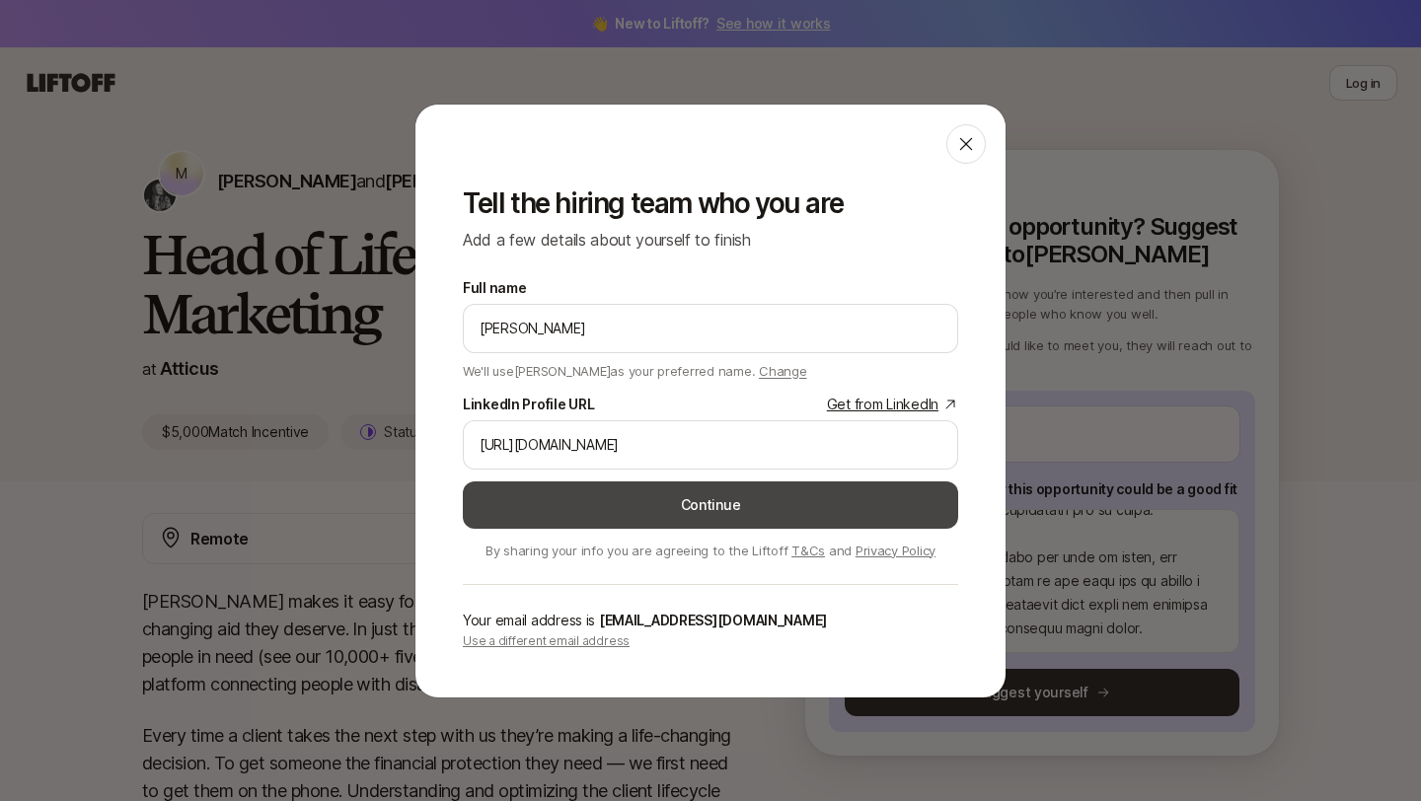
click at [741, 492] on button "Continue" at bounding box center [710, 504] width 495 height 47
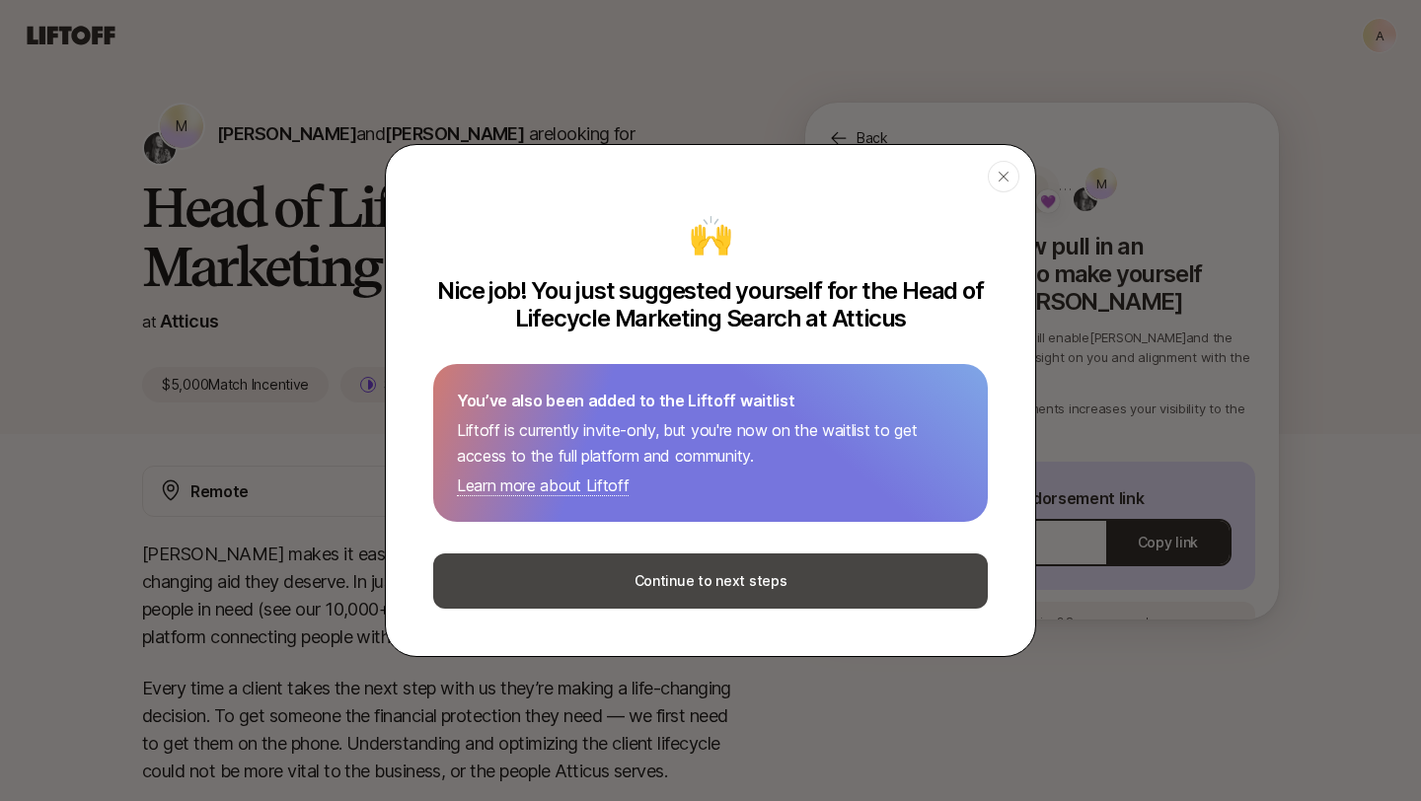
click at [726, 581] on button "Continue to next steps" at bounding box center [710, 580] width 554 height 55
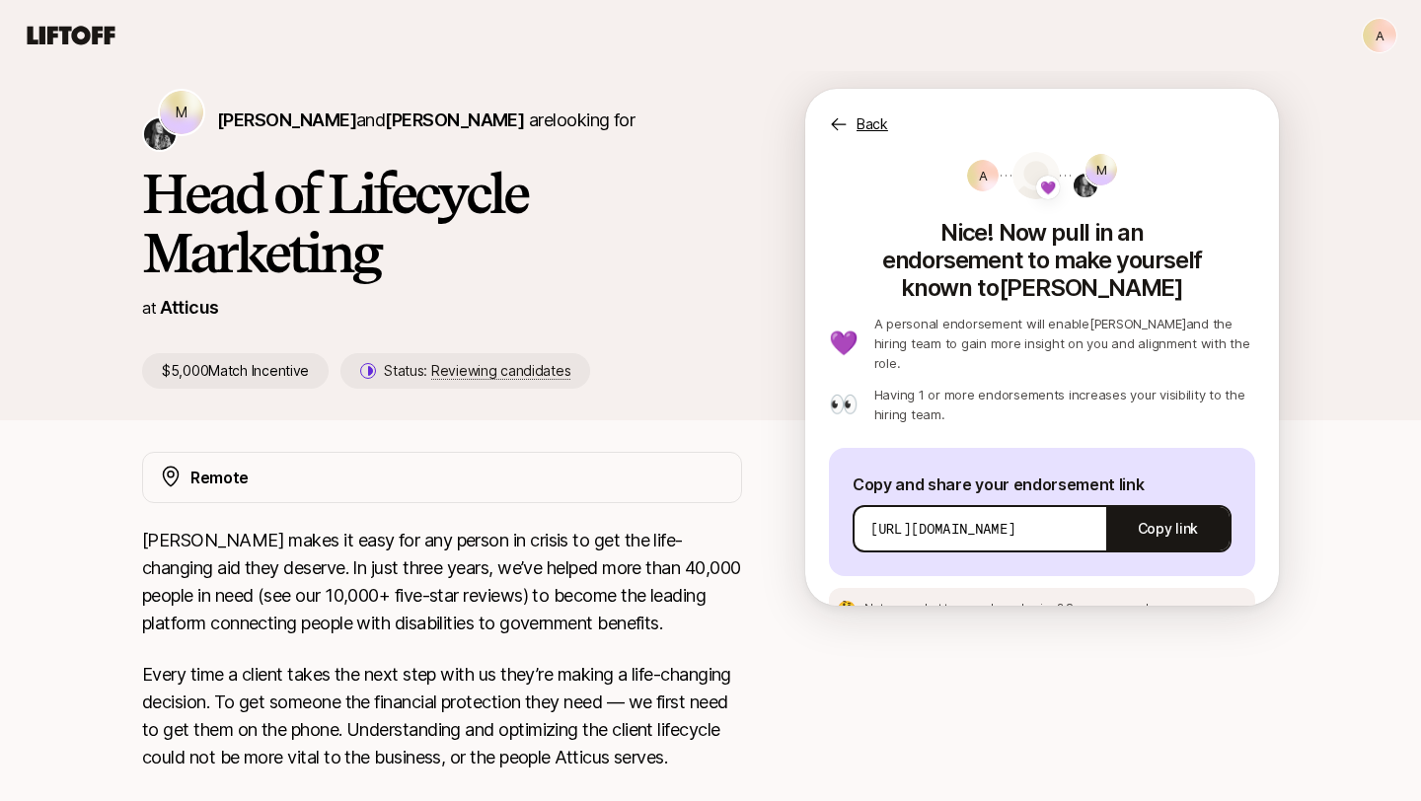
scroll to position [20, 0]
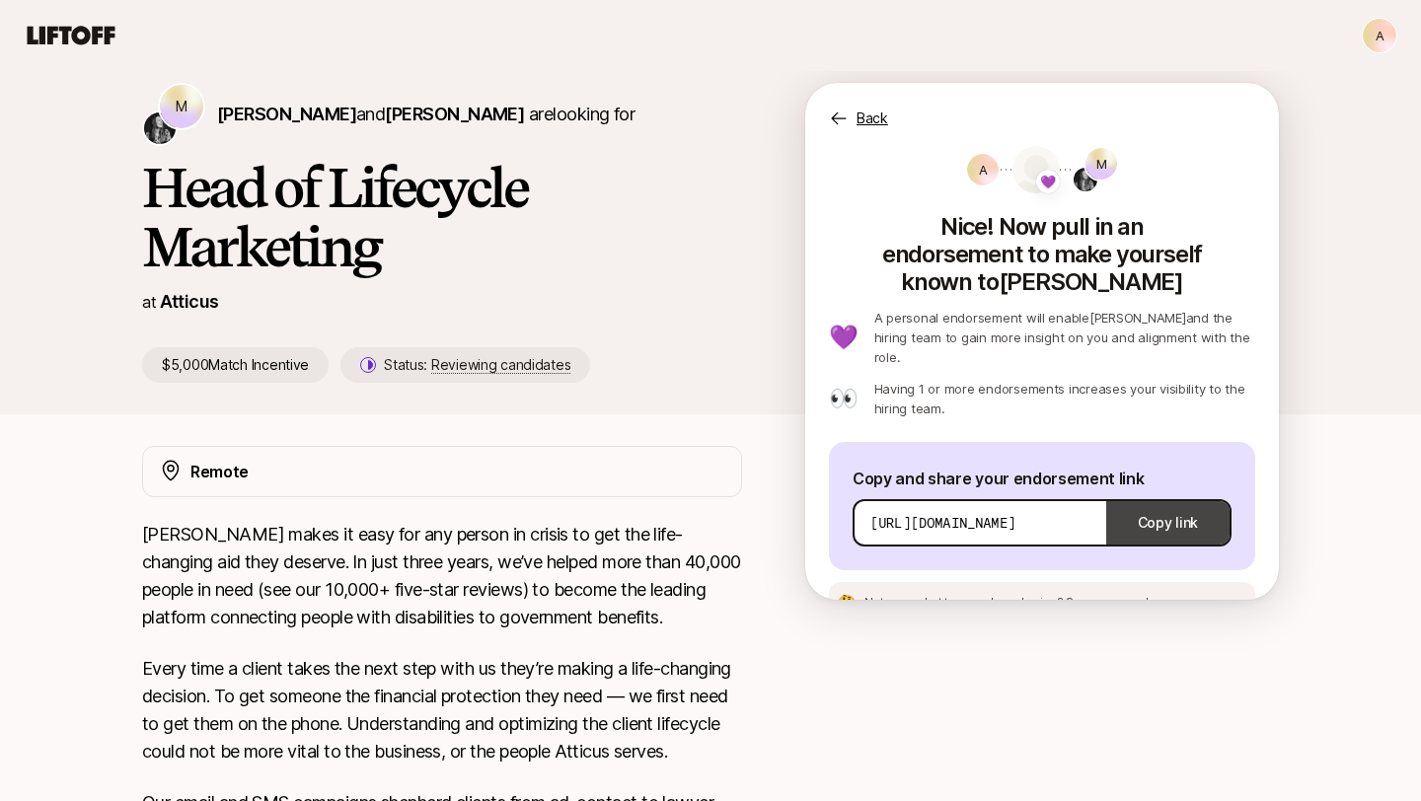
click at [1170, 495] on button "Copy link" at bounding box center [1167, 522] width 123 height 55
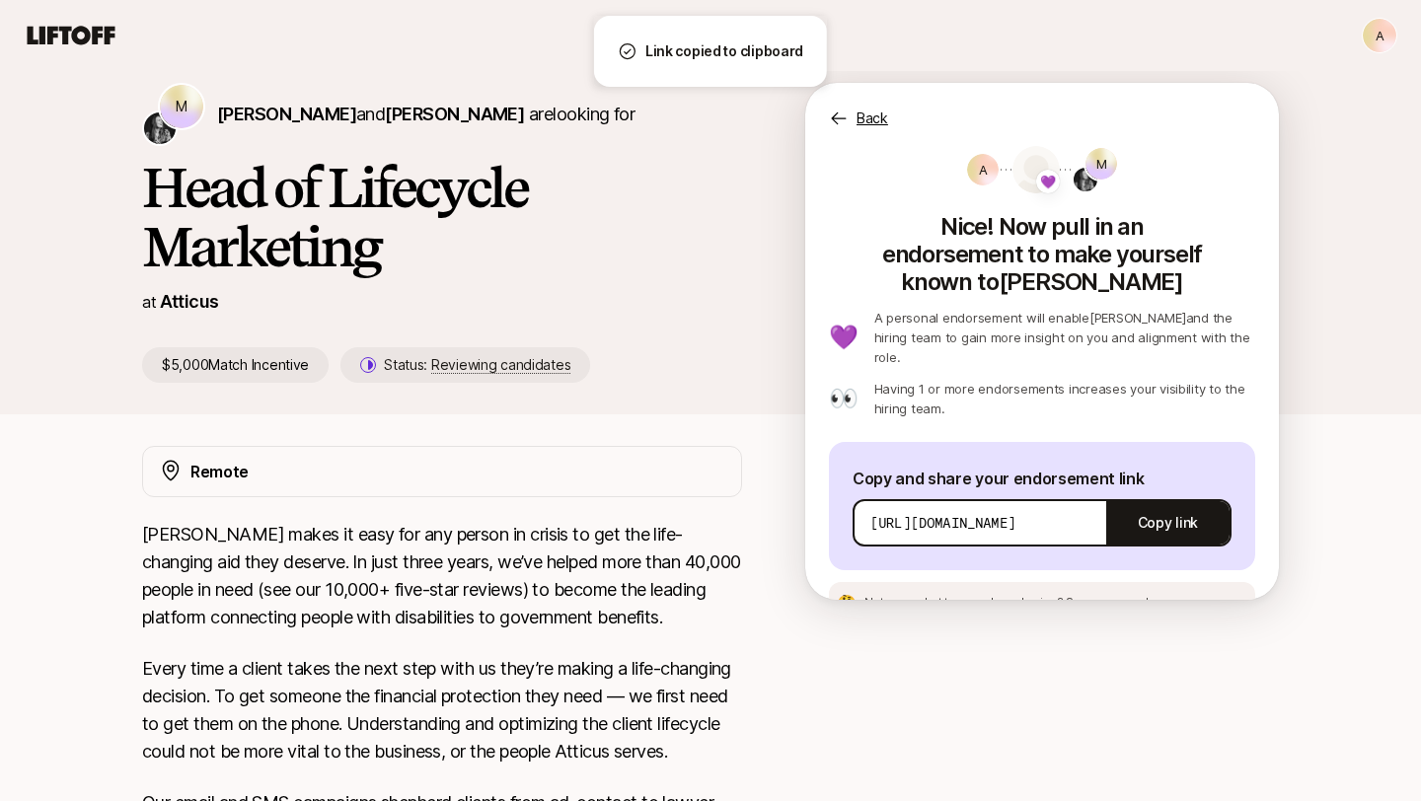
click at [1102, 595] on span "See an example message" at bounding box center [1139, 602] width 147 height 15
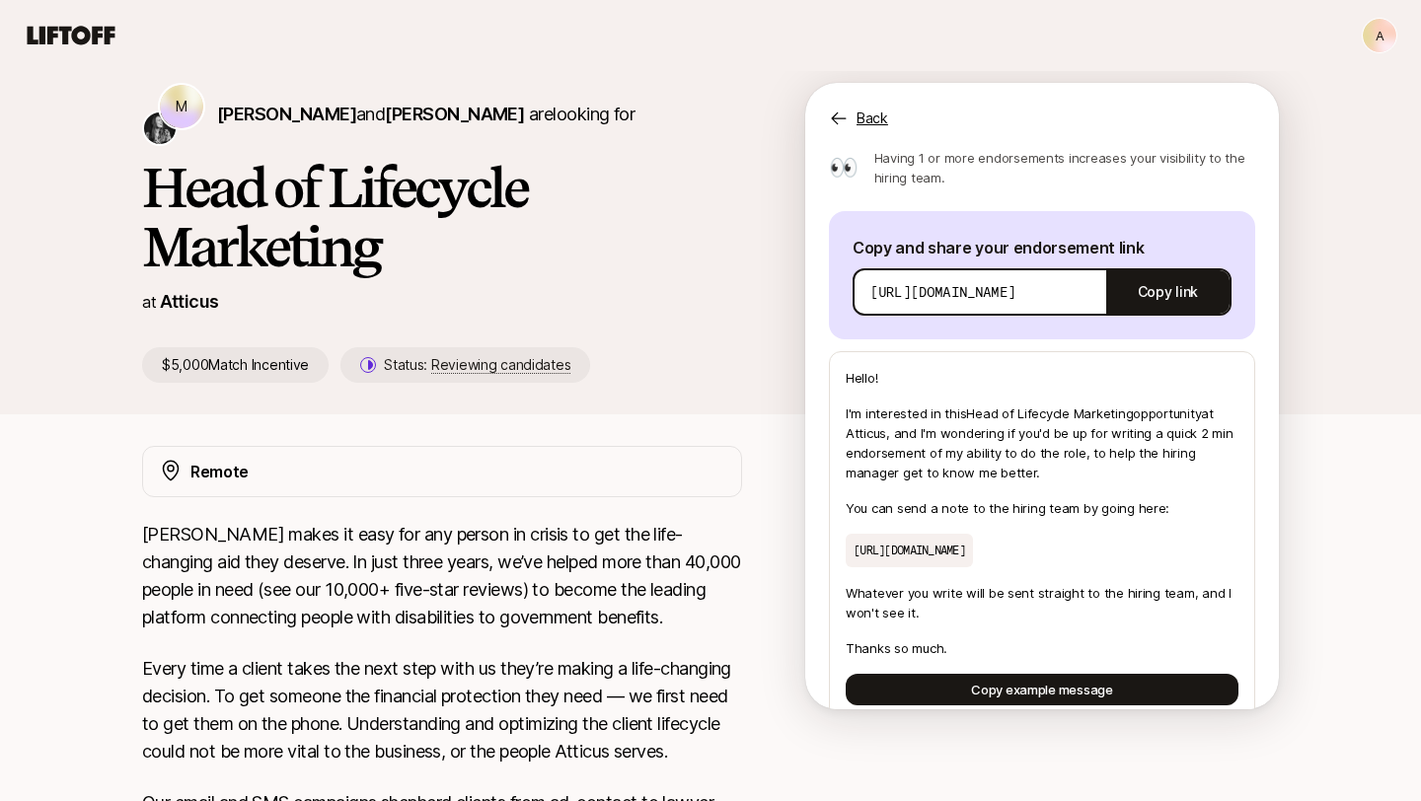
scroll to position [232, 0]
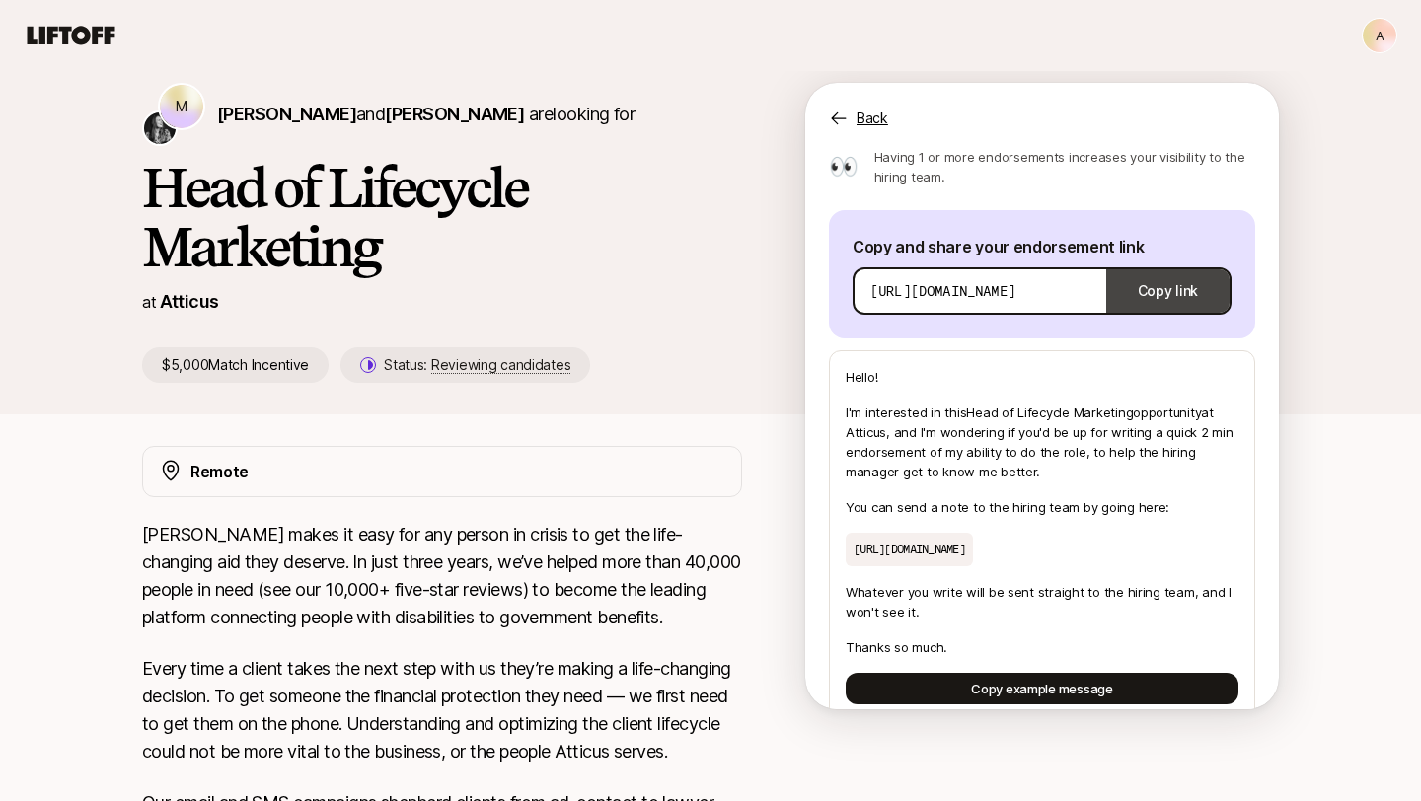
click at [1173, 263] on button "Copy link" at bounding box center [1167, 290] width 123 height 55
click at [973, 533] on p "[URL][DOMAIN_NAME]" at bounding box center [909, 550] width 127 height 34
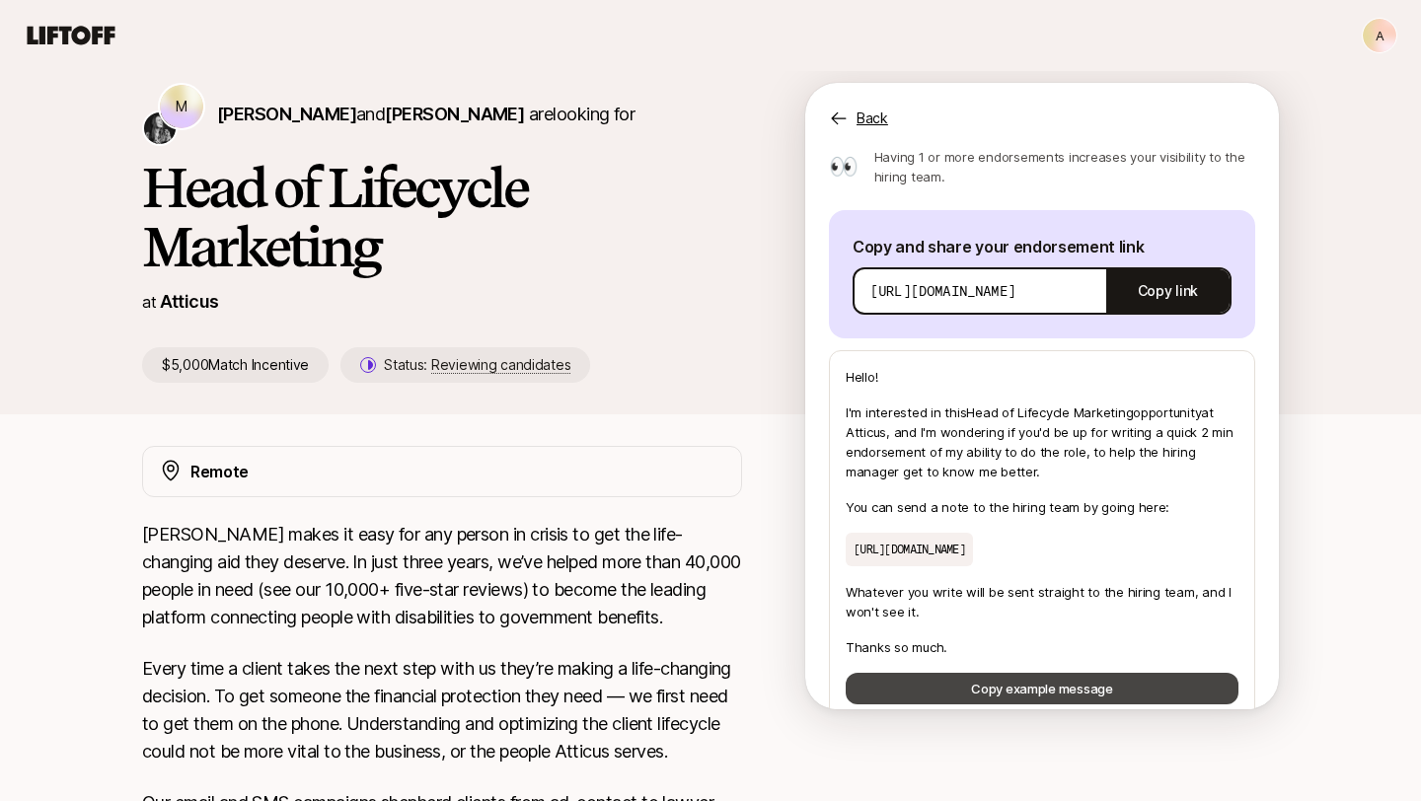
click at [989, 673] on button "Copy example message" at bounding box center [1042, 689] width 393 height 32
